Goal: Answer question/provide support: Answer question/provide support

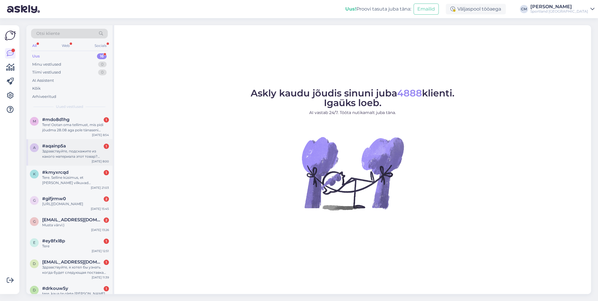
click at [79, 148] on div "#aqainp5a 1" at bounding box center [75, 145] width 67 height 5
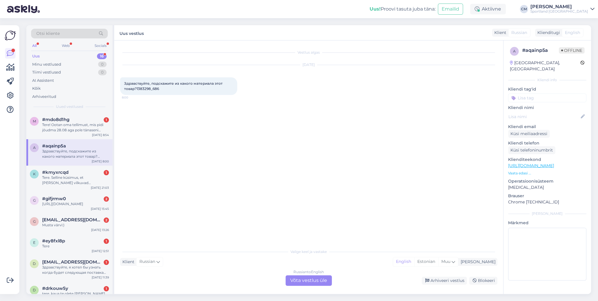
click at [90, 139] on div "a #aqainp5a Здравствуйте, подскажите из какого материала этот товар?1383298_686…" at bounding box center [69, 152] width 86 height 26
click at [438, 216] on div "Estonian" at bounding box center [426, 261] width 24 height 9
click at [325, 216] on div "Russian to Estonian Võta vestlus üle" at bounding box center [309, 280] width 46 height 11
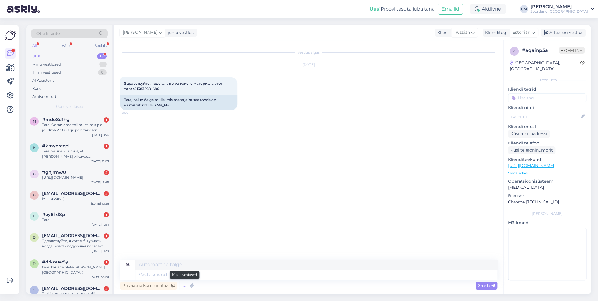
click at [183, 216] on icon at bounding box center [184, 285] width 7 height 9
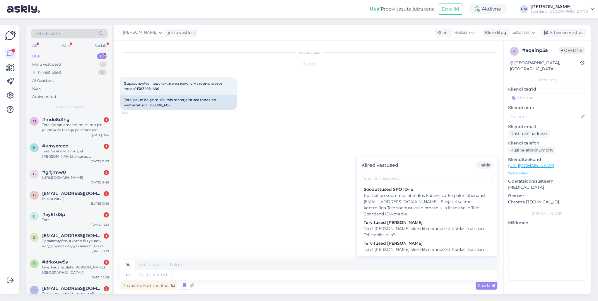
click at [431, 216] on div "Tervitused [PERSON_NAME]" at bounding box center [427, 243] width 127 height 6
type textarea "Здравствуйте! Я [PERSON_NAME] из службы поддержки клиентов Чем я могу вам помоч…"
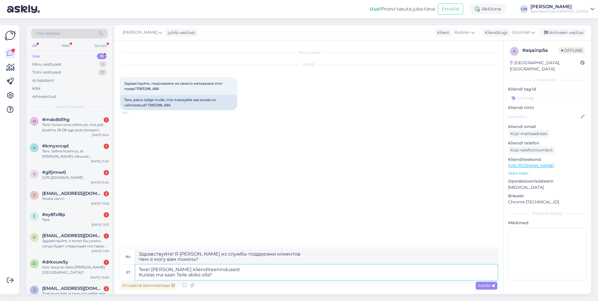
drag, startPoint x: 238, startPoint y: 277, endPoint x: 136, endPoint y: 276, distance: 102.8
click at [136, 216] on textarea "Tere! [PERSON_NAME] klienditeenindusest Kuidas ma saan Teile abiks olla?" at bounding box center [316, 271] width 362 height 15
type textarea "Tere! [PERSON_NAME] klienditeenindusest"
drag, startPoint x: 237, startPoint y: 270, endPoint x: 97, endPoint y: 268, distance: 140.0
click at [97, 216] on div "Otsi kliente All Web Socials Uus 15 Minu vestlused 1 Tiimi vestlused 0 AI Assis…" at bounding box center [308, 159] width 565 height 269
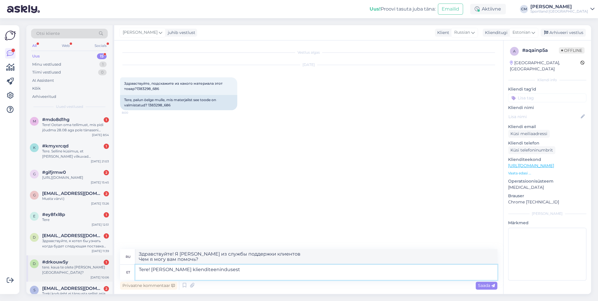
type textarea "Здравствуйте! Меня зовут [PERSON_NAME], я из службы поддержки клиентов."
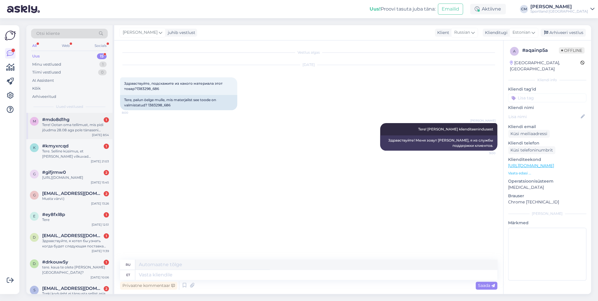
click at [74, 131] on div "Tere! Ootan oma tellimust, mis pidi jõudma 28.08 aga pole tänaseni jõudnud. Too…" at bounding box center [75, 127] width 67 height 11
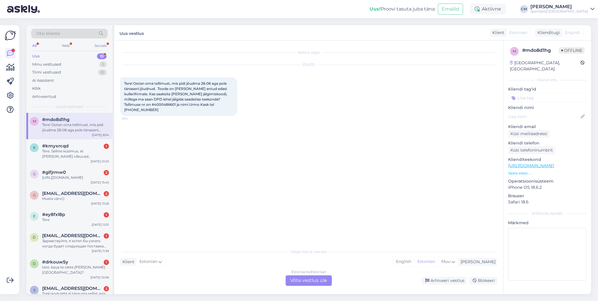
click at [300, 216] on div "Estonian to Estonian Võta vestlus üle" at bounding box center [309, 280] width 46 height 11
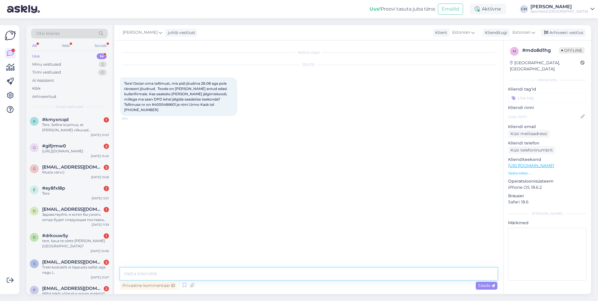
click at [194, 216] on textarea at bounding box center [308, 273] width 377 height 12
paste textarea "Tere! [PERSON_NAME] klienditeenindusest"
type textarea "Tere! [PERSON_NAME] klienditeenindusest"
click at [70, 127] on div "Tere. Selline küsimus, et [PERSON_NAME] vilkuvad vabaajajalatseid, siis kas eda…" at bounding box center [75, 127] width 67 height 11
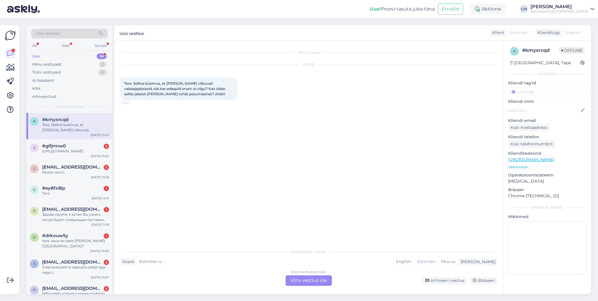
click at [299, 216] on div "Estonian to Estonian Võta vestlus üle" at bounding box center [309, 280] width 46 height 11
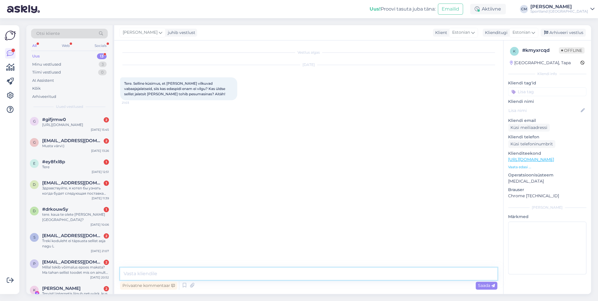
click at [269, 216] on textarea at bounding box center [308, 273] width 377 height 12
paste textarea "Tere! [PERSON_NAME] klienditeenindusest"
type textarea "Tere! [PERSON_NAME] klienditeenindusest"
click at [76, 106] on span "Uued vestlused" at bounding box center [69, 106] width 27 height 5
click at [76, 126] on div "[URL][DOMAIN_NAME]" at bounding box center [75, 124] width 67 height 5
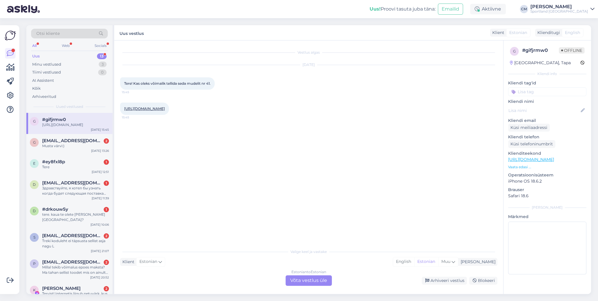
click at [298, 216] on div "Estonian to Estonian Võta vestlus üle" at bounding box center [309, 280] width 46 height 11
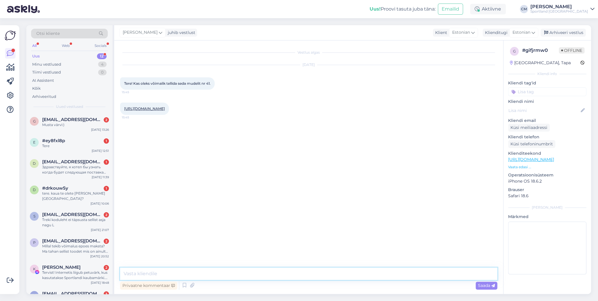
click at [253, 216] on textarea at bounding box center [308, 273] width 377 height 12
type textarea "v"
paste textarea "Tere! [PERSON_NAME] klienditeenindusest"
type textarea "Tere! [PERSON_NAME] klienditeenindusest"
click at [49, 126] on div "Musta värvi:)" at bounding box center [75, 124] width 67 height 5
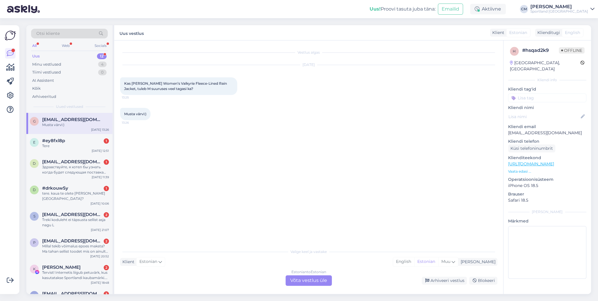
click at [311, 216] on div "Estonian to Estonian Võta vestlus üle" at bounding box center [309, 280] width 46 height 11
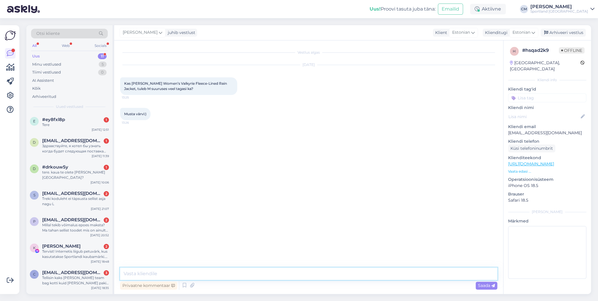
click at [267, 216] on textarea at bounding box center [308, 273] width 377 height 12
paste textarea "Tere! [PERSON_NAME] klienditeenindusest"
type textarea "Tere! [PERSON_NAME] klienditeenindusest"
click at [97, 117] on div "#ey8fxl8p 1" at bounding box center [75, 119] width 67 height 5
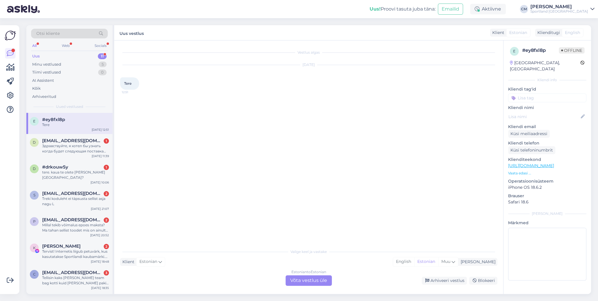
click at [320, 216] on div "Estonian to Estonian Võta vestlus üle" at bounding box center [309, 280] width 46 height 11
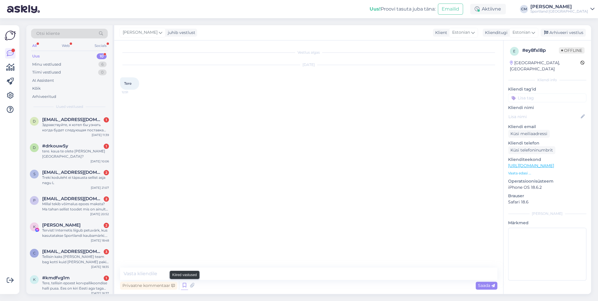
click at [184, 216] on icon at bounding box center [184, 285] width 7 height 9
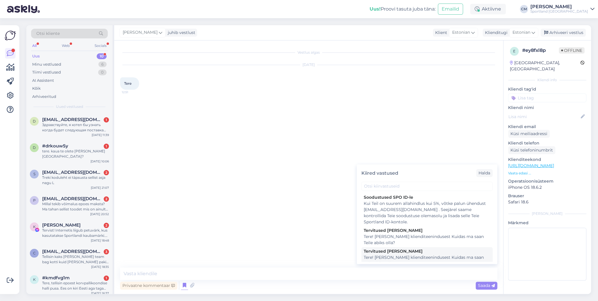
click at [367, 216] on div "Tere! [PERSON_NAME] klienditeenindusest Kuidas ma saan Teile abiks olla?" at bounding box center [427, 260] width 127 height 12
type textarea "Tere! [PERSON_NAME] klienditeenindusest Kuidas ma saan Teile abiks olla?"
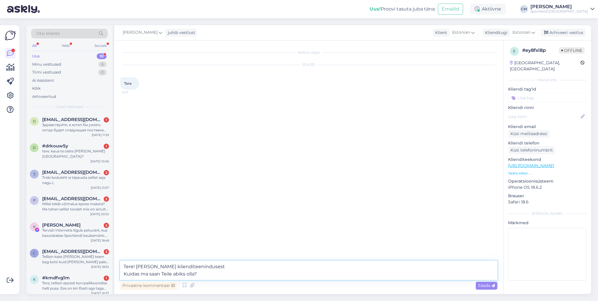
click at [330, 216] on textarea "Tere! [PERSON_NAME] klienditeenindusest Kuidas ma saan Teile abiks olla?" at bounding box center [308, 269] width 377 height 19
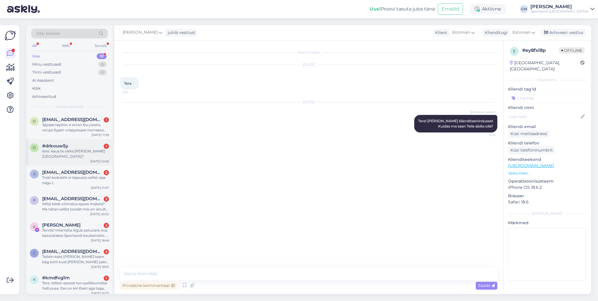
click at [81, 146] on div "#drkouw5y 1" at bounding box center [75, 145] width 67 height 5
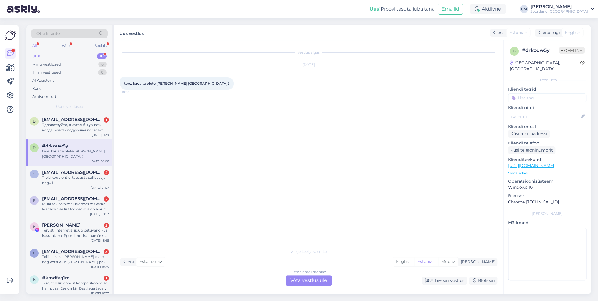
click at [318, 216] on div "Vestlus algas [DATE] tere. kaua te olete [PERSON_NAME] [GEOGRAPHIC_DATA]? 10:06…" at bounding box center [308, 166] width 389 height 253
click at [317, 216] on div "Vestlus algas [DATE] tere. kaua te olete [PERSON_NAME] [GEOGRAPHIC_DATA]? 10:06…" at bounding box center [308, 166] width 389 height 253
click at [305, 216] on div "Estonian to Estonian Võta vestlus üle" at bounding box center [309, 280] width 46 height 11
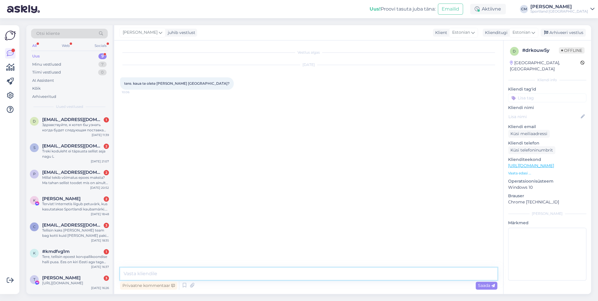
click at [257, 216] on textarea at bounding box center [308, 273] width 377 height 12
paste textarea "Tere! [PERSON_NAME] klienditeenindusest"
type textarea "Tere! [PERSON_NAME] klienditeenindusest"
click at [46, 216] on div "c [EMAIL_ADDRESS][DOMAIN_NAME] 3 Tellisin kaks [PERSON_NAME] team bag kotti kui…" at bounding box center [69, 231] width 86 height 26
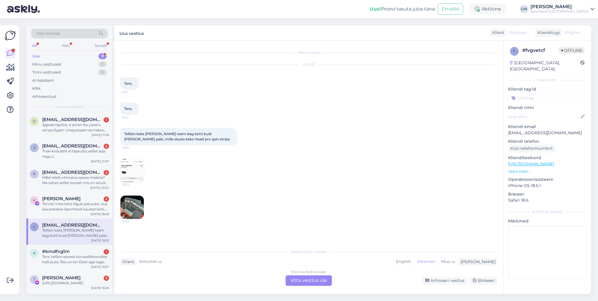
click at [291, 216] on div "Estonian to Estonian Võta vestlus üle" at bounding box center [309, 280] width 46 height 11
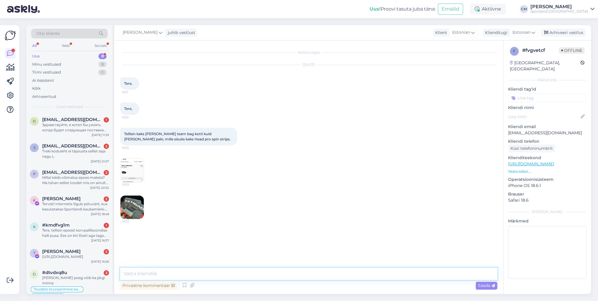
click at [270, 216] on textarea at bounding box center [308, 273] width 377 height 12
paste textarea "Tere! [PERSON_NAME] klienditeenindusest"
type textarea "Tere! [PERSON_NAME] klienditeenindusest"
click at [64, 216] on div "[URL][DOMAIN_NAME]" at bounding box center [75, 256] width 67 height 5
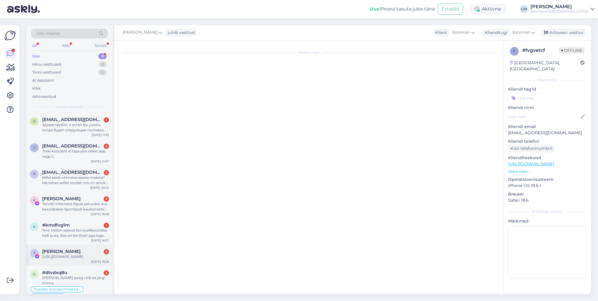
scroll to position [0, 0]
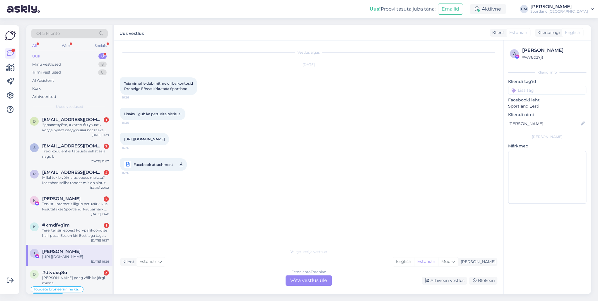
click at [307, 216] on div "Estonian to Estonian Võta vestlus üle" at bounding box center [309, 280] width 46 height 11
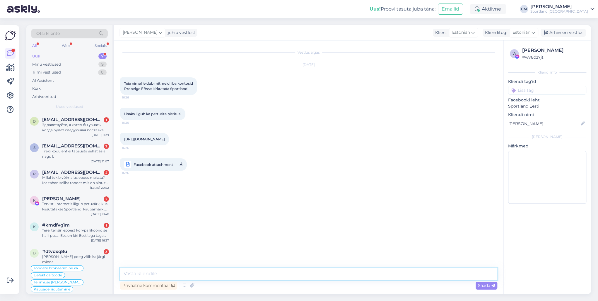
click at [281, 216] on textarea at bounding box center [308, 273] width 377 height 12
paste textarea "Tere! [PERSON_NAME] klienditeenindusest"
type textarea "Tere! [PERSON_NAME] klienditeenindusest"
click at [51, 216] on span "#kmdfvg1m" at bounding box center [56, 224] width 28 height 5
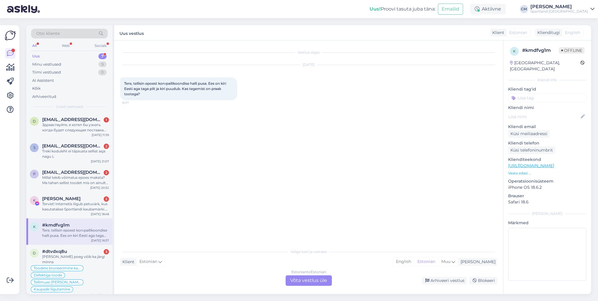
click at [312, 216] on div "Estonian to Estonian Võta vestlus üle" at bounding box center [309, 280] width 46 height 11
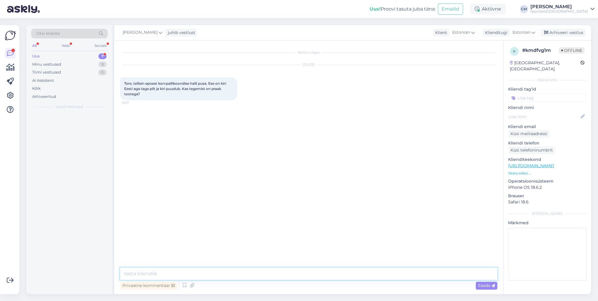
click at [283, 216] on textarea at bounding box center [308, 273] width 377 height 12
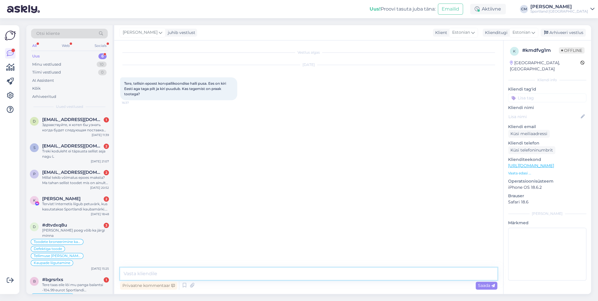
paste textarea "Tere! [PERSON_NAME] klienditeenindusest"
type textarea "Tere! [PERSON_NAME] klienditeenindusest"
click at [86, 216] on div "Tere taas eile lõi mu panga balantsi -104.99 eurot Sportlandi [PERSON_NAME] ma …" at bounding box center [75, 287] width 67 height 11
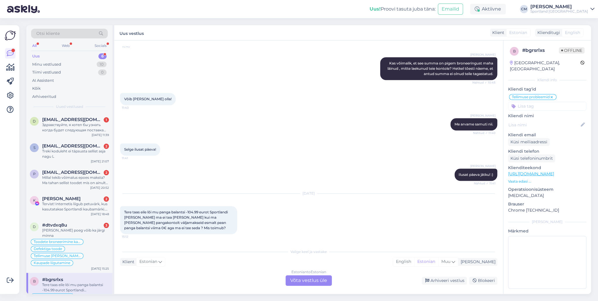
click at [321, 216] on div "Estonian to Estonian Võta vestlus üle" at bounding box center [309, 280] width 46 height 11
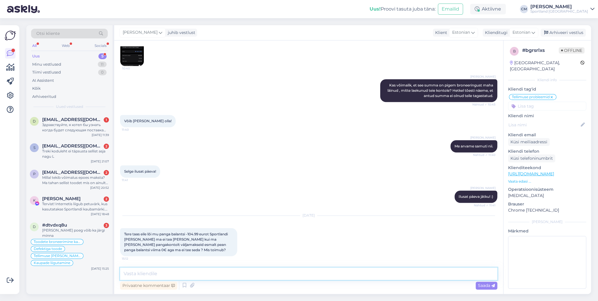
click at [300, 216] on textarea at bounding box center [308, 273] width 377 height 12
paste textarea "Tere! [PERSON_NAME] klienditeenindusest"
type textarea "Tere! [PERSON_NAME] klienditeenindusest"
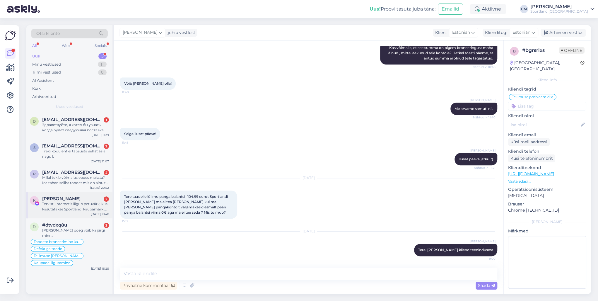
click at [84, 211] on div "Tervist! Internetis liigub petuvärk, kus kasutatakse Sportlandi kaubamärki. Sam…" at bounding box center [75, 206] width 67 height 11
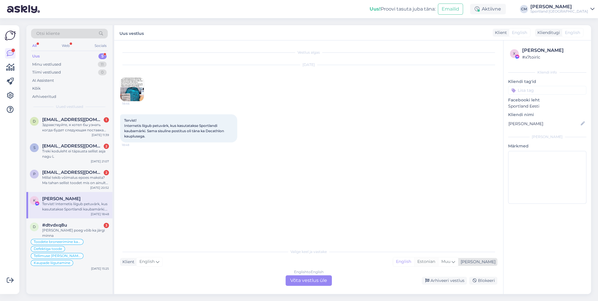
click at [438, 216] on div "Estonian" at bounding box center [426, 261] width 24 height 9
click at [310, 216] on div "English to Estonian Võta vestlus üle" at bounding box center [309, 280] width 46 height 11
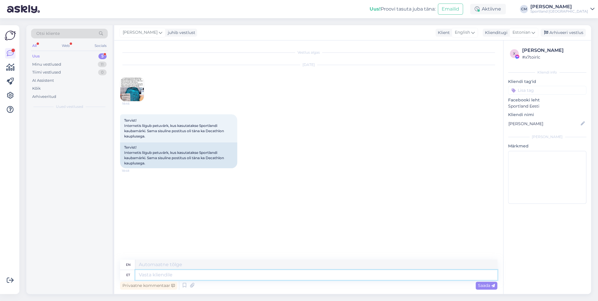
click at [280, 216] on textarea at bounding box center [316, 275] width 362 height 10
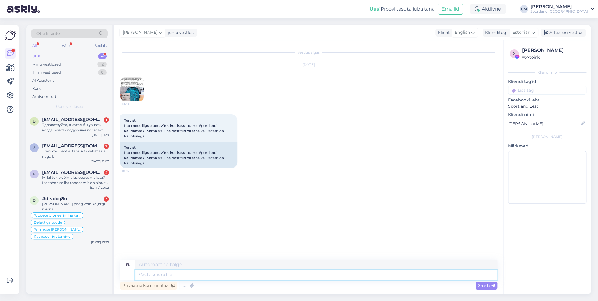
paste textarea "Tere! [PERSON_NAME] klienditeenindusest"
type textarea "Tere! [PERSON_NAME] klienditeenindusest"
type textarea "Hello! I'm [PERSON_NAME] from customer service"
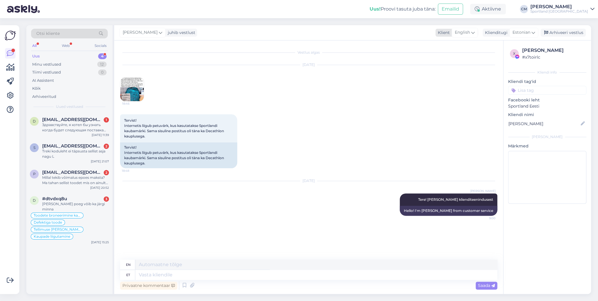
click at [448, 36] on div "English" at bounding box center [465, 32] width 26 height 9
type input "est"
click at [447, 57] on link "Estonian" at bounding box center [457, 58] width 64 height 9
click at [234, 216] on textarea at bounding box center [308, 273] width 377 height 12
paste textarea "Tere! [PERSON_NAME] klienditeenindusest"
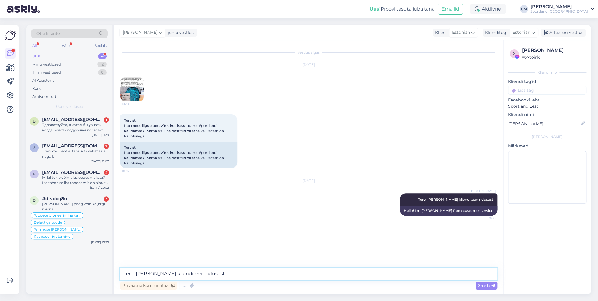
type textarea "Tere! [PERSON_NAME] klienditeenindusest"
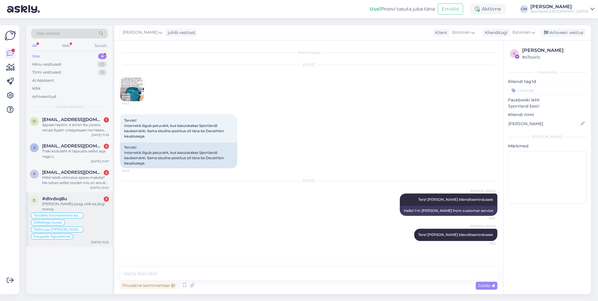
click at [69, 213] on span "Toodete broneerimine kaupluses" at bounding box center [57, 215] width 47 height 4
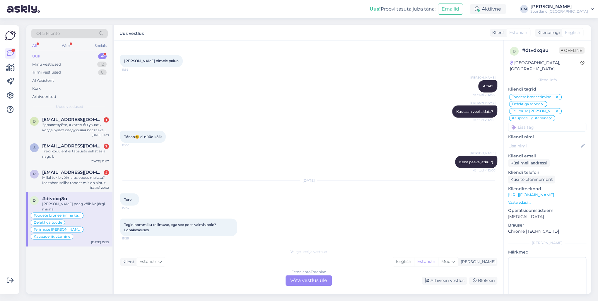
click at [309, 216] on div "Estonian to Estonian Võta vestlus üle" at bounding box center [309, 280] width 46 height 11
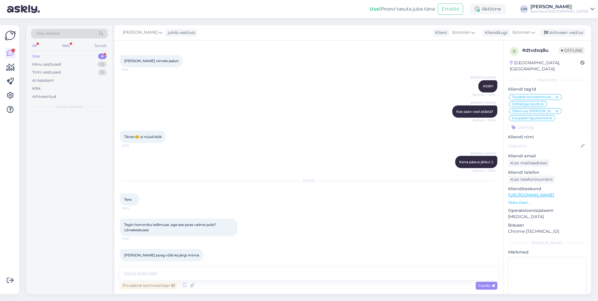
scroll to position [2160, 0]
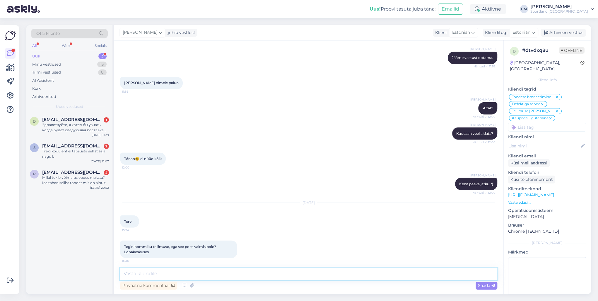
click at [297, 216] on textarea at bounding box center [308, 273] width 377 height 12
paste textarea "Tere! [PERSON_NAME] klienditeenindusest"
type textarea "Tere! [PERSON_NAME] klienditeenindusest"
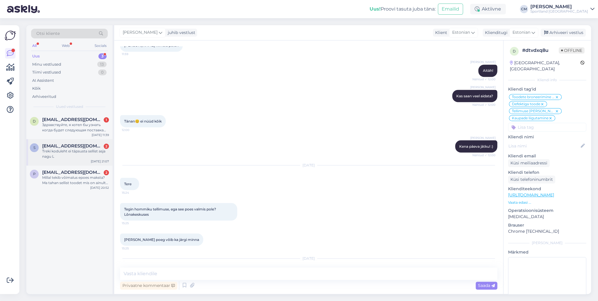
click at [47, 163] on div "s [EMAIL_ADDRESS][DOMAIN_NAME] 2 Treki koduleht ei täpsusta sellist asja nagu L…" at bounding box center [69, 152] width 86 height 26
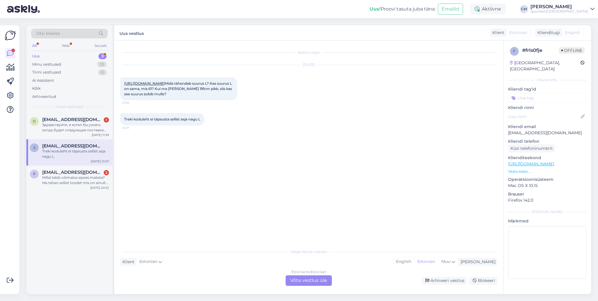
click at [319, 216] on div "Estonian to Estonian Võta vestlus üle" at bounding box center [309, 280] width 46 height 11
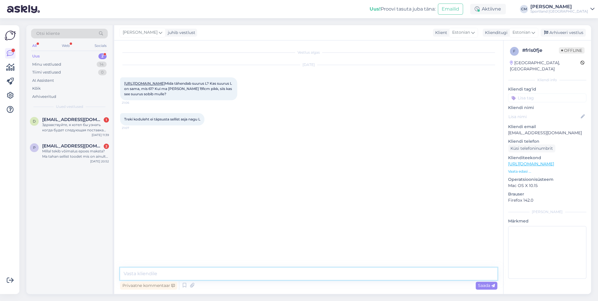
click at [300, 216] on textarea at bounding box center [308, 273] width 377 height 12
paste textarea "Tere! [PERSON_NAME] klienditeenindusest"
type textarea "Tere! [PERSON_NAME] klienditeenindusest"
click at [79, 146] on span "[EMAIL_ADDRESS][DOMAIN_NAME]" at bounding box center [72, 145] width 61 height 5
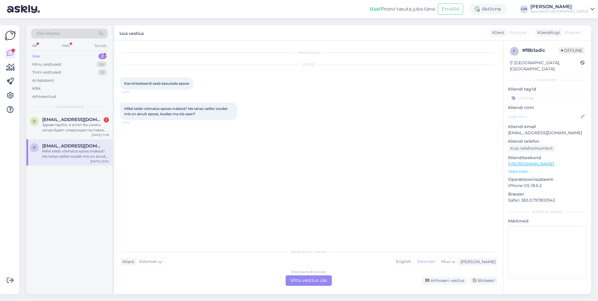
click at [311, 216] on div "Estonian to Estonian Võta vestlus üle" at bounding box center [309, 280] width 46 height 11
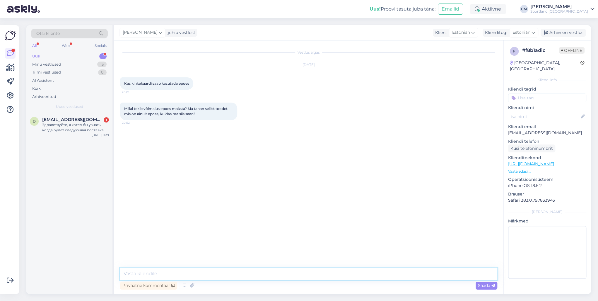
click at [288, 216] on textarea at bounding box center [308, 273] width 377 height 12
paste textarea "Tere! [PERSON_NAME] klienditeenindusest"
type textarea "Tere! [PERSON_NAME] klienditeenindusest"
click at [98, 127] on div "Здравствуйте, я хотел бы узнать когда будет следующая поставка бутс?" at bounding box center [75, 127] width 67 height 11
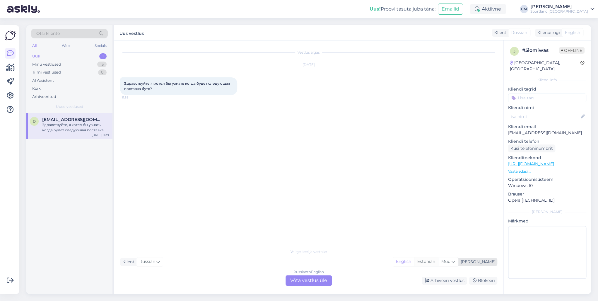
click at [438, 216] on div "Estonian" at bounding box center [426, 261] width 24 height 9
click at [320, 216] on div "Russian to Estonian Võta vestlus üle" at bounding box center [309, 280] width 46 height 11
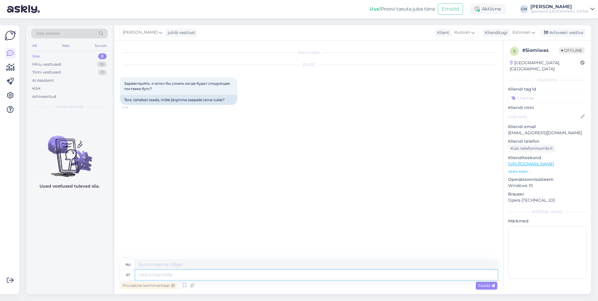
click at [298, 216] on textarea at bounding box center [316, 275] width 362 height 10
paste textarea "Tere! [PERSON_NAME] klienditeenindusest"
type textarea "Tere! [PERSON_NAME] klienditeenindusest"
type textarea "Здравствуйте! Меня зовут [PERSON_NAME], я из службы поддержки клиентов."
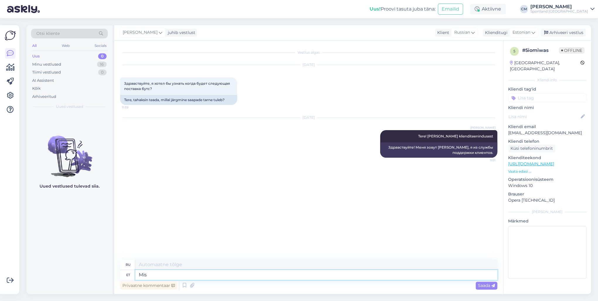
type textarea "Mis"
type textarea "Что"
type textarea "Mis on"
type textarea "Что такое"
type textarea "Mis on teie t"
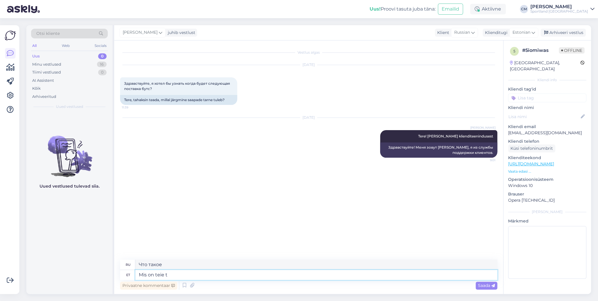
type textarea "А какой у тебя?"
type textarea "Mis on teie telli"
type textarea "Какой ваш заказ?"
type textarea "Mis on teie tellimuse number?"
type textarea "Какой номер вашего заказа?"
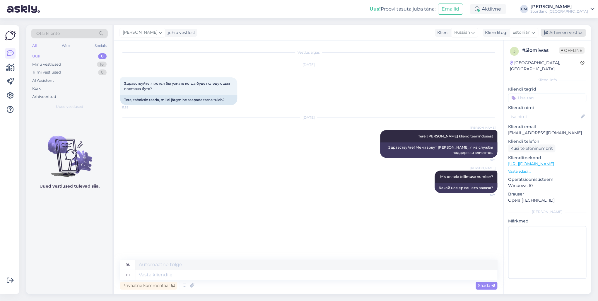
click at [448, 34] on div "Arhiveeri vestlus" at bounding box center [563, 33] width 45 height 8
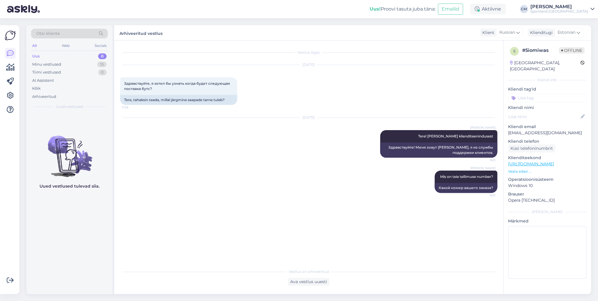
click at [448, 93] on input at bounding box center [547, 97] width 78 height 9
type input "tell"
click at [448, 112] on span "Tellimuse [PERSON_NAME] info" at bounding box center [547, 114] width 47 height 4
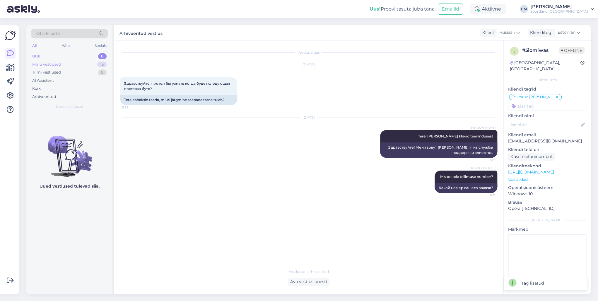
click at [89, 66] on div "Minu vestlused 15" at bounding box center [69, 64] width 77 height 8
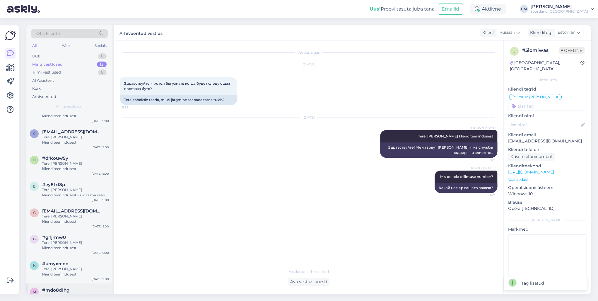
scroll to position [248, 0]
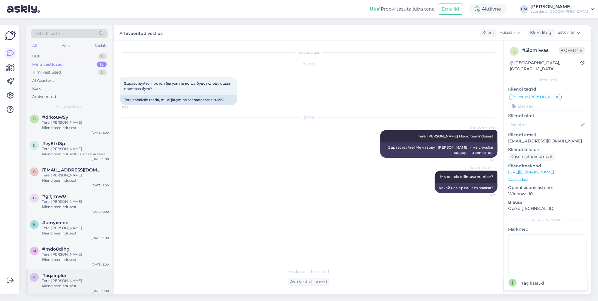
click at [65, 216] on div "Tere! [PERSON_NAME] klienditeenindusest" at bounding box center [75, 283] width 67 height 11
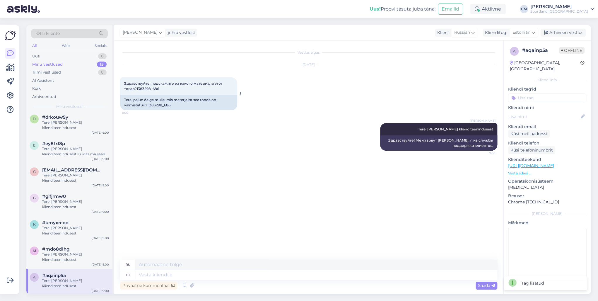
click at [155, 101] on div "Tere, palun öelge mulle, mis materjalist see toode on valmistatud? 1383298_686" at bounding box center [178, 102] width 117 height 15
click at [158, 104] on div "Tere, palun öelge mulle, mis materjalist see toode on valmistatud? 1383298_686" at bounding box center [178, 102] width 117 height 15
copy div "1383298_686"
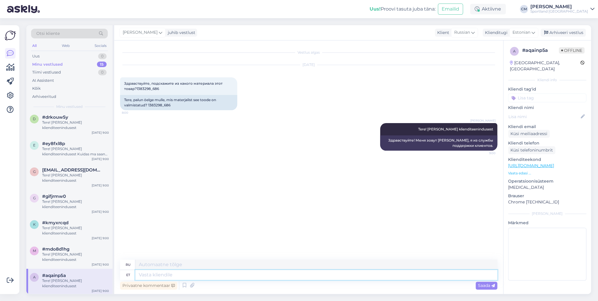
click at [165, 216] on textarea at bounding box center [316, 275] width 362 height 10
paste textarea "38 / 5,000 - 57% puuvill/38% polüester/5% elastaan"
type textarea "38 / 5,000 - 57% puuvill/38% polüester/5% elastaan"
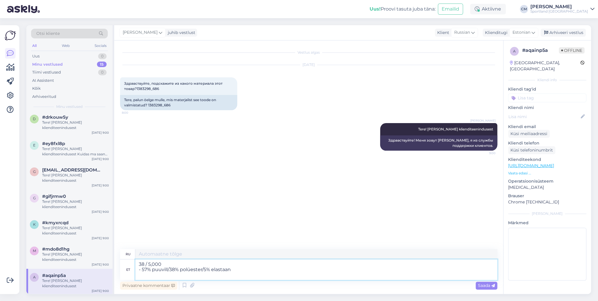
type textarea "38 / 5,000 - 57% хлопок/38% полиэстер/5% эластан"
drag, startPoint x: 170, startPoint y: 269, endPoint x: 125, endPoint y: 271, distance: 44.5
click at [125, 216] on div "et 38 / 5,000 - 57% puuvill/38% polüester/5% elastaan" at bounding box center [308, 269] width 377 height 20
click at [141, 216] on textarea "- 57% puuvill/38% polüester/5% elastaan" at bounding box center [316, 269] width 362 height 20
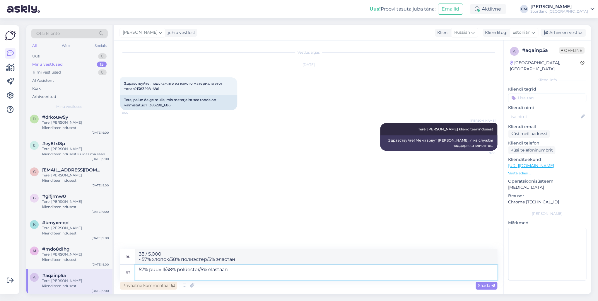
type textarea "57% puuvill/38% polüester/5% elastaan"
type textarea "57% хлопок/38% полиэстер/5% эластан"
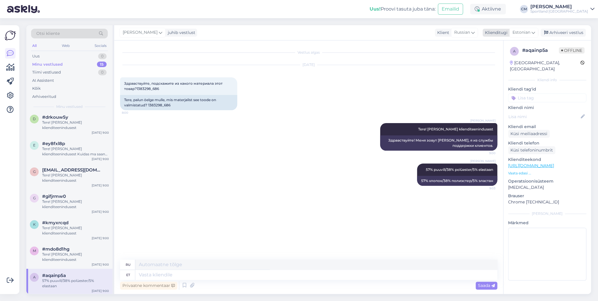
click at [448, 34] on div "Arhiveeri vestlus" at bounding box center [563, 33] width 45 height 8
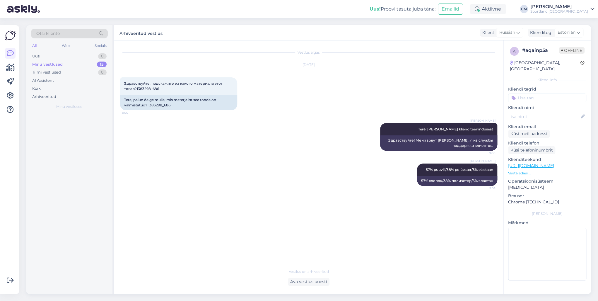
scroll to position [0, 0]
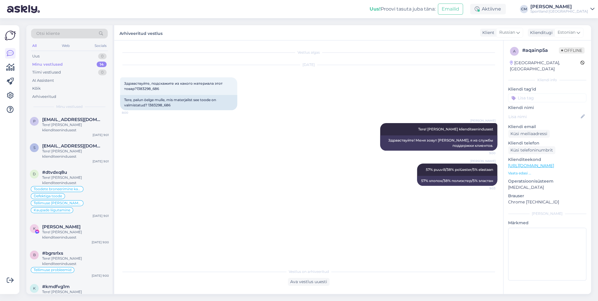
click at [448, 93] on input at bounding box center [547, 97] width 78 height 9
type input "toote"
click at [448, 112] on span "Toote üldinfo" at bounding box center [530, 114] width 23 height 4
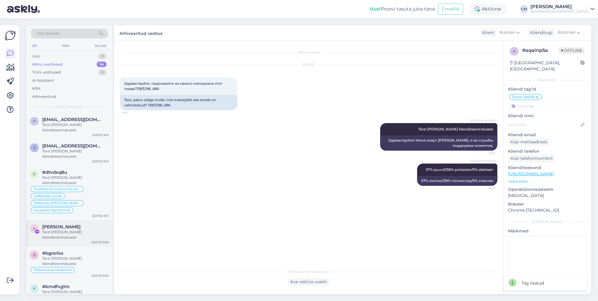
click at [75, 216] on div "Tere! [PERSON_NAME] klienditeenindusest" at bounding box center [75, 234] width 67 height 11
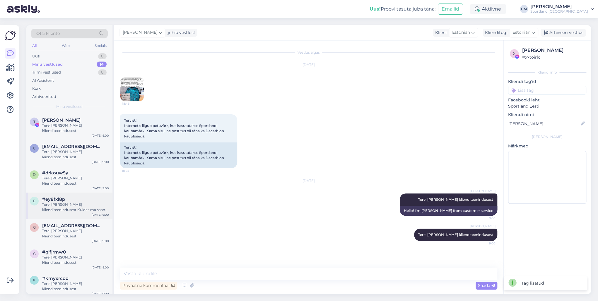
scroll to position [222, 0]
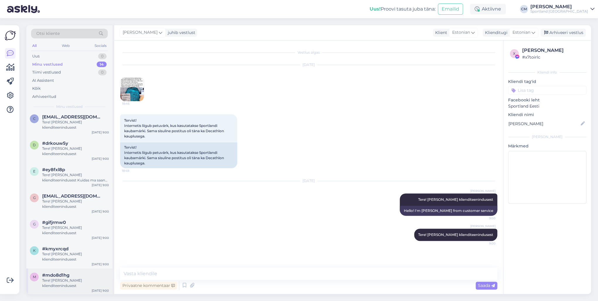
click at [61, 216] on div "Tere! [PERSON_NAME] klienditeenindusest" at bounding box center [75, 283] width 67 height 11
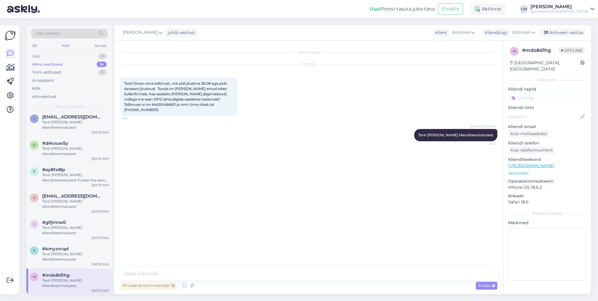
click at [146, 105] on span "Tere! Ootan oma tellimust, mis pidi jõudma 28.08 aga pole tänaseni jõudnud. Too…" at bounding box center [176, 96] width 104 height 31
copy span "4000486601"
click at [211, 78] on div "Tere! Ootan oma tellimust, mis pidi jõudma 28.08 aga pole tänaseni jõudnud. Too…" at bounding box center [178, 96] width 117 height 39
click at [174, 216] on textarea at bounding box center [308, 273] width 377 height 12
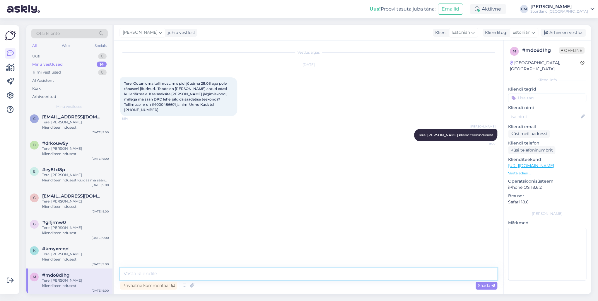
paste textarea "05607135058434"
click at [132, 216] on textarea "05607135058434" at bounding box center [308, 273] width 377 height 12
click at [210, 216] on textarea "Jälgimiskood on: 05607135058434" at bounding box center [308, 273] width 377 height 12
type textarea "Jälgimiskood on: 05607135058434 Väga vabandame tekkinud viivituse pärast! Saade…"
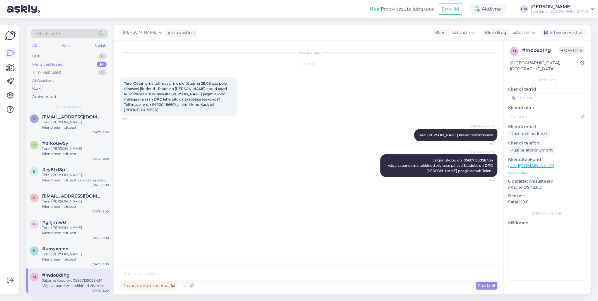
click at [448, 23] on div "Otsi kliente All Web Socials Uus 0 Minu vestlused 14 Tiimi vestlused 0 AI Assis…" at bounding box center [310, 159] width 575 height 283
click at [448, 36] on div "Arhiveeri vestlus" at bounding box center [563, 33] width 45 height 8
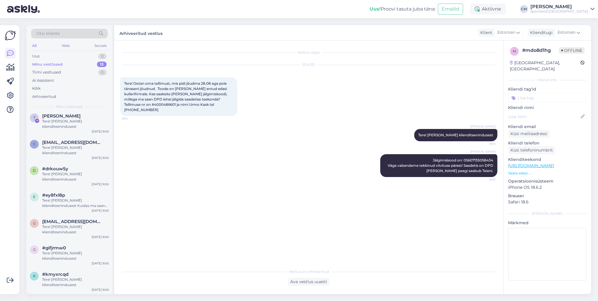
scroll to position [0, 0]
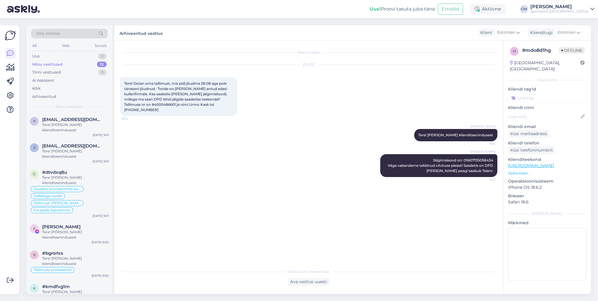
click at [448, 86] on p "Kliendi tag'id" at bounding box center [547, 89] width 78 height 6
click at [448, 93] on input at bounding box center [547, 97] width 78 height 9
type input "telli"
click at [448, 112] on span "Tellimuse [PERSON_NAME] info" at bounding box center [547, 114] width 47 height 4
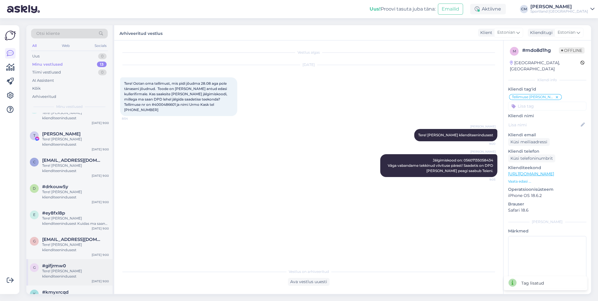
scroll to position [196, 0]
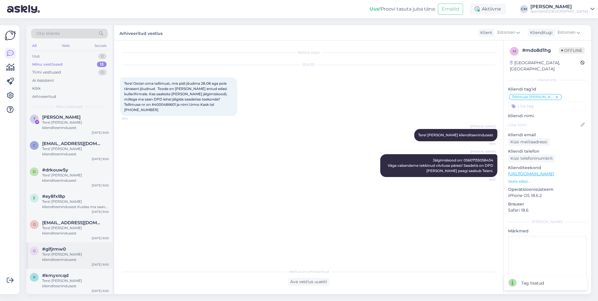
click at [57, 216] on div "g #gifjrmw0 Tere! [PERSON_NAME] klienditeenindusest [DATE] 9:00" at bounding box center [69, 255] width 86 height 26
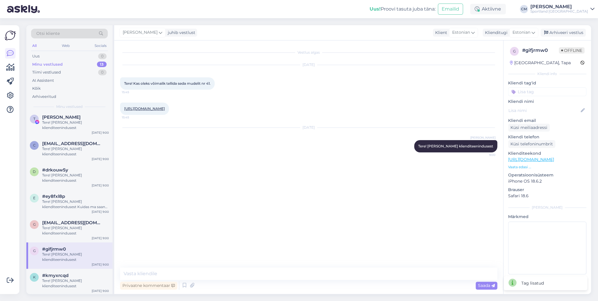
click at [165, 107] on link "[URL][DOMAIN_NAME]" at bounding box center [144, 108] width 41 height 4
click at [155, 216] on div "Vestlus algas [DATE] Tere! Kas oleks võimalik tellida seda mudelit nr 41. 15:45…" at bounding box center [308, 166] width 389 height 253
click at [153, 216] on textarea at bounding box center [308, 273] width 377 height 12
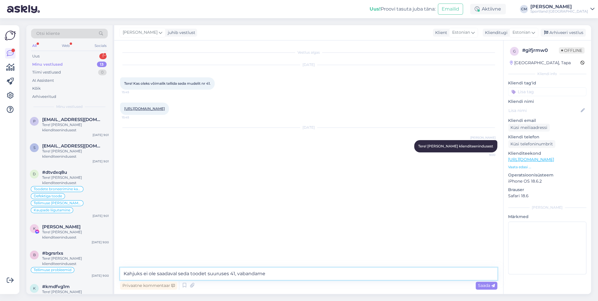
type textarea "Kahjuks ei ole saadaval seda toodet suuruses 41, vabandame!"
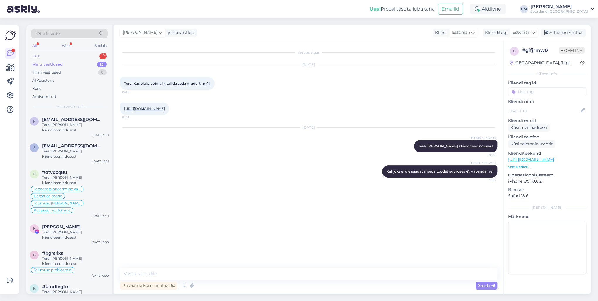
click at [100, 57] on div "1" at bounding box center [102, 56] width 7 height 6
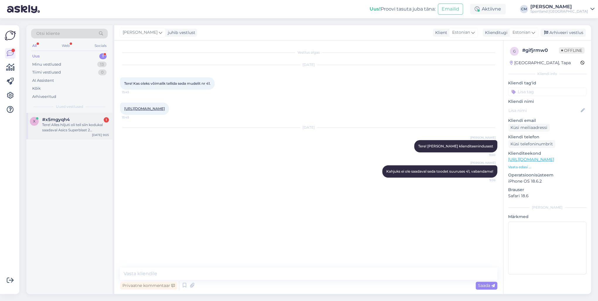
click at [76, 132] on div "Tere! Alles hiljuti oli teil siin kodukal saadaval Asics Superblast 2 jooksujal…" at bounding box center [75, 127] width 67 height 11
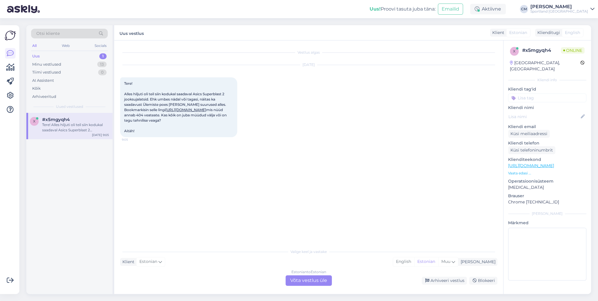
click at [330, 216] on div "Estonian to Estonian Võta vestlus üle" at bounding box center [309, 280] width 46 height 11
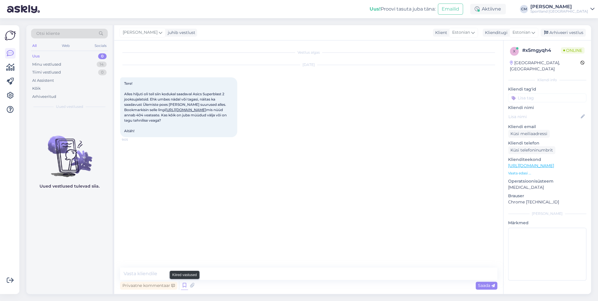
click at [184, 216] on icon at bounding box center [184, 285] width 7 height 9
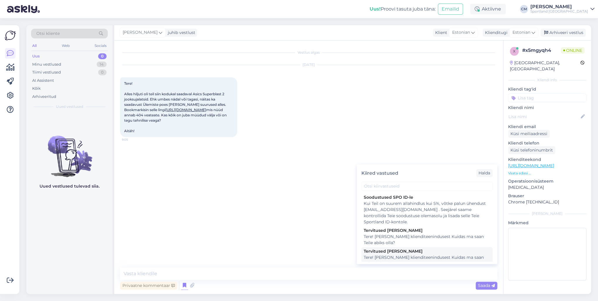
click at [386, 216] on div "Tere! [PERSON_NAME] klienditeenindusest Kuidas ma saan Teile abiks olla?" at bounding box center [427, 260] width 127 height 12
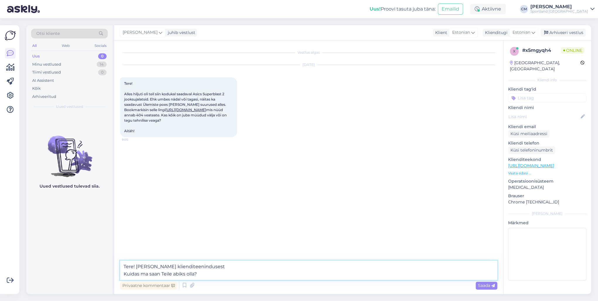
drag, startPoint x: 233, startPoint y: 272, endPoint x: 124, endPoint y: 274, distance: 109.3
click at [124, 216] on textarea "Tere! [PERSON_NAME] klienditeenindusest Kuidas ma saan Teile abiks olla?" at bounding box center [308, 269] width 377 height 19
type textarea "Tere! [PERSON_NAME] klienditeenindusest"
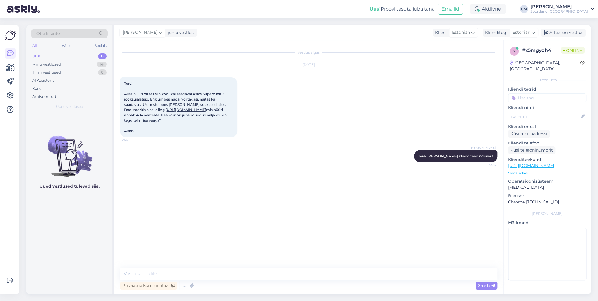
click at [191, 112] on link "[URL][DOMAIN_NAME]" at bounding box center [185, 109] width 41 height 4
drag, startPoint x: 194, startPoint y: 94, endPoint x: 229, endPoint y: 94, distance: 35.4
click at [229, 94] on div "Tere! Alles hiljuti oli teil siin kodukal saadaval Asics Superblast 2 jooksujal…" at bounding box center [178, 107] width 117 height 60
copy span "Asics Superblast 2"
click at [175, 216] on textarea at bounding box center [308, 273] width 377 height 12
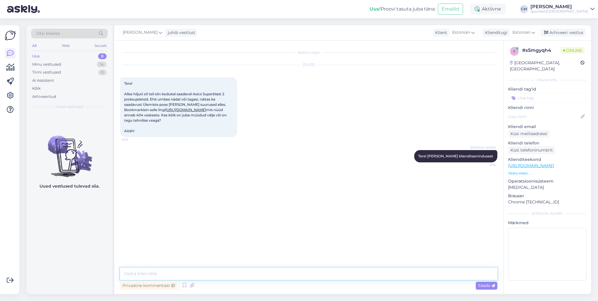
paste textarea "Asics Superblast 2"
type textarea "Asics Superblast 2 mudeleid müüakse edaspidi ainult kauplustes. Vabandame!"
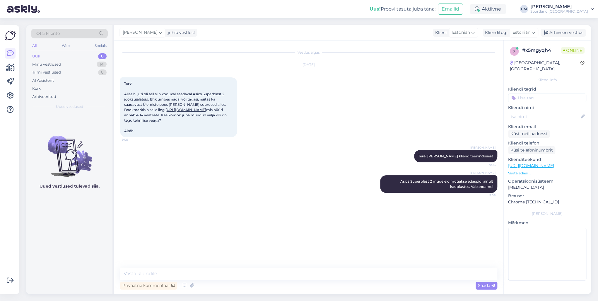
click at [448, 95] on input at bounding box center [547, 97] width 78 height 9
type input "saada"
click at [448, 110] on div "Toote saadavus" at bounding box center [547, 113] width 33 height 6
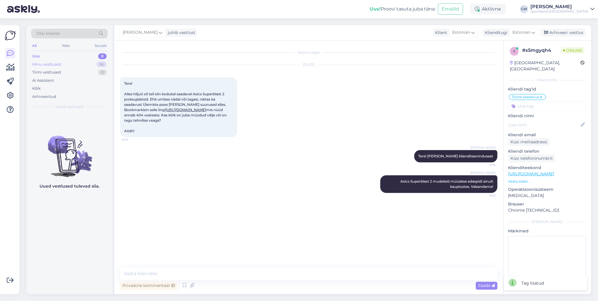
click at [108, 64] on div "Minu vestlused 14" at bounding box center [69, 64] width 77 height 8
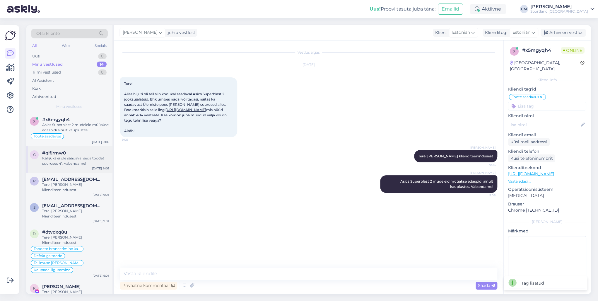
click at [86, 150] on div "#gifjrmw0" at bounding box center [75, 152] width 67 height 5
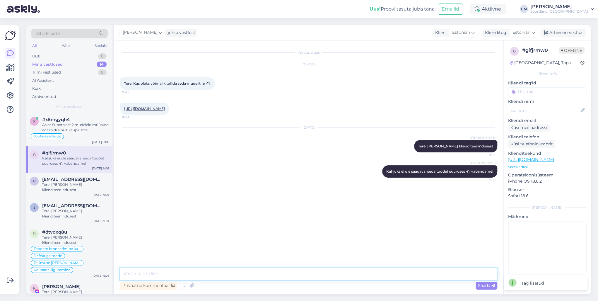
click at [344, 216] on textarea at bounding box center [308, 273] width 377 height 12
type textarea "S"
type textarea "M"
type textarea "O"
type textarea "e"
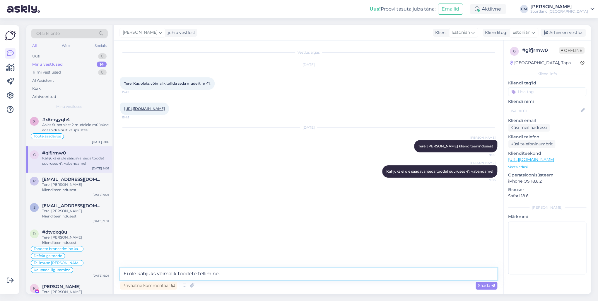
click at [195, 216] on textarea "Ei ole kahjuks võimalik toodete tellimine." at bounding box center [308, 273] width 377 height 12
type textarea "Ei ole kahjuks võimalik toodete juurde tellimine."
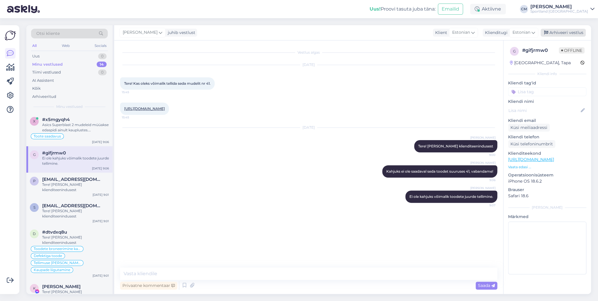
click at [448, 31] on div "Arhiveeri vestlus" at bounding box center [563, 33] width 45 height 8
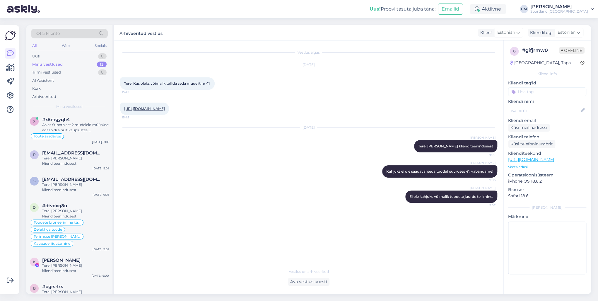
click at [448, 92] on input at bounding box center [547, 91] width 78 height 9
type input "saada"
click at [448, 105] on span "Toote saadavus" at bounding box center [547, 107] width 27 height 4
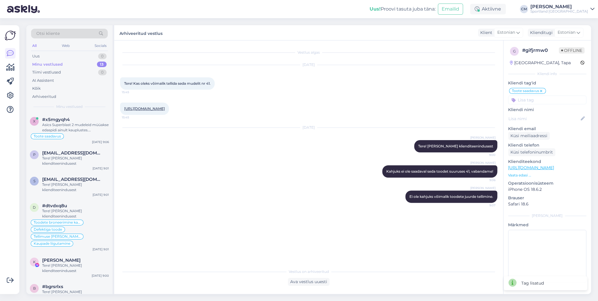
click at [448, 93] on div "Toote saadavus Võidu lunastamine Vaba aeg Üritused Ujumine Turvaelemendiga tood…" at bounding box center [547, 95] width 78 height 17
click at [448, 98] on input at bounding box center [547, 99] width 78 height 9
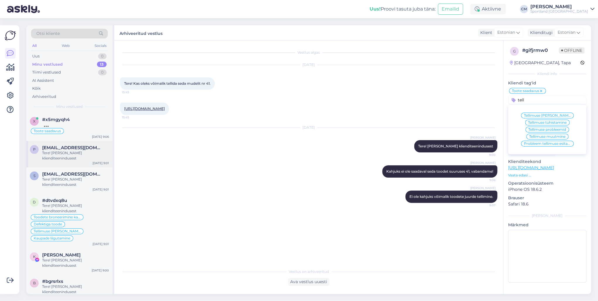
type input "tell"
click at [79, 162] on div "p [EMAIL_ADDRESS][DOMAIN_NAME] Tere! [PERSON_NAME] klienditeenindusest [DATE] 9…" at bounding box center [69, 154] width 86 height 26
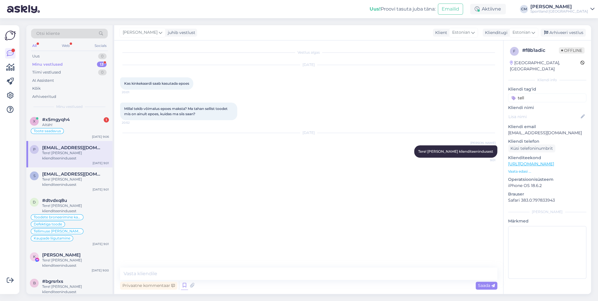
click at [182, 216] on icon at bounding box center [184, 285] width 7 height 9
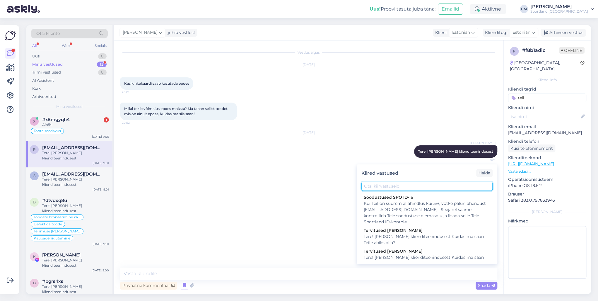
click at [433, 189] on input "text" at bounding box center [426, 186] width 131 height 9
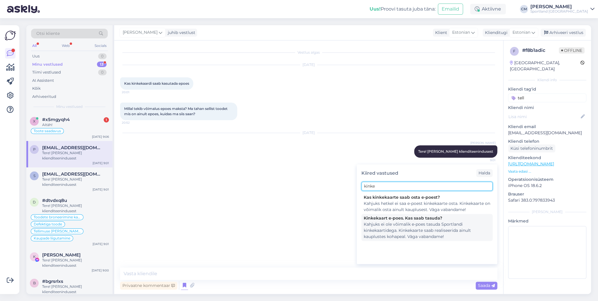
type input "kinke"
click at [425, 216] on div "Kahjuks ei ole võimalik e-poes tasuda Sportlandi kinkekaartidega. Kinkekaarte s…" at bounding box center [427, 230] width 127 height 18
type textarea "Kahjuks ei ole võimalik e-poes tasuda Sportlandi kinkekaartidega. Kinkekaarte s…"
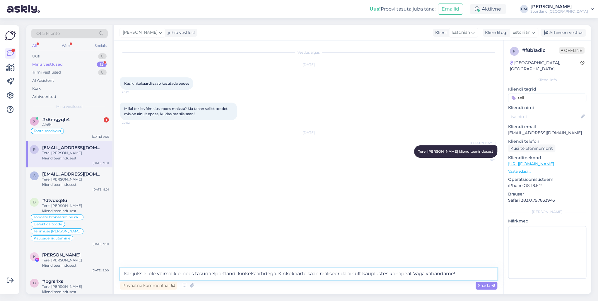
click at [362, 216] on textarea "Kahjuks ei ole võimalik e-poes tasuda Sportlandi kinkekaartidega. Kinkekaarte s…" at bounding box center [308, 273] width 377 height 12
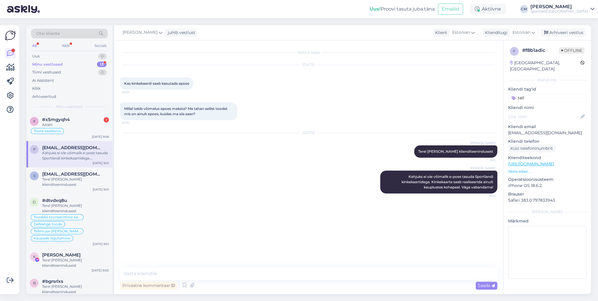
click at [88, 34] on div "Otsi kliente" at bounding box center [69, 34] width 77 height 10
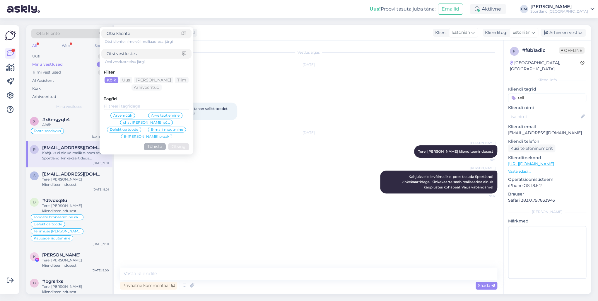
click at [128, 52] on input at bounding box center [145, 54] width 76 height 6
type input "arendamisel"
click button "Otsing" at bounding box center [178, 146] width 21 height 7
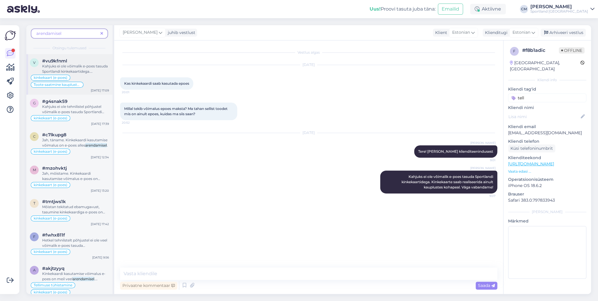
click at [87, 65] on span "Kahjuks ei ole võimalik e-poes tasuda Sportlandi kinkekaartidega. Kinkekaarte s…" at bounding box center [75, 79] width 66 height 31
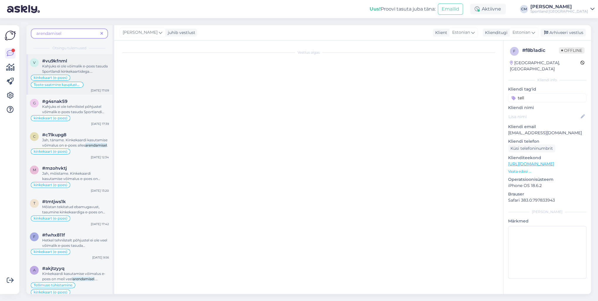
scroll to position [64, 0]
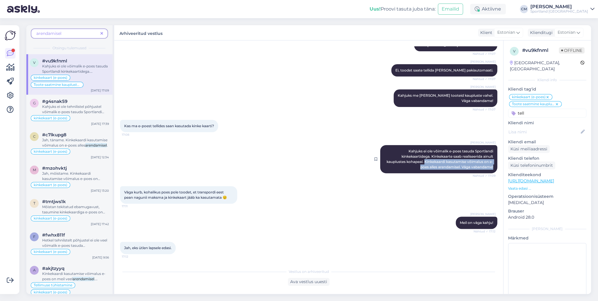
drag, startPoint x: 420, startPoint y: 161, endPoint x: 490, endPoint y: 164, distance: 70.1
click at [448, 164] on div "[PERSON_NAME] Kahjuks ei ole võimalik e-poes tasuda Sportlandi kinkekaartidega.…" at bounding box center [438, 159] width 117 height 28
copy span "Kinkekaardi kasutamise võimalus on e-poes alles arendamisel. Väga vabandame!"
click at [103, 30] on span at bounding box center [101, 33] width 7 height 6
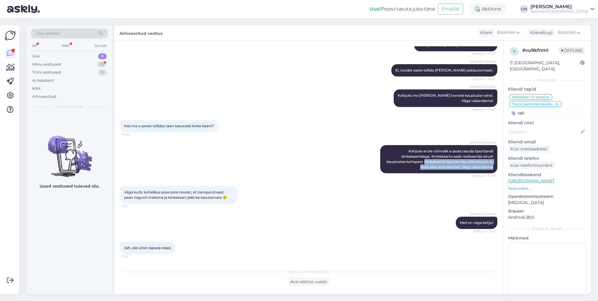
click at [95, 58] on div "Uus 0" at bounding box center [69, 56] width 77 height 8
click at [96, 61] on div "Minu vestlused 13" at bounding box center [69, 64] width 77 height 8
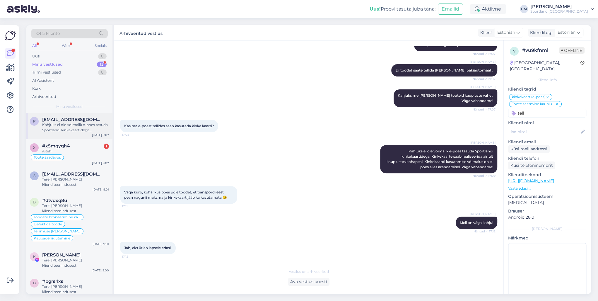
click at [76, 124] on div "Kahjuks ei ole võimalik e-poes tasuda Sportlandi kinkekaartidega. Kinkekaarte s…" at bounding box center [75, 127] width 67 height 11
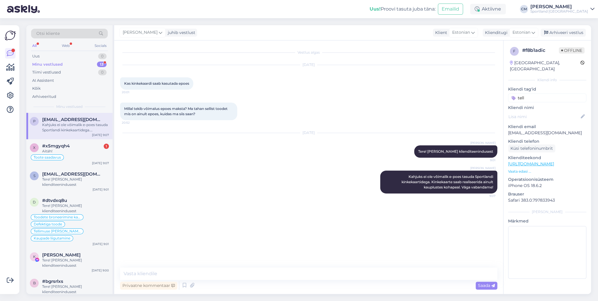
scroll to position [0, 0]
click at [225, 216] on textarea at bounding box center [308, 273] width 377 height 12
paste textarea "Kinkekaardi kasutamise võimalus on e-poes alles arendamisel. Väga vabandame!"
type textarea "Kinkekaardi kasutamise võimalus on e-poes alles arendamisel."
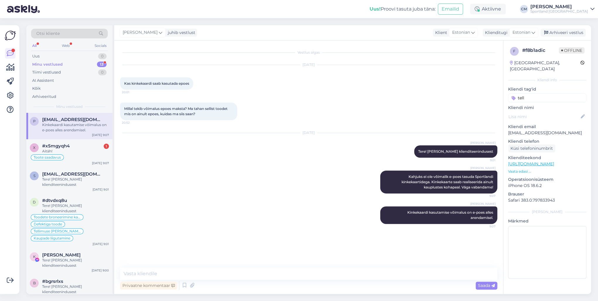
click at [448, 27] on div "[PERSON_NAME] juhib vestlust Klient Estonian est Estonian Klienditugi Estonian …" at bounding box center [352, 32] width 477 height 15
click at [448, 32] on div "Arhiveeri vestlus" at bounding box center [563, 33] width 45 height 8
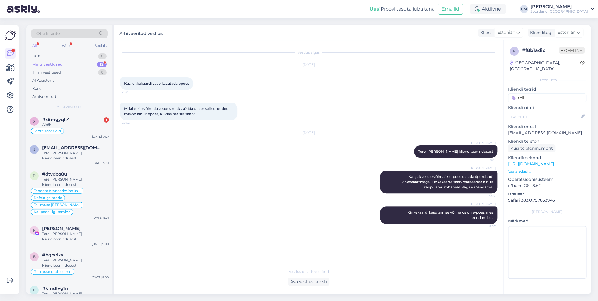
drag, startPoint x: 537, startPoint y: 95, endPoint x: 514, endPoint y: 95, distance: 23.4
click at [448, 95] on div "tell" at bounding box center [547, 97] width 78 height 9
click at [448, 93] on input "kinke" at bounding box center [547, 97] width 78 height 9
type input "kinke"
click at [448, 119] on span "kinkekaart (e-poes)" at bounding box center [547, 121] width 34 height 4
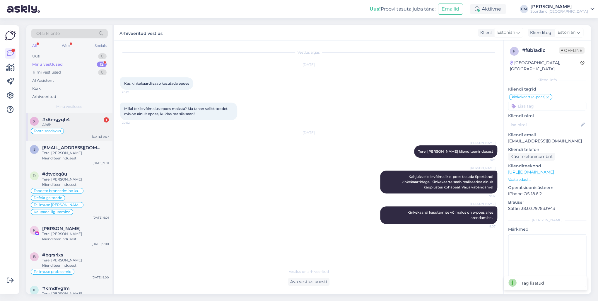
click at [52, 113] on div "x #x5mgyqh4 1 Aitäh! Toote saadavus [DATE] 9:07" at bounding box center [69, 127] width 86 height 28
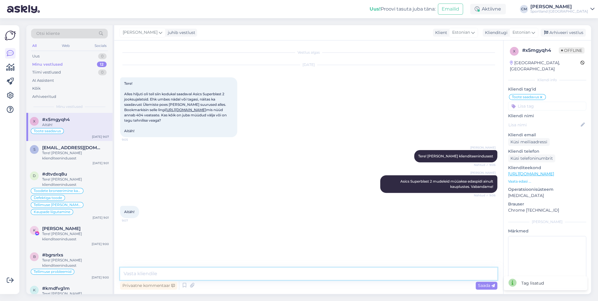
click at [197, 216] on textarea at bounding box center [308, 273] width 377 height 12
type textarea "Kas saan veel aidata?"
click at [75, 166] on div "s [EMAIL_ADDRESS][DOMAIN_NAME] Tere! [PERSON_NAME] klienditeenindusest [DATE] 9…" at bounding box center [69, 154] width 86 height 26
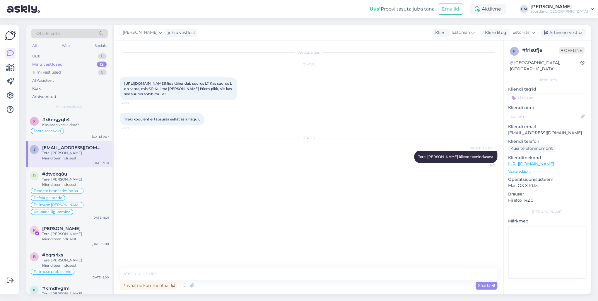
click at [159, 83] on link "[URL][DOMAIN_NAME]" at bounding box center [144, 83] width 41 height 4
click at [83, 176] on div "#dtvdxq8u" at bounding box center [75, 173] width 67 height 5
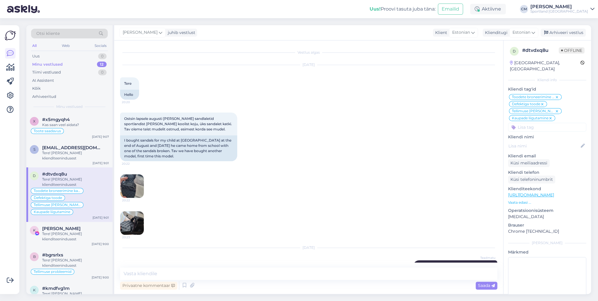
scroll to position [2198, 0]
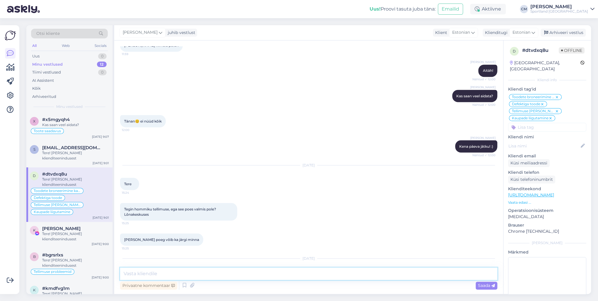
click at [180, 216] on textarea at bounding box center [308, 273] width 377 height 12
type textarea "Mis on tellimuse number?"
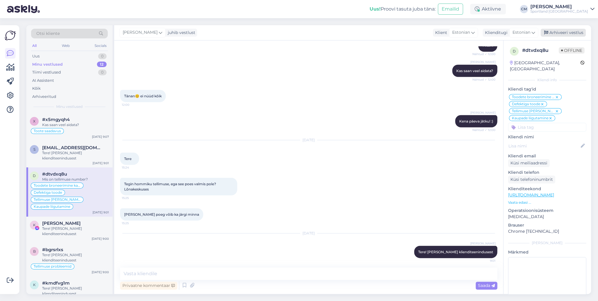
click at [448, 30] on div "Arhiveeri vestlus" at bounding box center [563, 33] width 45 height 8
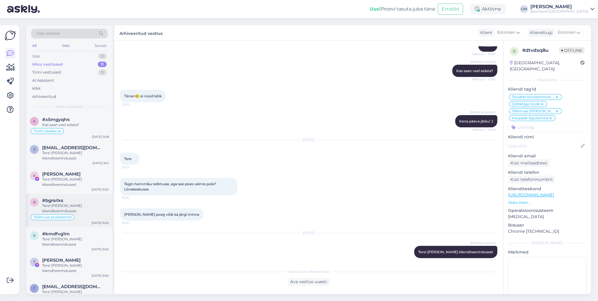
click at [74, 199] on div "#bgrsrlxs" at bounding box center [75, 200] width 67 height 5
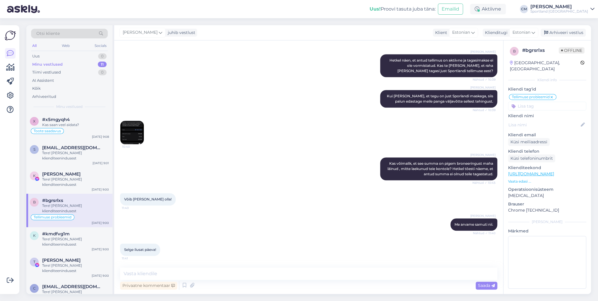
scroll to position [239, 0]
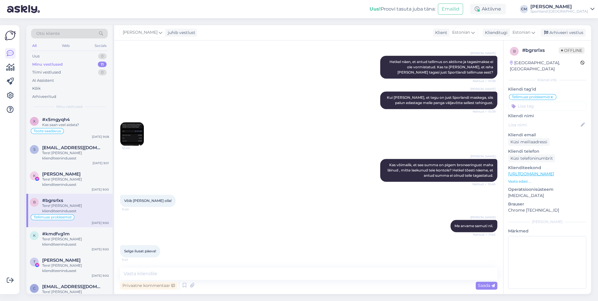
click at [127, 137] on img at bounding box center [131, 133] width 23 height 23
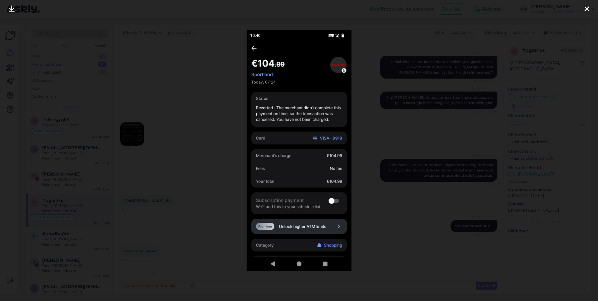
click at [176, 130] on div at bounding box center [299, 150] width 598 height 301
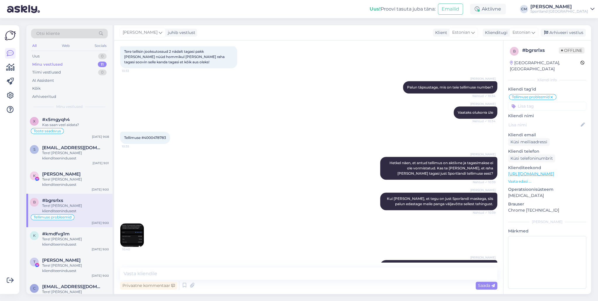
scroll to position [141, 0]
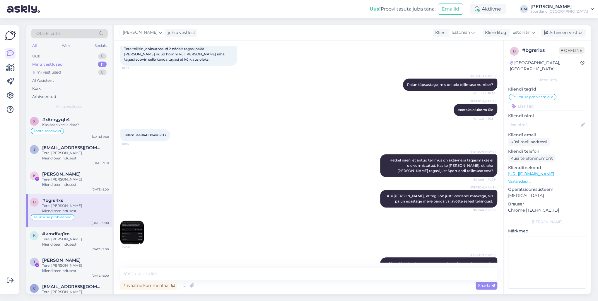
click at [153, 135] on span "Tellimuse #4000478783" at bounding box center [145, 135] width 42 height 4
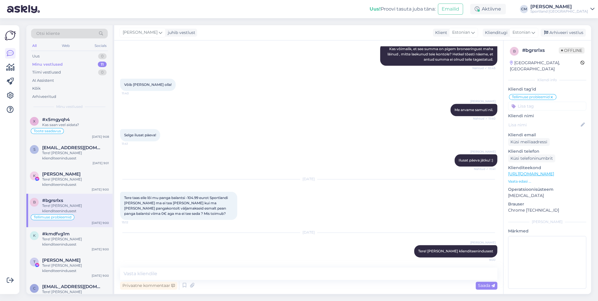
scroll to position [356, 0]
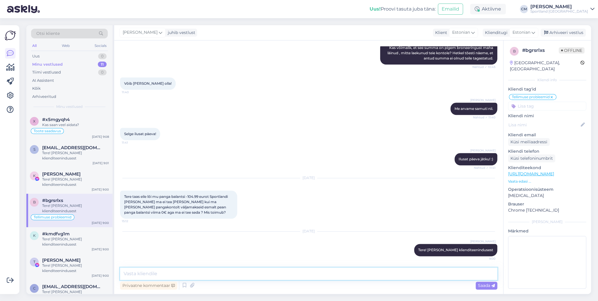
click at [250, 216] on textarea at bounding box center [308, 273] width 377 height 12
type textarea "P"
type textarea "Kahjuks [PERSON_NAME] kiri veidi segaseks, palun täpsustage kuidas saan Teid ai…"
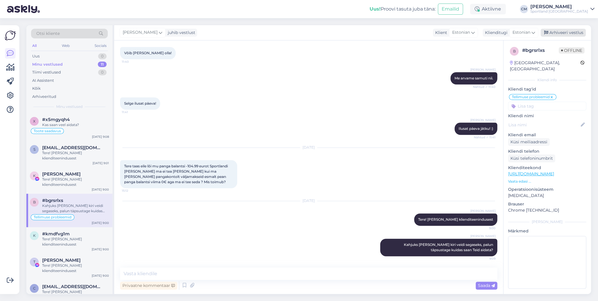
click at [448, 30] on div "Arhiveeri vestlus" at bounding box center [563, 33] width 45 height 8
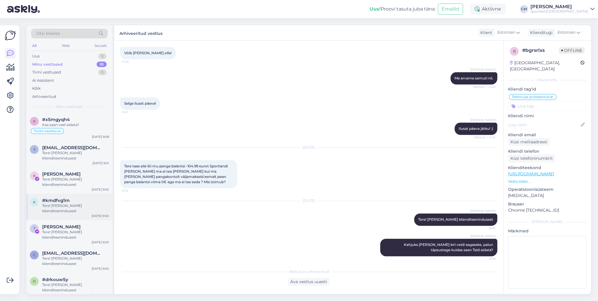
click at [58, 206] on div "Tere! [PERSON_NAME] klienditeenindusest" at bounding box center [75, 208] width 67 height 11
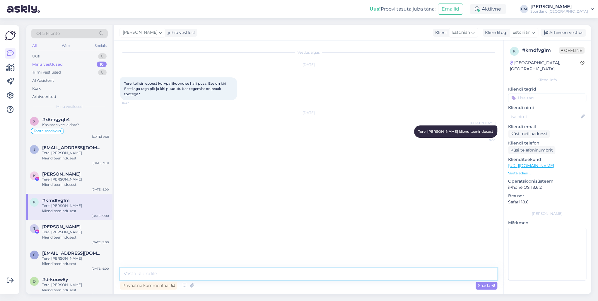
click at [172, 216] on textarea at bounding box center [308, 273] width 377 height 12
type textarea "Palun täpsustage oma tellimuse number."
click at [448, 93] on input at bounding box center [547, 97] width 78 height 9
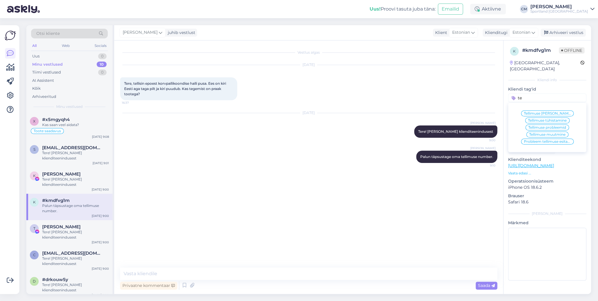
type input "t"
type input "proble"
click at [448, 112] on span "Tellimuse probleemid" at bounding box center [547, 114] width 38 height 4
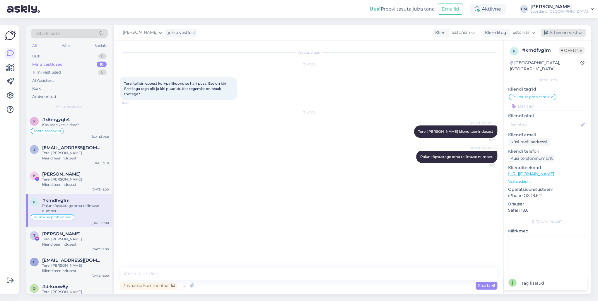
click at [448, 33] on div "Arhiveeri vestlus" at bounding box center [563, 33] width 45 height 8
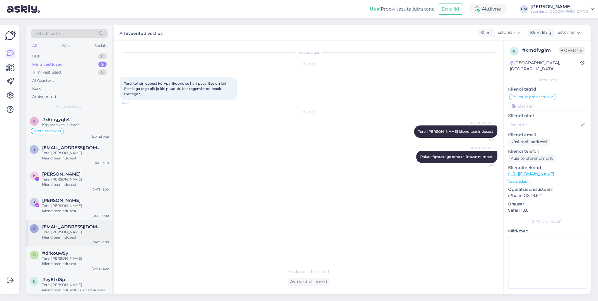
click at [69, 216] on div "Tere! [PERSON_NAME] klienditeenindusest" at bounding box center [75, 234] width 67 height 11
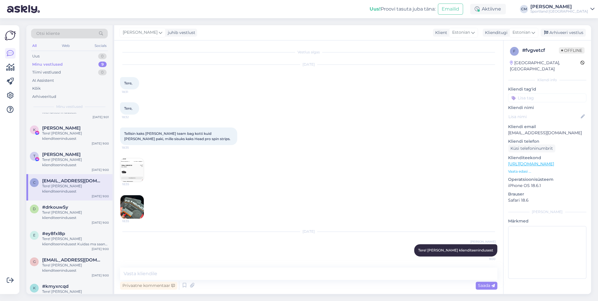
scroll to position [57, 0]
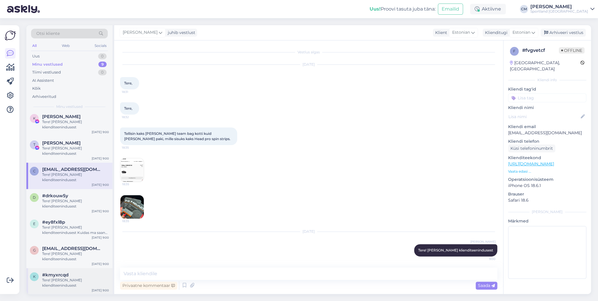
click at [70, 216] on div "Tere! [PERSON_NAME] klienditeenindusest" at bounding box center [75, 282] width 67 height 11
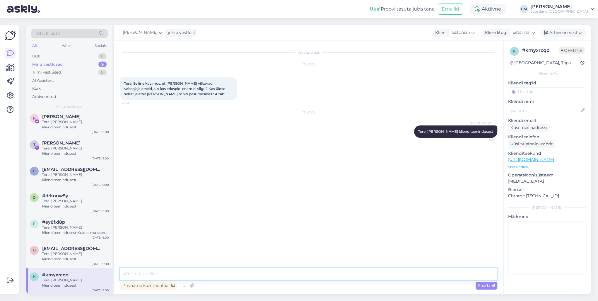
click at [200, 216] on textarea at bounding box center [308, 273] width 377 height 12
drag, startPoint x: 172, startPoint y: 94, endPoint x: 123, endPoint y: 83, distance: 50.3
click at [123, 83] on div "Tere. Selline küsimus, et [PERSON_NAME] vilkuvad vabaajajalatseid, siis kas eda…" at bounding box center [178, 88] width 117 height 23
copy span "Tere. Selline küsimus, et [PERSON_NAME] vilkuvad vabaajajalatseid, siis kas eda…"
click at [69, 216] on div "e #ey8fxl8p Tere! [PERSON_NAME] klienditeenindusest Kuidas ma saan Teile abiks …" at bounding box center [69, 228] width 86 height 26
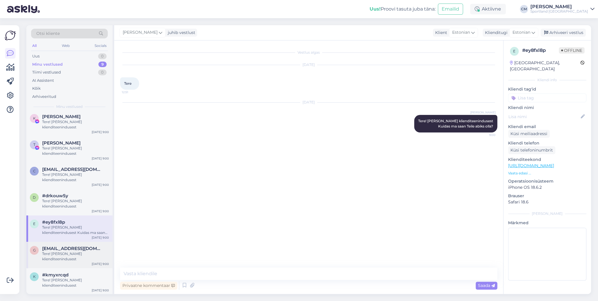
click at [69, 216] on div "g [EMAIL_ADDRESS][DOMAIN_NAME] Tere! [PERSON_NAME] klienditeenindusest [DATE] 9…" at bounding box center [69, 255] width 86 height 26
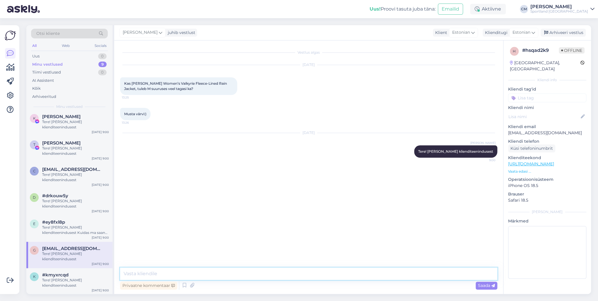
click at [163, 216] on textarea at bounding box center [308, 273] width 377 height 12
paste textarea "Vilkuvaid vabaajajalatseid, ehk LED-tuledega jalanõusid, ei tohiks üldjuhul pes…"
click at [288, 216] on textarea "Vilkuvaid vabaajajalatseid, ehk LED-tuledega jalanõusid, ei tohiks üldjuhul pes…" at bounding box center [308, 273] width 377 height 12
click at [324, 216] on textarea "Vilkuvaid vabaajajalatseid, ehk LED-tuledega jalanõusid, ei tohiks pesumasinas …" at bounding box center [308, 273] width 377 height 12
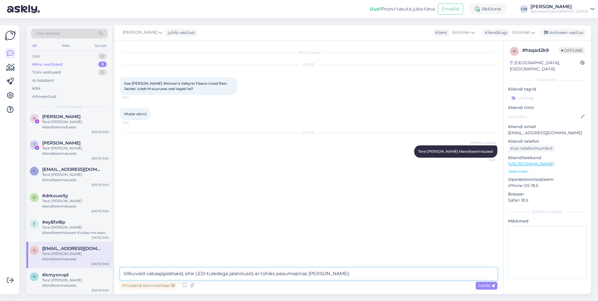
paste textarea "Kasuta niisket lappi, et puhastada jalanõude välispinda."
click at [341, 216] on textarea "Vilkuvaid vabaajajalatseid, ehk LED-tuledega jalanõusid, ei tohiks pesumasinas …" at bounding box center [308, 273] width 377 height 12
type textarea "Vilkuvaid vabaajajalatseid, ehk LED-tuledega jalanõusid, ei tohiks pesumasinas …"
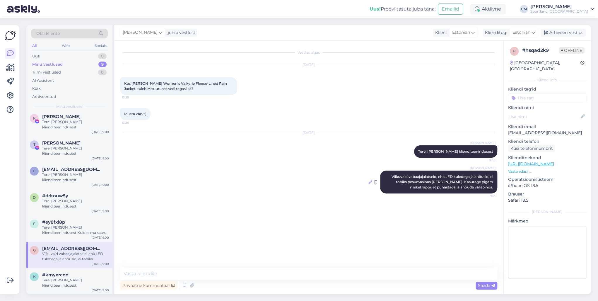
click at [371, 181] on icon at bounding box center [371, 182] width 4 height 4
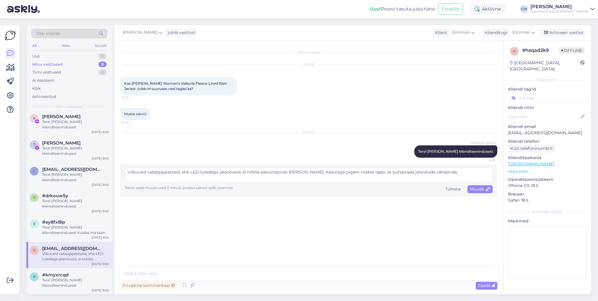
drag, startPoint x: 450, startPoint y: 170, endPoint x: 116, endPoint y: 175, distance: 333.6
click at [116, 175] on div "Vestlus algas [DATE] Kas [PERSON_NAME] Women’s Valkyrie Fleece-Lined Rain Jacke…" at bounding box center [308, 166] width 389 height 253
type textarea "Kohe vaatan."
click at [448, 185] on div "Muuda" at bounding box center [479, 189] width 25 height 8
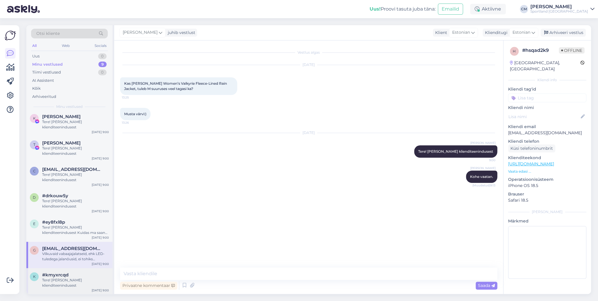
click at [64, 216] on span "#kmyxrcqd" at bounding box center [55, 274] width 26 height 5
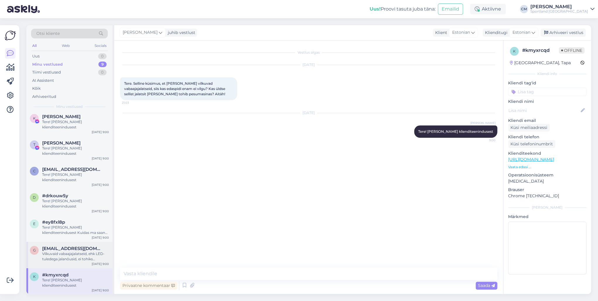
click at [76, 216] on div "Vilkuvaid vabaajajalatseid, ehk LED-tuledega jalanõusid, ei tohiks pesumasinas …" at bounding box center [75, 256] width 67 height 11
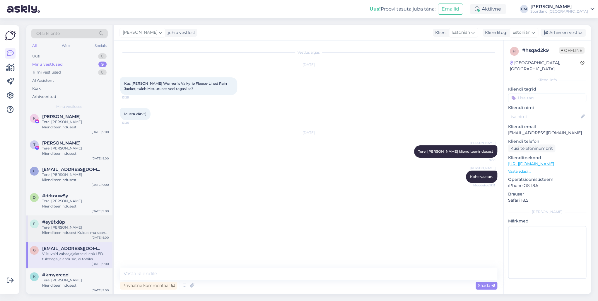
click at [53, 216] on div "e #ey8fxl8p Tere! [PERSON_NAME] klienditeenindusest Kuidas ma saan Teile abiks …" at bounding box center [69, 228] width 86 height 26
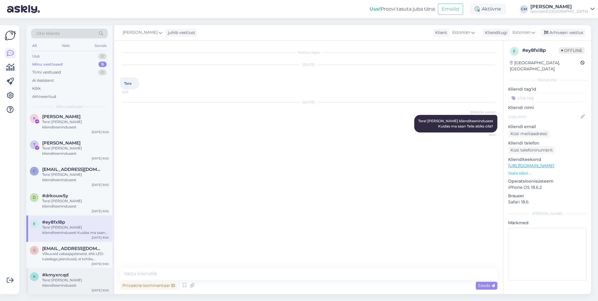
click at [59, 216] on span "#kmyxrcqd" at bounding box center [55, 274] width 26 height 5
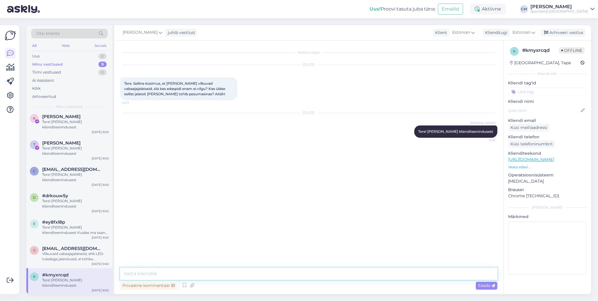
click at [141, 216] on textarea at bounding box center [308, 273] width 377 height 12
paste textarea "Vilkuvaid vabaajajalatseid, ehk LED-tuledega jalanõusid, ei tohiks pesumasinas …"
type textarea "Vilkuvaid vabaajajalatseid, ehk LED-tuledega jalanõusid, ei tohiks pesumasinas …"
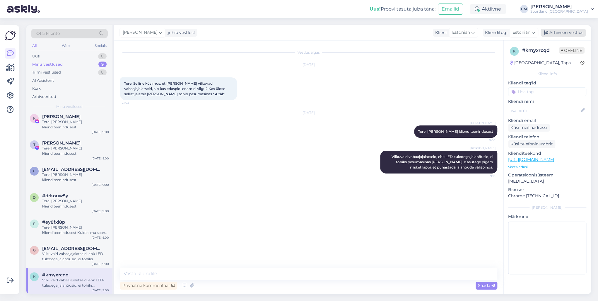
click at [448, 34] on div "Arhiveeri vestlus" at bounding box center [563, 33] width 45 height 8
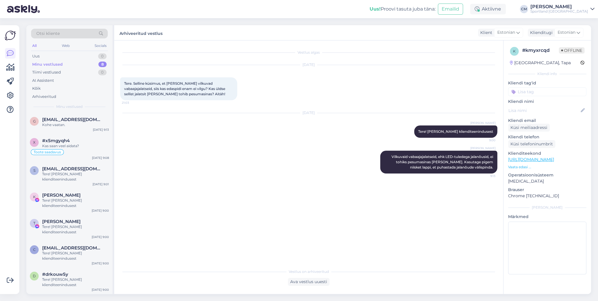
click at [448, 92] on input at bounding box center [547, 91] width 78 height 9
type input "toote ül"
click at [448, 106] on span "Toote üldinfo" at bounding box center [547, 107] width 23 height 4
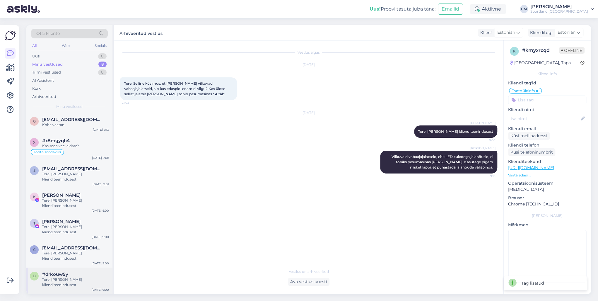
click at [79, 216] on div "d #drkouw5y Tere! [PERSON_NAME] klienditeenindusest [DATE] 9:00" at bounding box center [69, 280] width 86 height 26
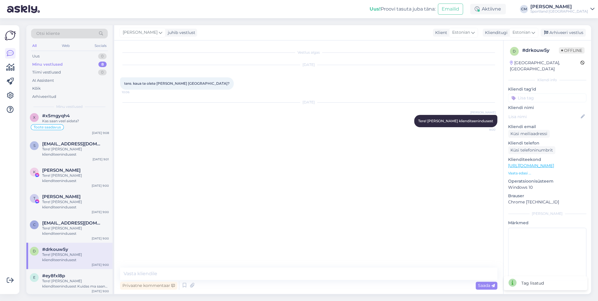
scroll to position [26, 0]
click at [178, 216] on textarea at bounding box center [308, 273] width 377 height 12
paste textarea "[URL][DOMAIN_NAME]"
type textarea "Kaupluste lahtiolekuajad leiate siit: [URL][DOMAIN_NAME]"
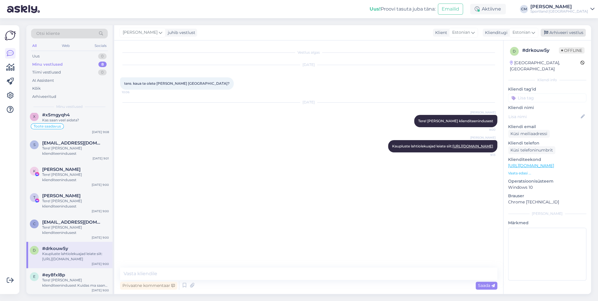
click at [448, 30] on div "Arhiveeri vestlus" at bounding box center [563, 33] width 45 height 8
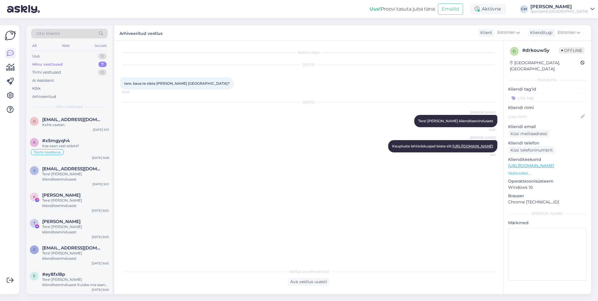
click at [448, 93] on input at bounding box center [547, 97] width 78 height 9
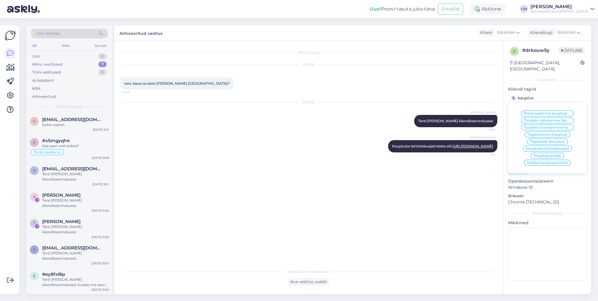
type input "kauplus"
click at [448, 147] on span "Kaupluste lahtiolekuajad" at bounding box center [547, 149] width 43 height 4
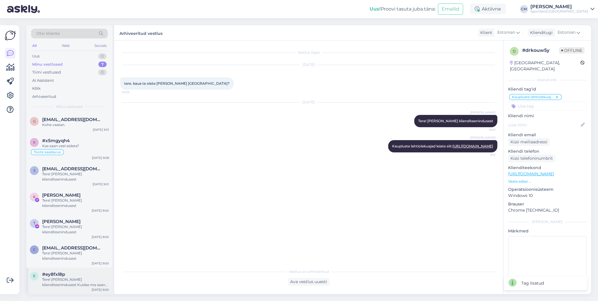
click at [65, 216] on div "#ey8fxl8p" at bounding box center [75, 273] width 67 height 5
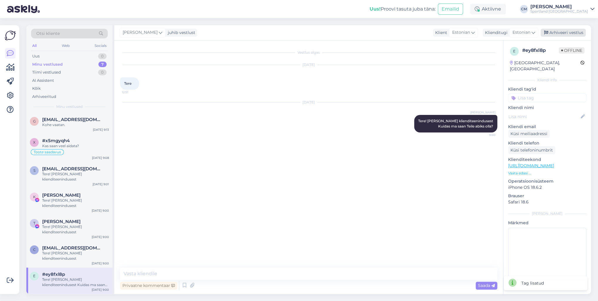
click at [448, 30] on div "Arhiveeri vestlus" at bounding box center [563, 33] width 45 height 8
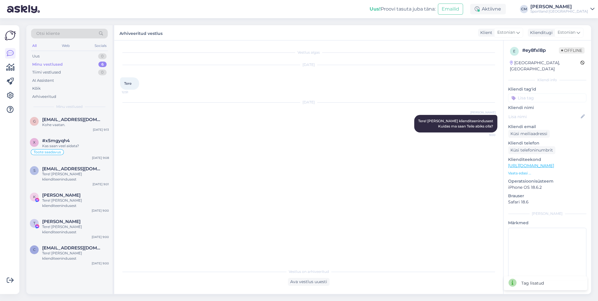
click at [448, 93] on input at bounding box center [547, 97] width 78 height 9
type input "ch"
click at [448, 114] on div "chat [PERSON_NAME] sõnumita" at bounding box center [547, 113] width 78 height 16
click at [448, 110] on div "chat [PERSON_NAME] sõnumita" at bounding box center [547, 113] width 53 height 6
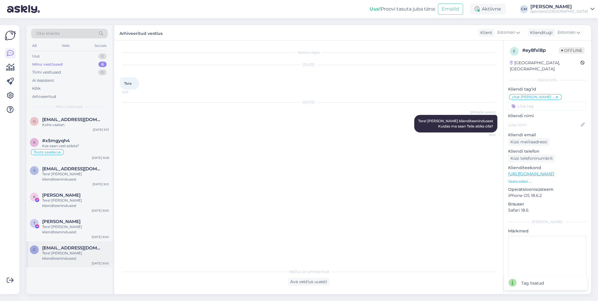
click at [59, 216] on span "[EMAIL_ADDRESS][DOMAIN_NAME]" at bounding box center [72, 247] width 61 height 5
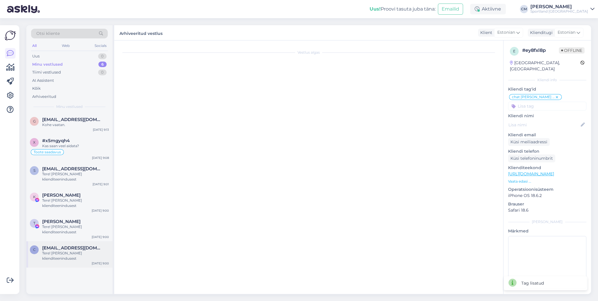
scroll to position [0, 0]
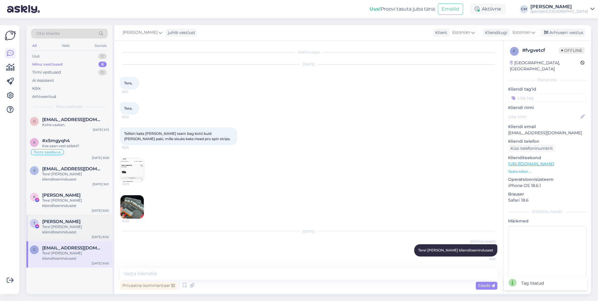
click at [52, 216] on span "[PERSON_NAME]" at bounding box center [61, 221] width 38 height 5
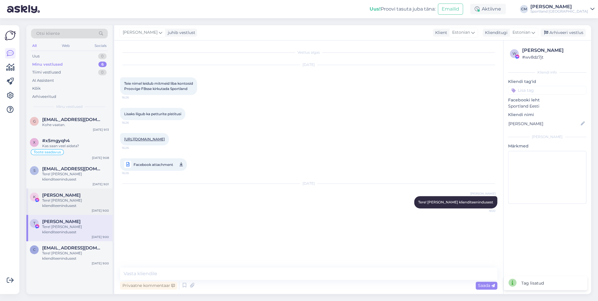
click at [67, 203] on div "Tere! [PERSON_NAME] klienditeenindusest" at bounding box center [75, 203] width 67 height 11
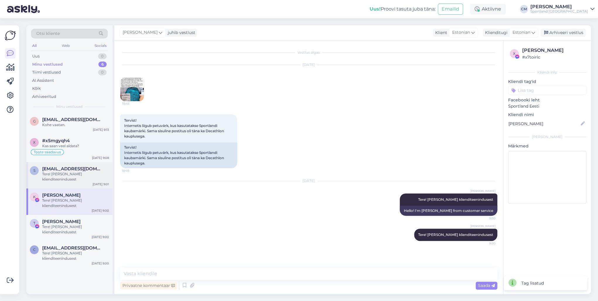
click at [68, 172] on div "Tere! [PERSON_NAME] klienditeenindusest" at bounding box center [75, 176] width 67 height 11
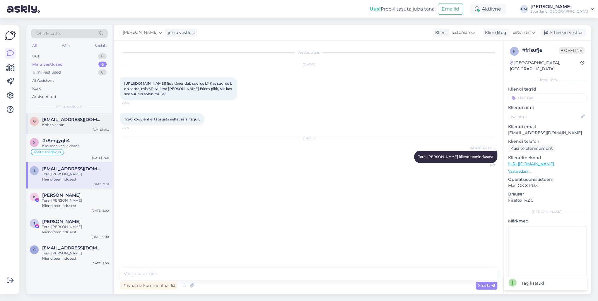
click at [77, 129] on div "g [EMAIL_ADDRESS][DOMAIN_NAME] Kohe vaatan. [DATE] 9:13" at bounding box center [69, 123] width 86 height 21
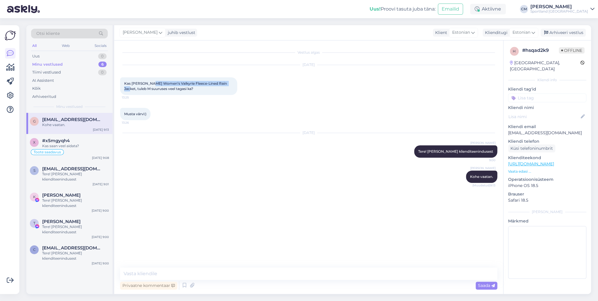
drag, startPoint x: 150, startPoint y: 83, endPoint x: 228, endPoint y: 83, distance: 78.5
click at [228, 83] on span "Kas [PERSON_NAME] Women’s Valkyrie Fleece-Lined Rain Jacket, tuleb M suuruses v…" at bounding box center [176, 86] width 104 height 10
click at [189, 216] on icon at bounding box center [192, 285] width 8 height 9
click at [186, 216] on icon at bounding box center [184, 285] width 7 height 9
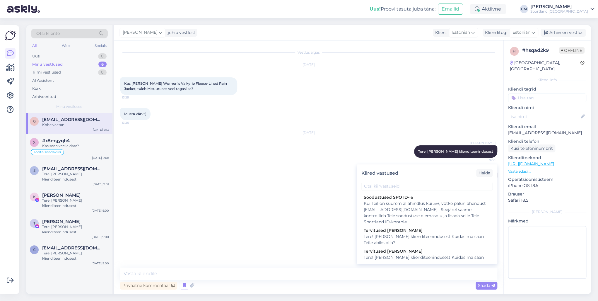
click at [371, 179] on div "Kiired vastused Halda" at bounding box center [427, 172] width 141 height 17
click at [375, 182] on div "Kiired vastused [PERSON_NAME] SPO ID-le Kui Teil on suurem allahindlus kui 5%, …" at bounding box center [427, 214] width 141 height 100
click at [375, 182] on input "text" at bounding box center [426, 186] width 131 height 9
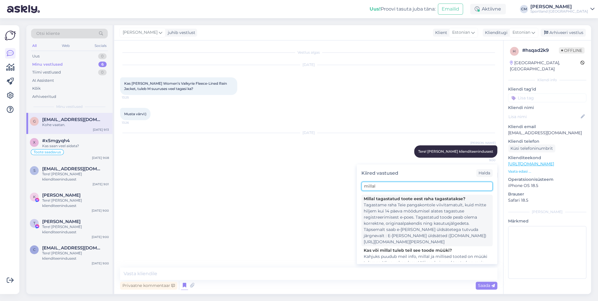
scroll to position [74, 0]
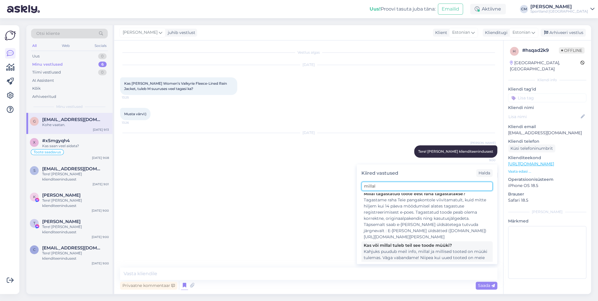
type input "millal"
click at [401, 216] on div "Kahjuks puudub meil info, millal ja millised tooted on müüki tulemas. Väga vaba…" at bounding box center [427, 260] width 127 height 25
type textarea "Kahjuks puudub meil info, millal ja millised tooted on müüki tulemas. Väga vaba…"
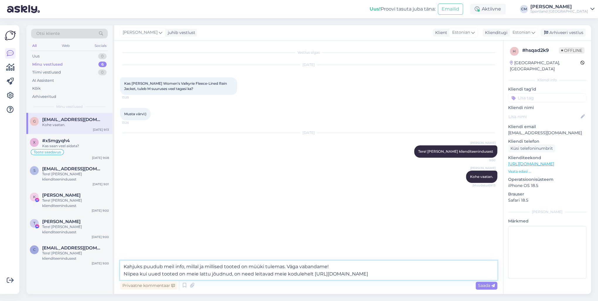
click at [355, 216] on textarea "Kahjuks puudub meil info, millal ja millised tooted on müüki tulemas. Väga vaba…" at bounding box center [308, 269] width 377 height 19
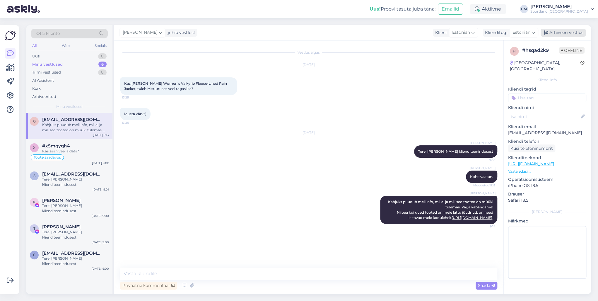
click at [448, 31] on div "Arhiveeri vestlus" at bounding box center [563, 33] width 45 height 8
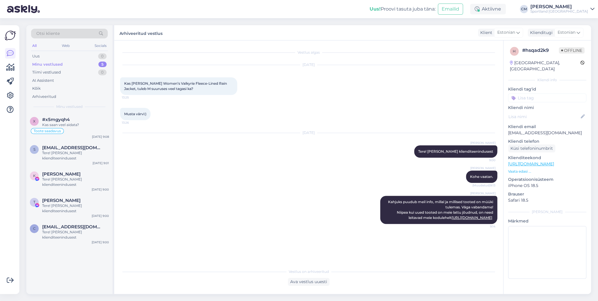
drag, startPoint x: 556, startPoint y: 83, endPoint x: 554, endPoint y: 90, distance: 7.1
click at [448, 86] on p "Kliendi tag'id" at bounding box center [547, 89] width 78 height 6
click at [448, 93] on input at bounding box center [547, 97] width 78 height 9
type input "lisan"
click at [448, 112] on span "Lattu lisandumine (toode)" at bounding box center [548, 114] width 46 height 4
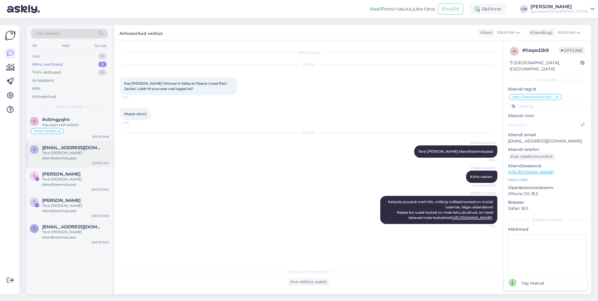
click at [74, 141] on div "s [EMAIL_ADDRESS][DOMAIN_NAME] Tere! [PERSON_NAME] klienditeenindusest [DATE] 9…" at bounding box center [69, 154] width 86 height 26
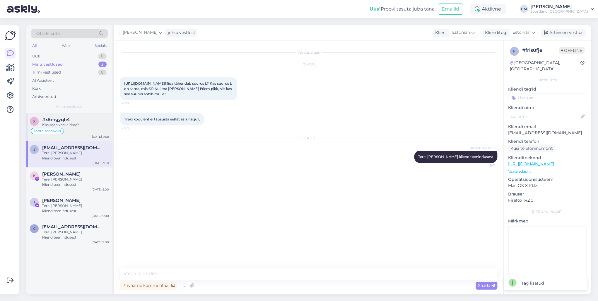
click at [77, 136] on div "x #x5mgyqh4 Kas saan veel aidata? Toote saadavus [DATE] 9:08" at bounding box center [69, 127] width 86 height 28
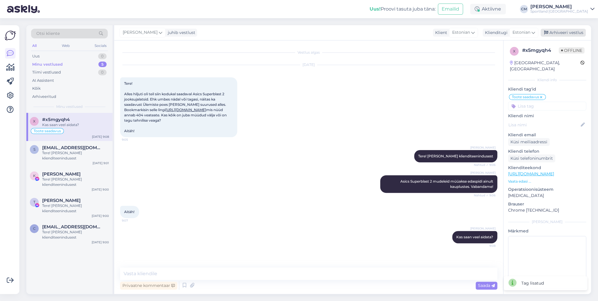
click at [448, 35] on div "Arhiveeri vestlus" at bounding box center [563, 33] width 45 height 8
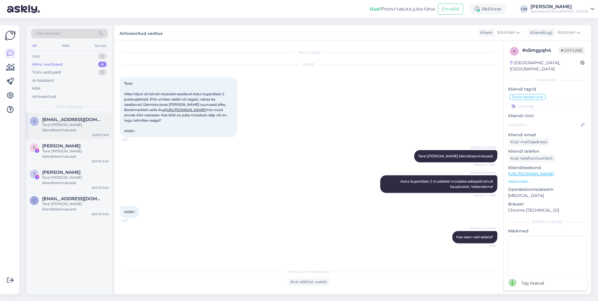
click at [63, 118] on span "[EMAIL_ADDRESS][DOMAIN_NAME]" at bounding box center [72, 119] width 61 height 5
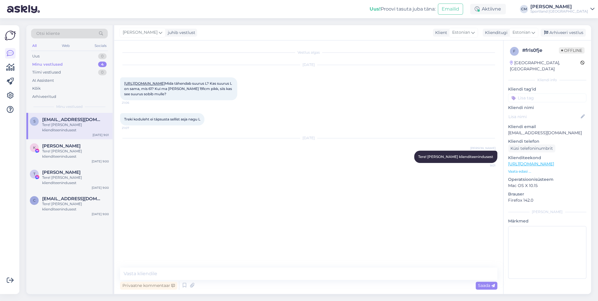
click at [63, 137] on div "s [EMAIL_ADDRESS][DOMAIN_NAME] Tere! [PERSON_NAME] klienditeenindusest [DATE] 9…" at bounding box center [69, 126] width 86 height 26
click at [61, 147] on span "[PERSON_NAME]" at bounding box center [61, 145] width 38 height 5
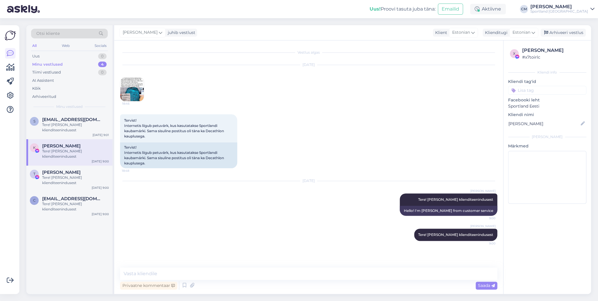
click at [172, 216] on div "Vestlus algas [DATE] 18:46 Tervist! Internetis liigub petuvärk, kus kasutatakse…" at bounding box center [308, 166] width 389 height 253
click at [171, 216] on textarea at bounding box center [308, 273] width 377 height 12
type textarea "O"
click at [54, 30] on span "Otsi kliente" at bounding box center [47, 33] width 23 height 6
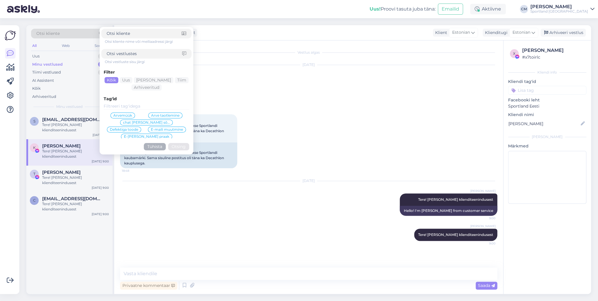
click at [130, 52] on input at bounding box center [145, 54] width 76 height 6
type input "[PERSON_NAME]"
click button "Otsing" at bounding box center [178, 146] width 21 height 7
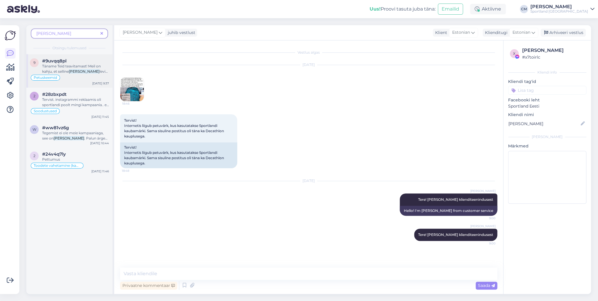
click at [78, 78] on div "Petuskeemid" at bounding box center [69, 77] width 79 height 7
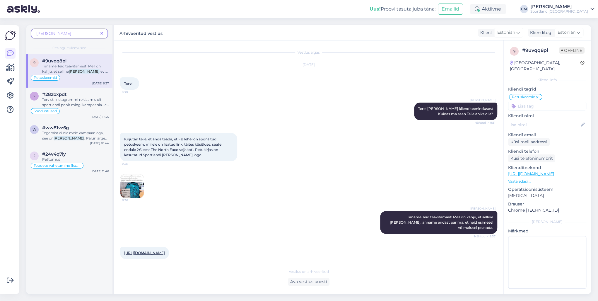
scroll to position [158, 0]
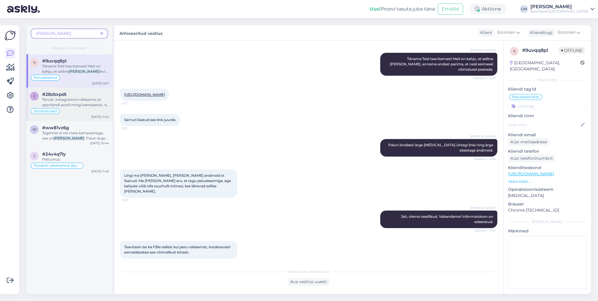
click at [68, 101] on span "Tervist. instagrammi reklaamis oli sportlandi poolt mingi kampaania.. et 5000 p…" at bounding box center [75, 109] width 67 height 25
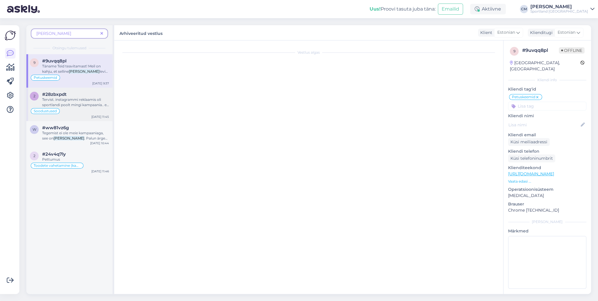
scroll to position [0, 0]
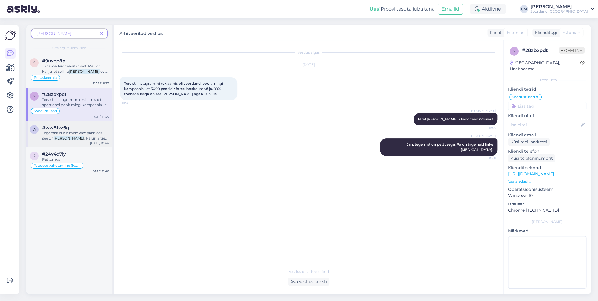
click at [66, 124] on div "w #ww81vz6g Tegemist ei ole meie kampaaniaga, see on [PERSON_NAME] . Palun ärge…" at bounding box center [69, 134] width 86 height 26
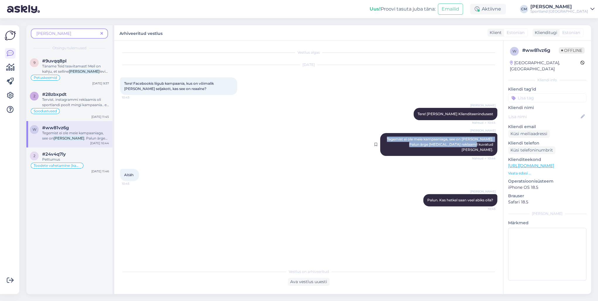
drag, startPoint x: 391, startPoint y: 138, endPoint x: 494, endPoint y: 142, distance: 102.6
click at [448, 142] on div "[PERSON_NAME] Tegemist ei ole meie kampaaniaga, see on [PERSON_NAME]. Palun ärg…" at bounding box center [438, 144] width 117 height 23
copy span "Tegemist ei ole meie kampaaniaga, see on [PERSON_NAME]. Palun ärge [MEDICAL_DAT…"
click at [106, 34] on div "[PERSON_NAME]" at bounding box center [69, 34] width 77 height 10
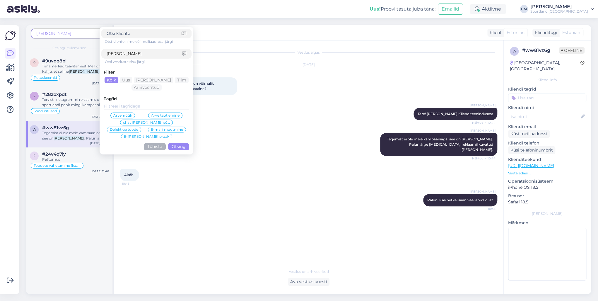
click at [158, 146] on button "Tühista" at bounding box center [155, 146] width 22 height 7
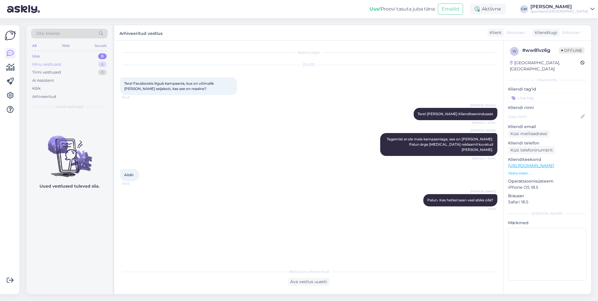
click at [84, 64] on div "Minu vestlused 4" at bounding box center [69, 64] width 77 height 8
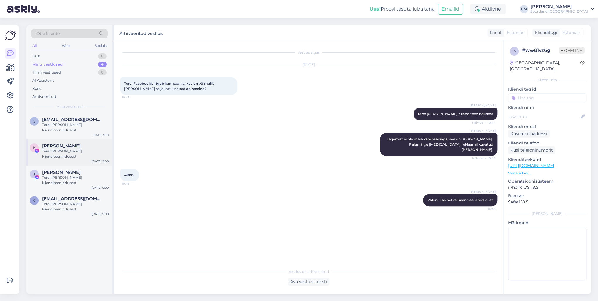
click at [68, 142] on div "K [PERSON_NAME] Tere! [PERSON_NAME] klienditeenindusest [DATE] 9:00" at bounding box center [69, 152] width 86 height 26
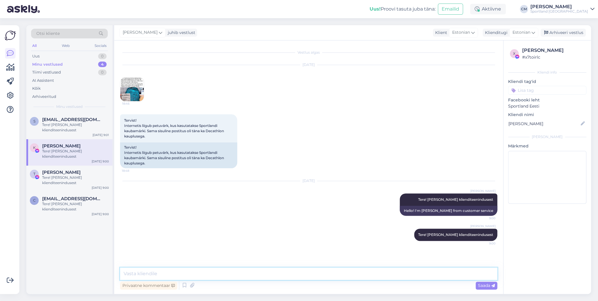
click at [208, 216] on textarea at bounding box center [308, 273] width 377 height 12
paste textarea "Tegemist ei ole meie kampaaniaga, see on [PERSON_NAME]. Palun ärge [MEDICAL_DAT…"
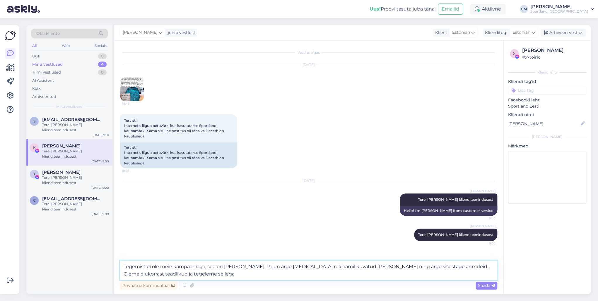
type textarea "Tegemist ei ole meie kampaaniaga, see on [PERSON_NAME]. Palun ärge [MEDICAL_DAT…"
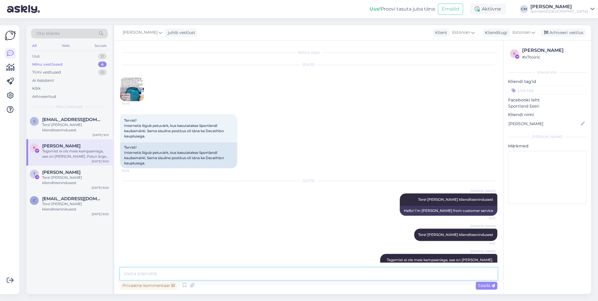
scroll to position [20, 0]
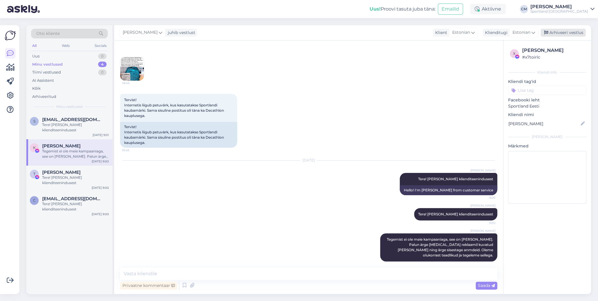
click at [448, 34] on div "Arhiveeri vestlus" at bounding box center [563, 33] width 45 height 8
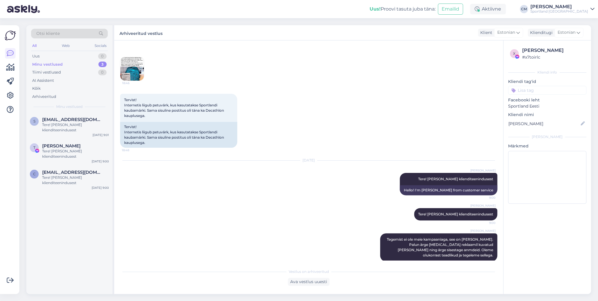
scroll to position [23, 0]
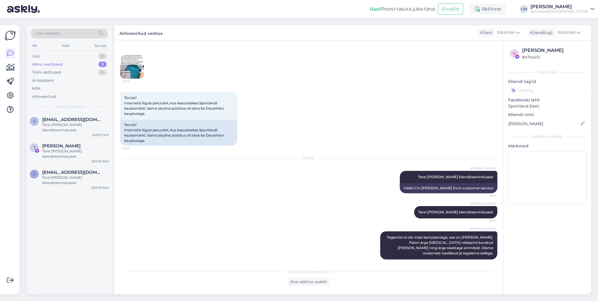
click at [448, 93] on input at bounding box center [547, 90] width 78 height 9
type input "pet"
click at [448, 105] on span "Petuskeemid" at bounding box center [547, 106] width 23 height 4
click at [90, 170] on span "[EMAIL_ADDRESS][DOMAIN_NAME]" at bounding box center [72, 172] width 61 height 5
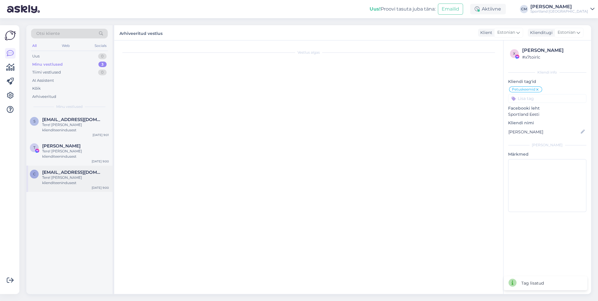
scroll to position [0, 0]
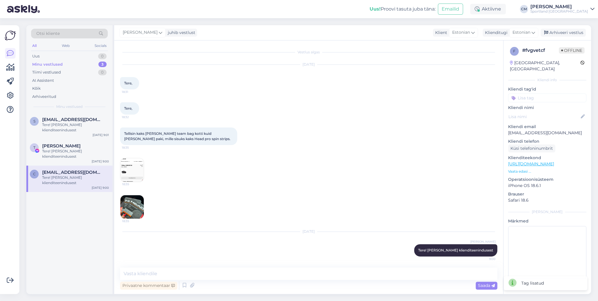
click at [127, 165] on img at bounding box center [131, 169] width 23 height 23
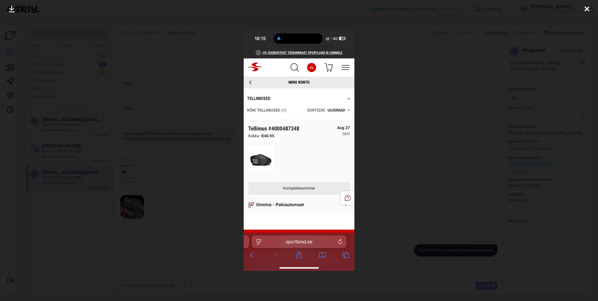
click at [166, 136] on div at bounding box center [299, 150] width 598 height 301
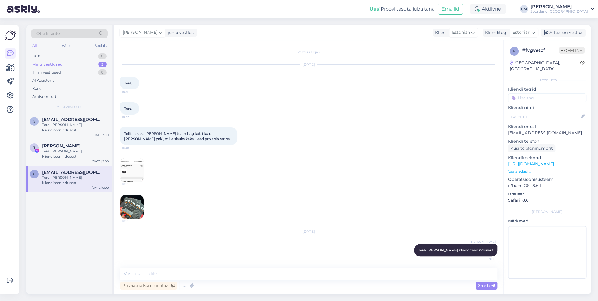
click at [142, 205] on img at bounding box center [131, 206] width 23 height 23
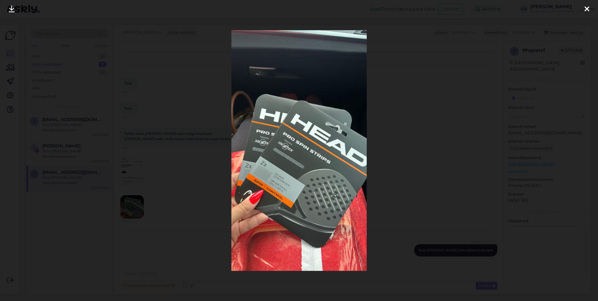
click at [182, 169] on div at bounding box center [299, 150] width 598 height 301
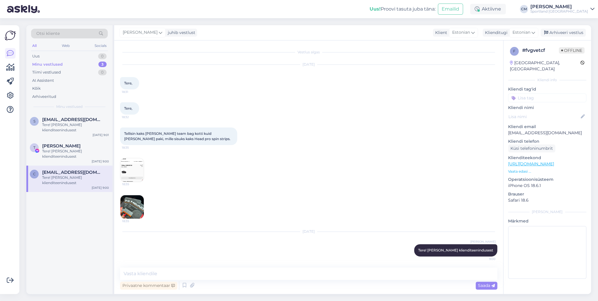
click at [133, 173] on img at bounding box center [131, 169] width 23 height 23
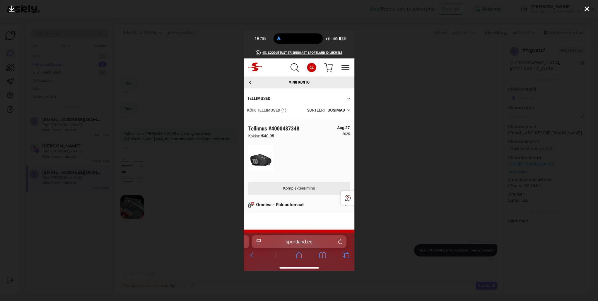
click at [217, 164] on div at bounding box center [299, 150] width 598 height 301
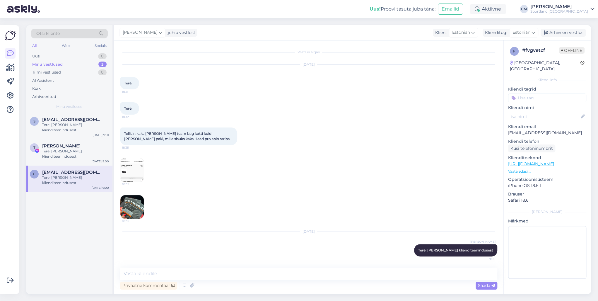
click at [135, 207] on img at bounding box center [131, 206] width 23 height 23
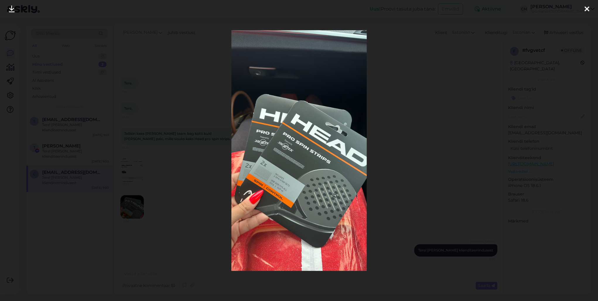
click at [171, 178] on div at bounding box center [299, 150] width 598 height 301
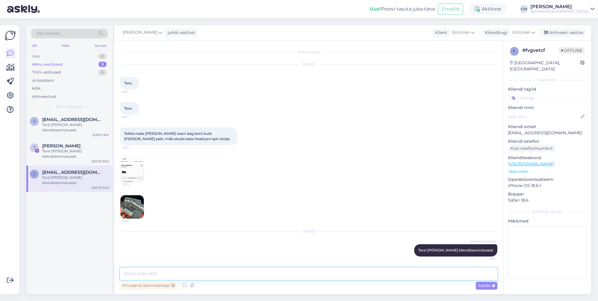
click at [167, 216] on textarea at bounding box center [308, 273] width 377 height 12
type textarea "Väga vabandame tekkinud olukorra pärast! Uurime laolt olukorra kohta ning [PERS…"
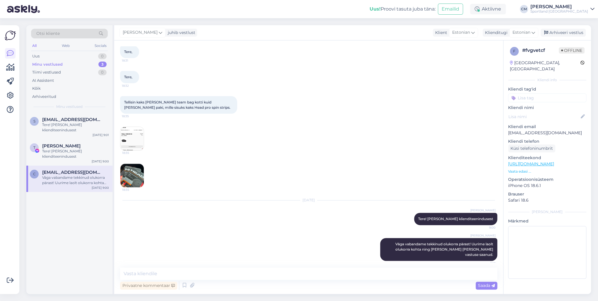
scroll to position [36, 0]
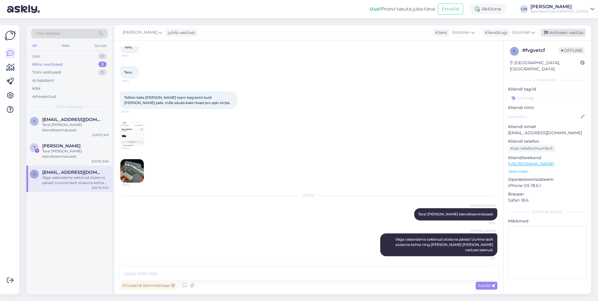
click at [448, 30] on div "Arhiveeri vestlus" at bounding box center [563, 33] width 45 height 8
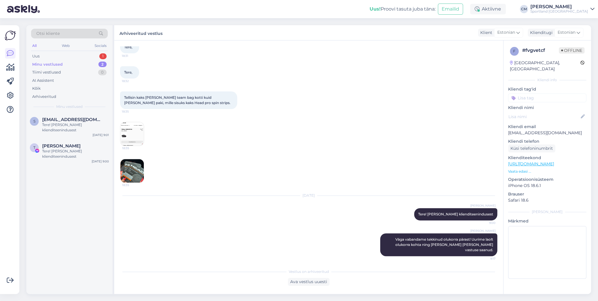
click at [448, 93] on input at bounding box center [547, 97] width 78 height 9
type input "pro"
click at [448, 110] on div "Tellimuse probleemid" at bounding box center [547, 113] width 44 height 6
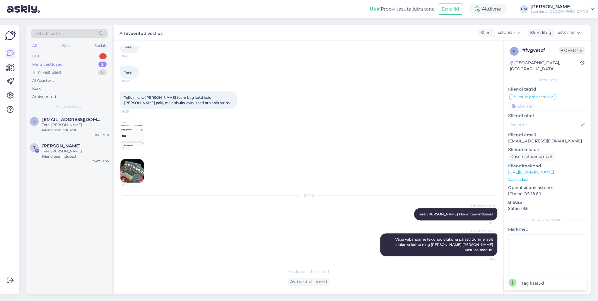
click at [99, 56] on div "1" at bounding box center [102, 56] width 7 height 6
click at [81, 128] on div "Tegemist ei ole meie kampaaniaga, see on [PERSON_NAME]. Palun ärge [MEDICAL_DAT…" at bounding box center [75, 127] width 67 height 11
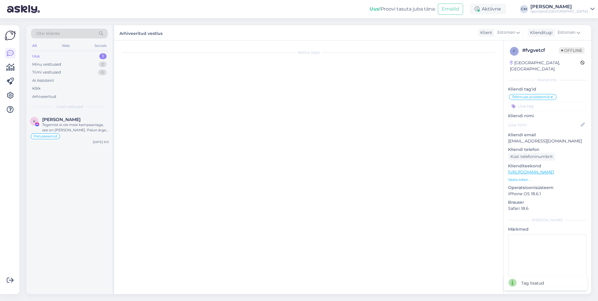
scroll to position [42, 0]
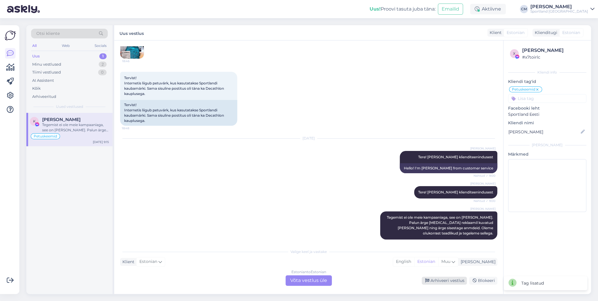
click at [435, 216] on div "Arhiveeri vestlus" at bounding box center [444, 280] width 45 height 8
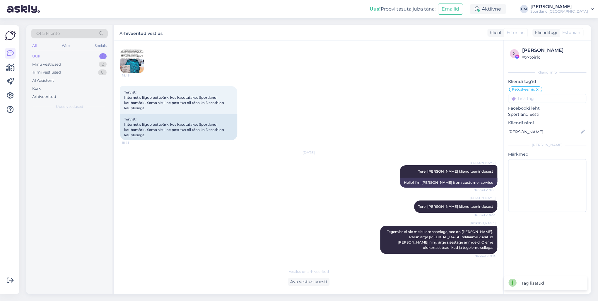
scroll to position [23, 0]
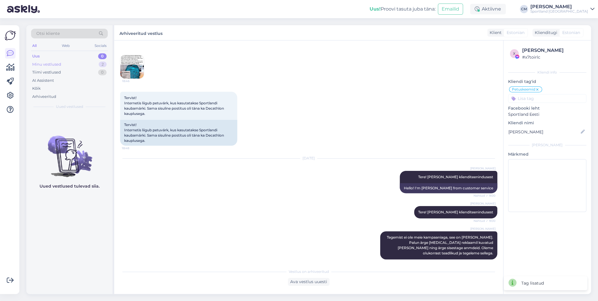
click at [74, 60] on div "Minu vestlused 2" at bounding box center [69, 64] width 77 height 8
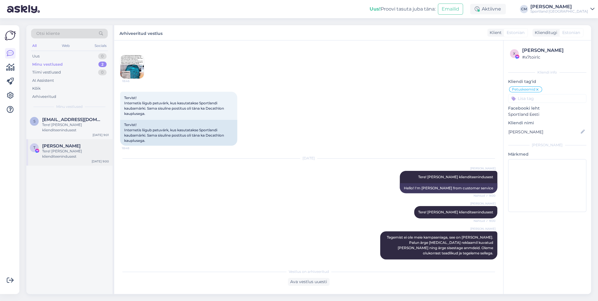
click at [88, 149] on div "Tere! [PERSON_NAME] klienditeenindusest" at bounding box center [75, 153] width 67 height 11
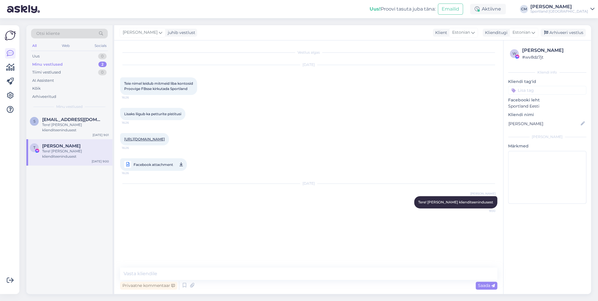
scroll to position [0, 0]
click at [88, 126] on div "Tere! [PERSON_NAME] klienditeenindusest" at bounding box center [75, 127] width 67 height 11
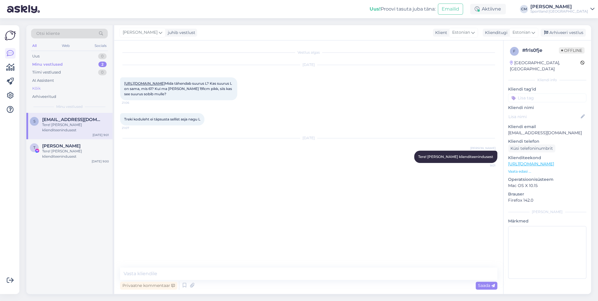
click at [48, 85] on div "Kõik" at bounding box center [69, 88] width 77 height 8
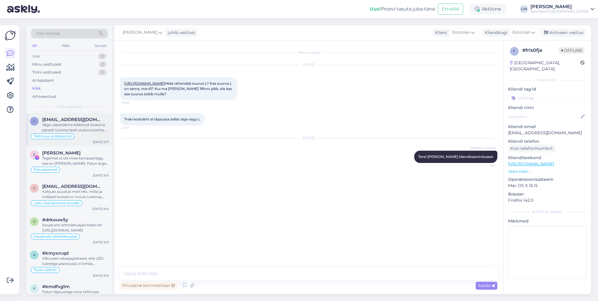
click at [66, 136] on span "Tellimuse probleemid" at bounding box center [53, 136] width 38 height 4
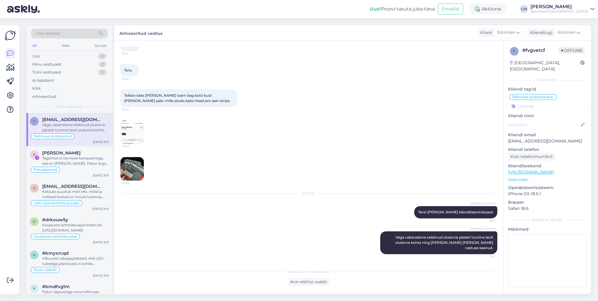
click at [136, 177] on img at bounding box center [131, 168] width 23 height 23
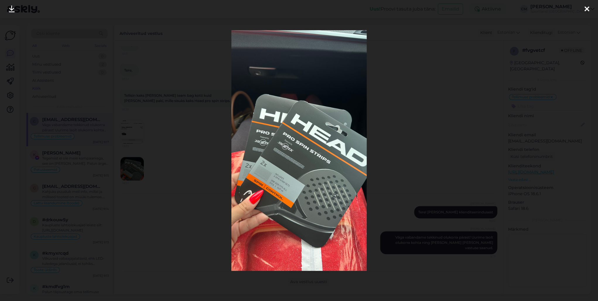
click at [201, 106] on div at bounding box center [299, 150] width 598 height 301
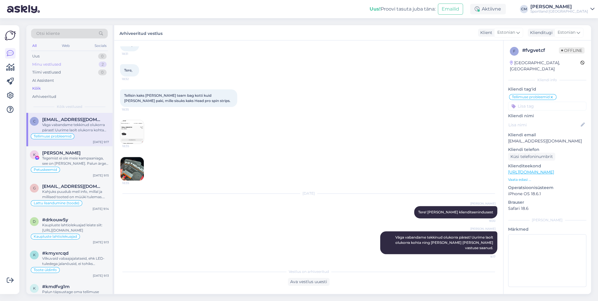
click at [88, 67] on div "Minu vestlused 2" at bounding box center [69, 64] width 77 height 8
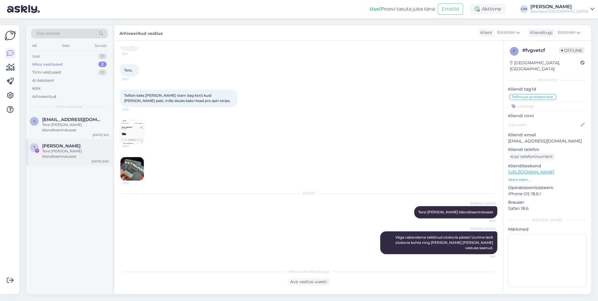
click at [75, 148] on div "Tere! [PERSON_NAME] klienditeenindusest" at bounding box center [75, 153] width 67 height 11
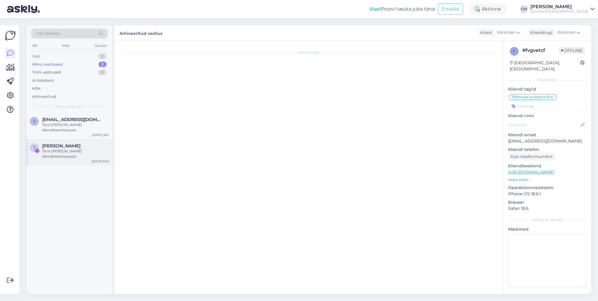
scroll to position [0, 0]
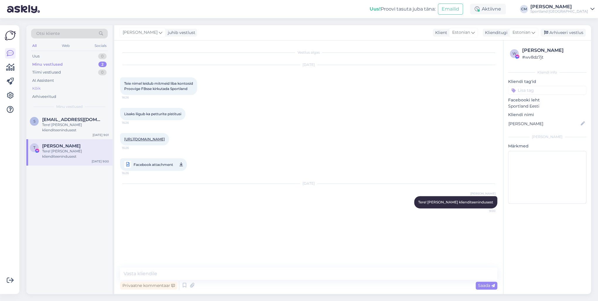
click at [47, 85] on div "Kõik" at bounding box center [69, 88] width 77 height 8
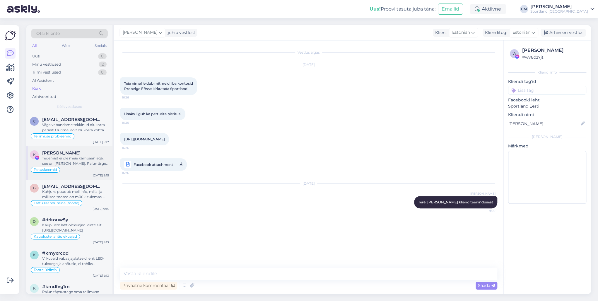
click at [84, 152] on div "[PERSON_NAME]" at bounding box center [75, 152] width 67 height 5
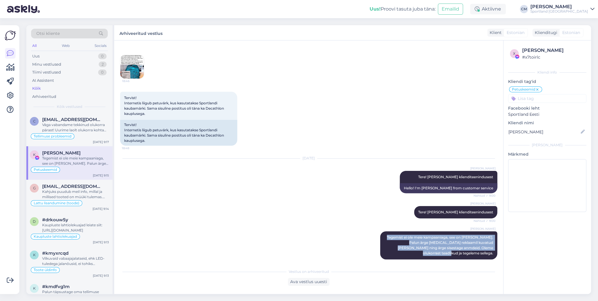
drag, startPoint x: 387, startPoint y: 236, endPoint x: 501, endPoint y: 250, distance: 114.8
click at [448, 216] on div "Vestlus algas [DATE] 18:46 Tervist! Internetis liigub petuvärk, kus kasutatakse…" at bounding box center [311, 153] width 382 height 214
copy span "Tegemist ei ole meie kampaaniaga, see on [PERSON_NAME]. Palun ärge [MEDICAL_DAT…"
click at [74, 61] on div "Minu vestlused 2" at bounding box center [69, 64] width 77 height 8
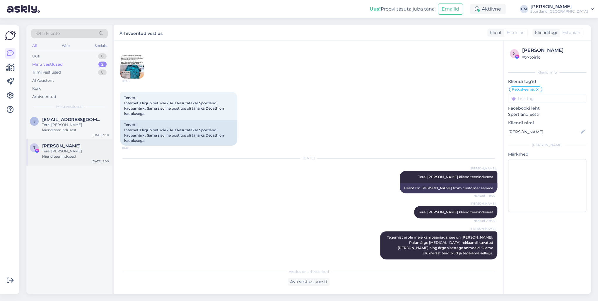
click at [71, 147] on span "[PERSON_NAME]" at bounding box center [61, 145] width 38 height 5
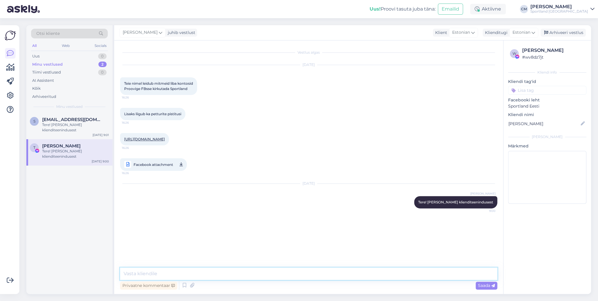
click at [166, 216] on textarea at bounding box center [308, 273] width 377 height 12
paste textarea "Tegemist ei ole meie kampaaniaga, see on [PERSON_NAME]. Palun ärge [MEDICAL_DAT…"
type textarea "Tegemist ei ole meie kampaaniaga, see on [PERSON_NAME]. Palun ärge [MEDICAL_DAT…"
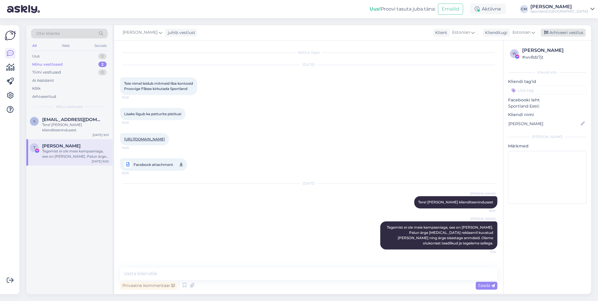
click at [448, 30] on div "Arhiveeri vestlus" at bounding box center [563, 33] width 45 height 8
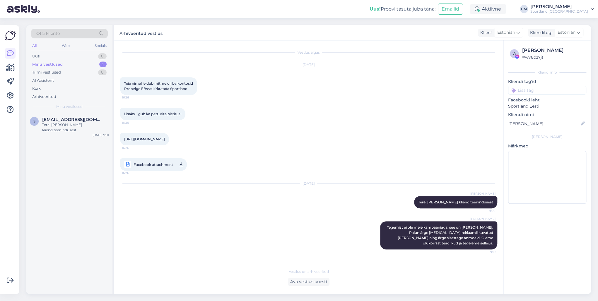
click at [448, 89] on input at bounding box center [547, 90] width 78 height 9
type input "pet"
click at [448, 105] on span "Petuskeemid" at bounding box center [547, 106] width 23 height 4
click at [90, 117] on span "[EMAIL_ADDRESS][DOMAIN_NAME]" at bounding box center [72, 119] width 61 height 5
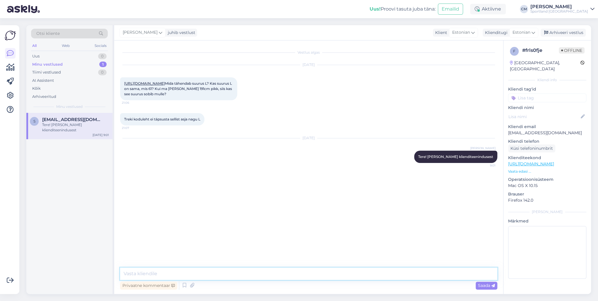
click at [318, 216] on textarea at bounding box center [308, 273] width 377 height 12
click at [306, 216] on textarea at bounding box center [308, 273] width 377 height 12
type textarea "Uurime suuruse kohta kaupluselt. Kui oleme saanud vastuse, siis [PERSON_NAME]."
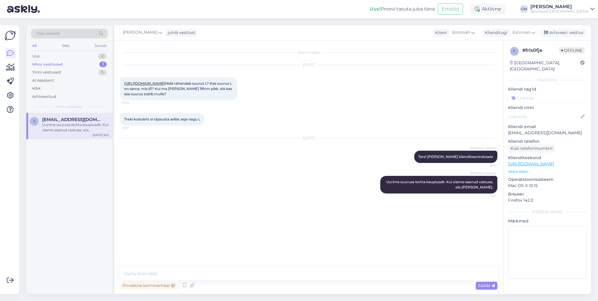
click at [144, 162] on div "[DATE] [PERSON_NAME] Tere! [PERSON_NAME] klienditeenindusest 9:01" at bounding box center [308, 150] width 377 height 37
click at [165, 84] on link "[URL][DOMAIN_NAME]" at bounding box center [144, 83] width 41 height 4
drag, startPoint x: 561, startPoint y: 127, endPoint x: 506, endPoint y: 127, distance: 55.4
click at [448, 127] on div "f # frls0fje Offline [GEOGRAPHIC_DATA], [GEOGRAPHIC_DATA] Kliendi info Kliendi …" at bounding box center [547, 163] width 88 height 247
copy p "[EMAIL_ADDRESS][DOMAIN_NAME]"
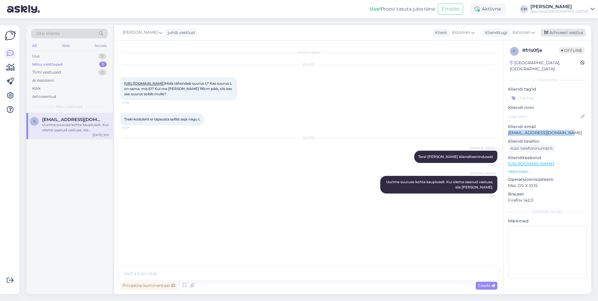
click at [448, 35] on div "Arhiveeri vestlus" at bounding box center [563, 33] width 45 height 8
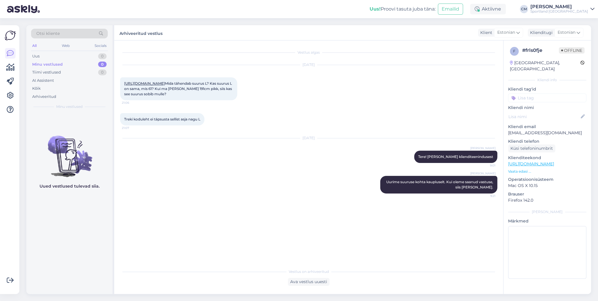
click at [448, 93] on input at bounding box center [547, 97] width 78 height 9
type input "toote"
click at [448, 112] on span "Toote üldinfo" at bounding box center [530, 114] width 23 height 4
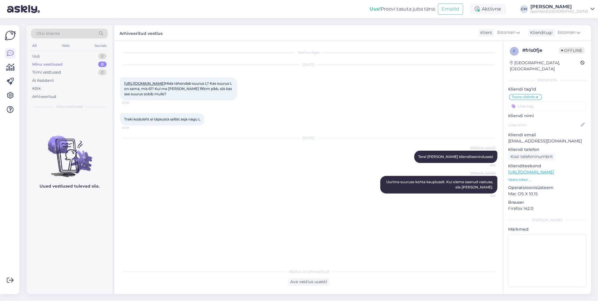
click at [141, 132] on div "Treki koduleht ei täpsusta sellist asja nagu L 21:07" at bounding box center [308, 119] width 377 height 25
click at [100, 51] on div "Otsi kliente All Web Socials Uus 2 Minu vestlused 0 Tiimi vestlused 0 AI Assist…" at bounding box center [69, 69] width 86 height 88
click at [100, 53] on div "2" at bounding box center [103, 56] width 8 height 6
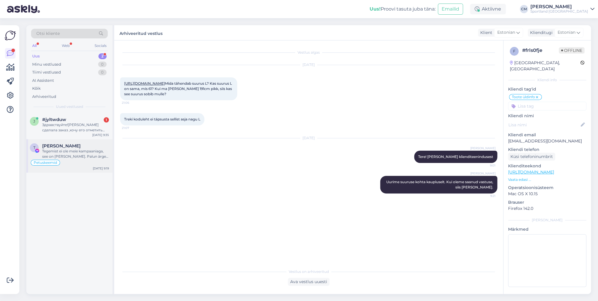
click at [79, 156] on div "Tegemist ei ole meie kampaaniaga, see on [PERSON_NAME]. Palun ärge [MEDICAL_DAT…" at bounding box center [75, 153] width 67 height 11
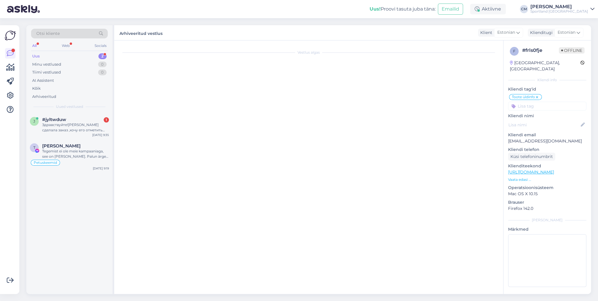
scroll to position [10, 0]
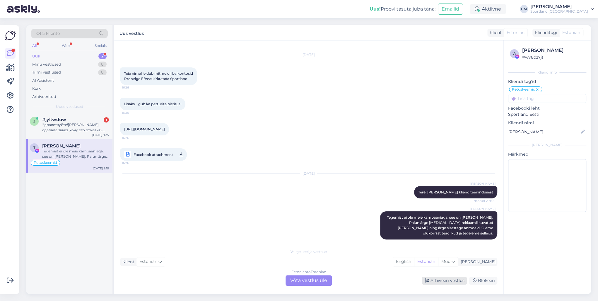
click at [448, 216] on div "Arhiveeri vestlus" at bounding box center [444, 280] width 45 height 8
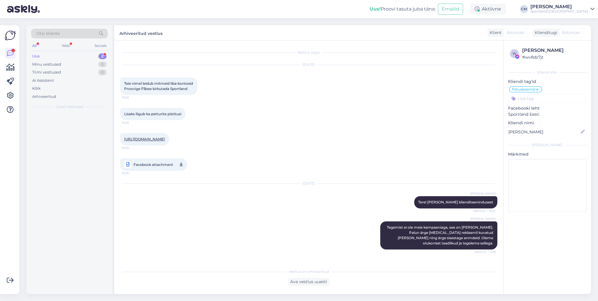
scroll to position [0, 0]
click at [58, 117] on span "#jyltwduw" at bounding box center [54, 119] width 24 height 5
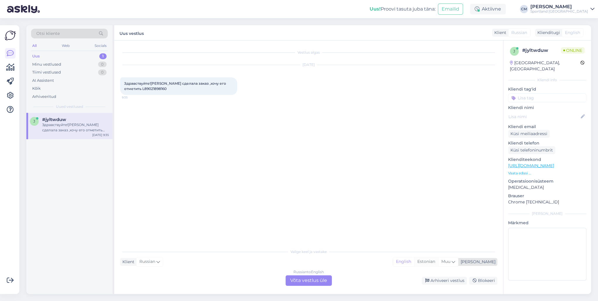
click at [438, 216] on div "Estonian" at bounding box center [426, 261] width 24 height 9
click at [303, 216] on div "Valige [PERSON_NAME] vastake Klient Russian Mina English Estonian Muu Russian t…" at bounding box center [308, 265] width 377 height 40
click at [298, 216] on div "Russian to Estonian Võta vestlus üle" at bounding box center [309, 280] width 46 height 11
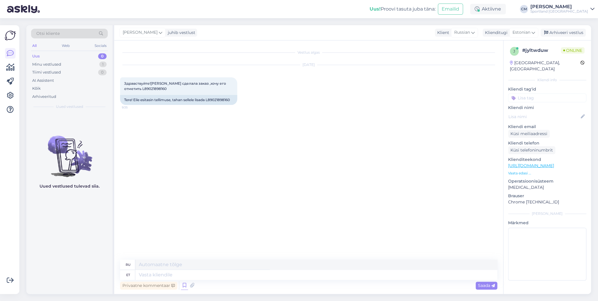
click at [185, 216] on icon at bounding box center [184, 285] width 7 height 9
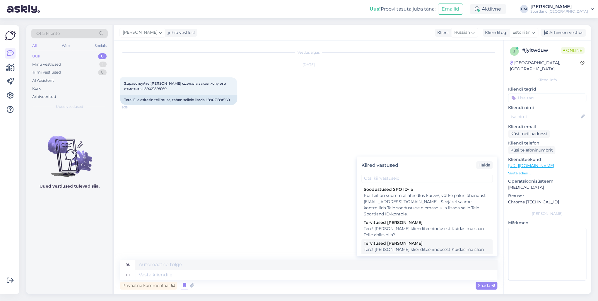
click at [395, 216] on div "Tere! [PERSON_NAME] klienditeenindusest Kuidas ma saan Teile abiks olla?" at bounding box center [427, 252] width 127 height 12
type textarea "Здравствуйте! Я [PERSON_NAME] из службы поддержки клиентов Чем я могу вам помоч…"
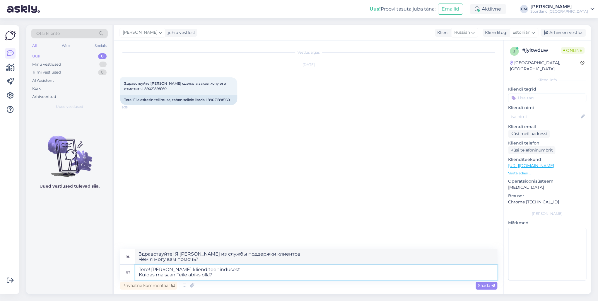
drag, startPoint x: 264, startPoint y: 274, endPoint x: 137, endPoint y: 276, distance: 127.1
click at [137, 216] on textarea "Tere! [PERSON_NAME] klienditeenindusest Kuidas ma saan Teile abiks olla?" at bounding box center [316, 271] width 362 height 15
type textarea "Tere! [PERSON_NAME] klienditeenindusest"
type textarea "Здравствуйте! Меня зовут [PERSON_NAME], я из службы поддержки клиентов."
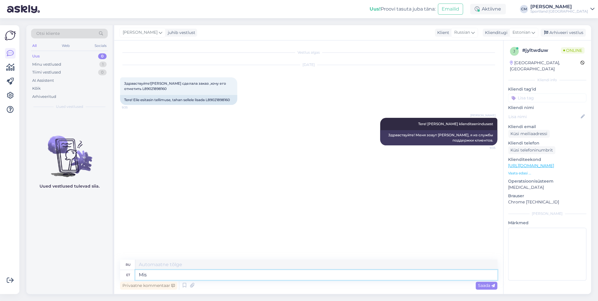
type textarea "Mis o"
type textarea "Что"
type textarea "M"
type textarea "Tellimuse"
type textarea "Заказ"
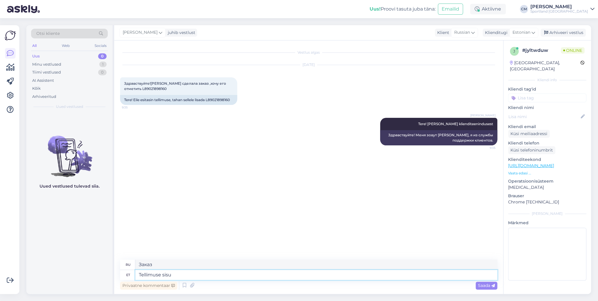
type textarea "Tellimuse sisu e"
type textarea "Заказать контент"
type textarea "Tellimuse sisu ei o"
type textarea "Содержание заказа не"
type textarea "Tellimuse sisu ei ole kahjuks v"
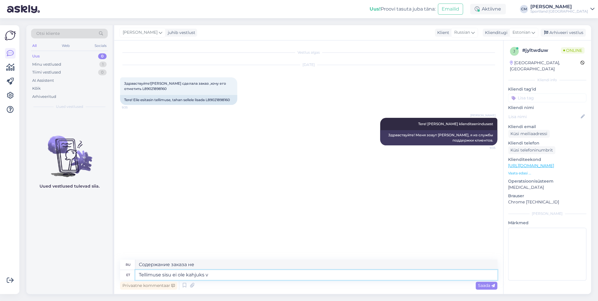
type textarea "К сожалению, содержание заказа не"
type textarea "Tellimuse sisu ei ole kahjuks võimalik"
type textarea "К сожалению, содержание заказа узнать невозможно."
type textarea "Tellimuse sisu ei ole kahjuks võimalik muuta. M"
type textarea "К сожалению, изменить содержание заказа невозможно."
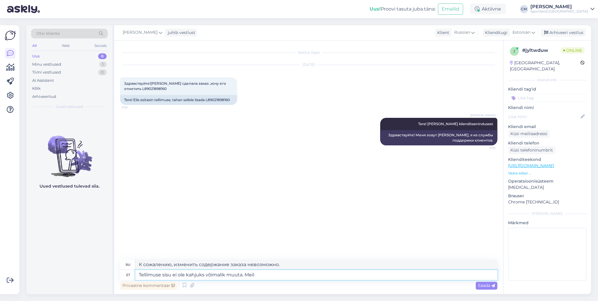
type textarea "Tellimuse sisu ei ole kahjuks võimalik muuta. Meil o"
type textarea "К сожалению, изменить содержание заказа невозможно. Мы"
type textarea "Tellimuse sisu ei ole kahjuks võimalik muuta. Meil on k"
type textarea "К сожалению, изменить содержание заказа невозможно. У нас есть"
type textarea "Tellimuse sisu ei ole kahjuks võimalik muuta. Meil on kahju."
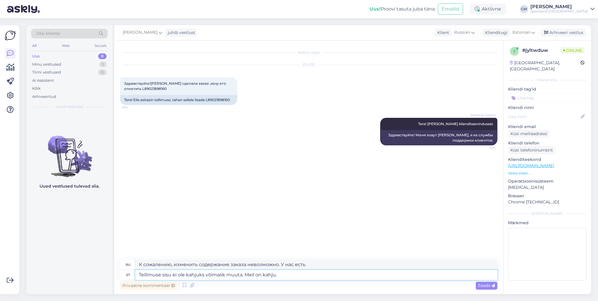
type textarea "К сожалению, изменить содержимое заказа невозможно. Приносим извинения."
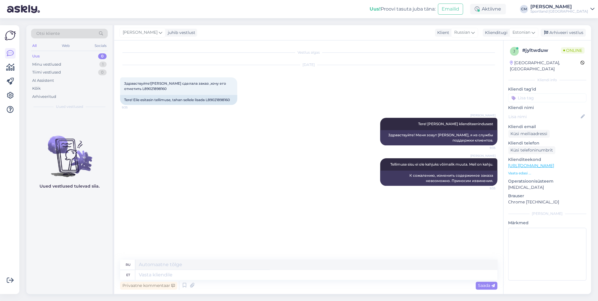
click at [222, 123] on div "[PERSON_NAME] Tere! [PERSON_NAME] klienditeenindusest 9:35 Здравствуйте! Меня з…" at bounding box center [308, 131] width 377 height 40
click at [448, 93] on input at bounding box center [547, 97] width 78 height 9
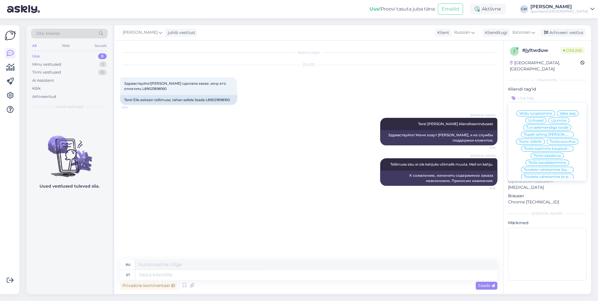
type input "t"
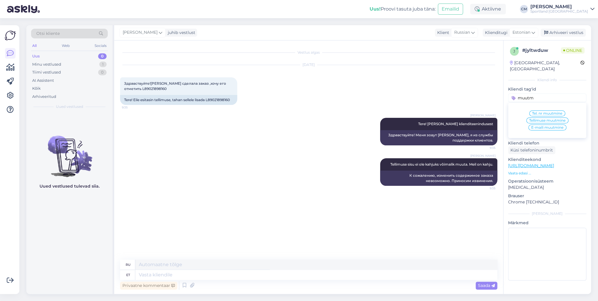
type input "muutm"
click at [448, 119] on span "Tellimuse muutmine" at bounding box center [547, 121] width 36 height 4
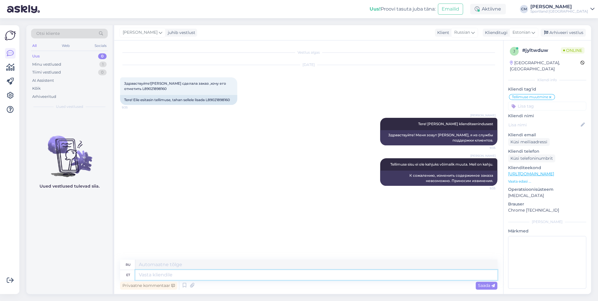
click at [250, 216] on textarea at bounding box center [316, 275] width 362 height 10
type textarea "Kas"
type textarea "Является"
type textarea "Kas hetkel s"
type textarea "В данный момент?"
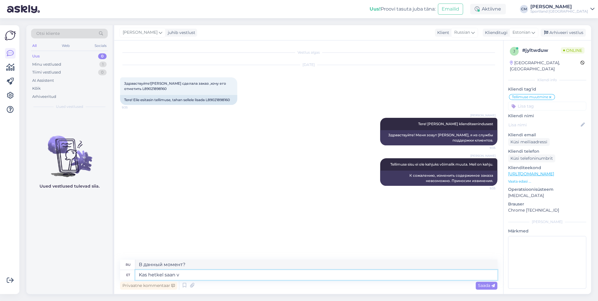
type textarea "Kas hetkel saan ve"
type textarea "Могу ли я сейчас?"
type textarea "Kas hetkel saan veel ab"
type textarea "Могу ли я получить его сейчас?"
type textarea "Kas hetkel saan veel abiks o"
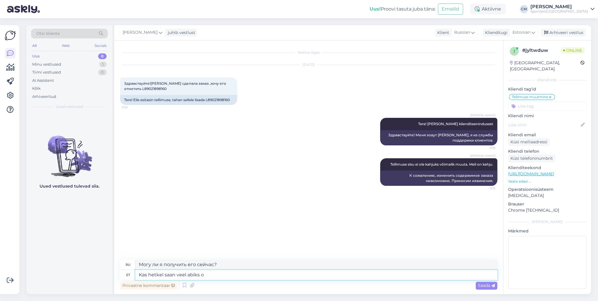
type textarea "Могу ли я вам еще помочь?"
type textarea "Kas hetkel saan veel abiks olla?"
type textarea "Могу ли я еще быть полезен в данный момент?"
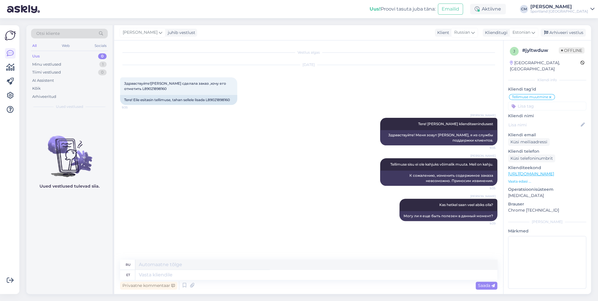
click at [448, 15] on div "Uus! Proovi tasuta [PERSON_NAME]: Emailid Aktiivne [PERSON_NAME] Sportland [GEO…" at bounding box center [299, 9] width 598 height 18
click at [448, 33] on div "Arhiveeri vestlus" at bounding box center [563, 33] width 45 height 8
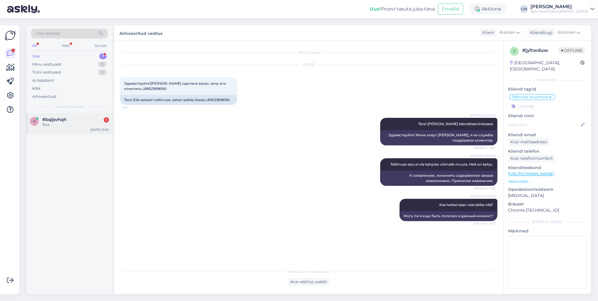
click at [81, 128] on div "b #bqijwhqh 1 Tere [DATE] 10:05" at bounding box center [69, 123] width 86 height 21
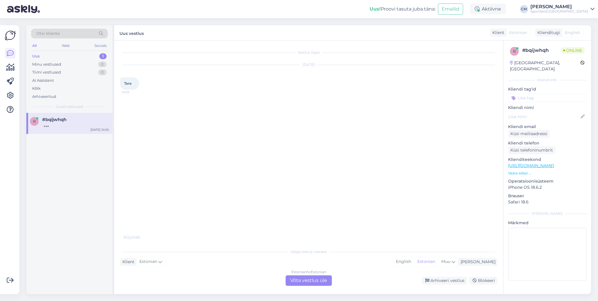
click at [298, 216] on div "Estonian to Estonian Võta vestlus üle" at bounding box center [309, 280] width 46 height 11
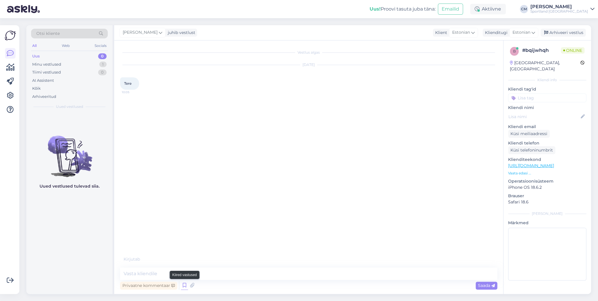
click at [185, 216] on icon at bounding box center [184, 285] width 7 height 9
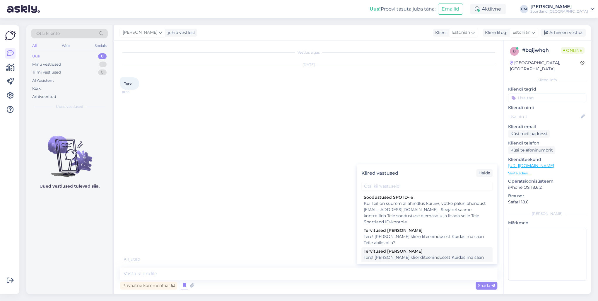
click at [401, 216] on div "Tervitused [PERSON_NAME]" at bounding box center [427, 251] width 127 height 6
type textarea "Tere! [PERSON_NAME] klienditeenindusest Kuidas ma saan Teile abiks olla?"
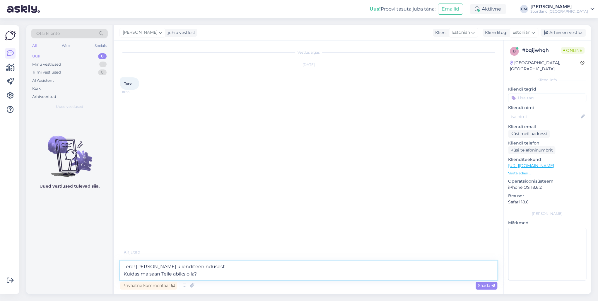
click at [329, 216] on textarea "Tere! [PERSON_NAME] klienditeenindusest Kuidas ma saan Teile abiks olla?" at bounding box center [308, 269] width 377 height 19
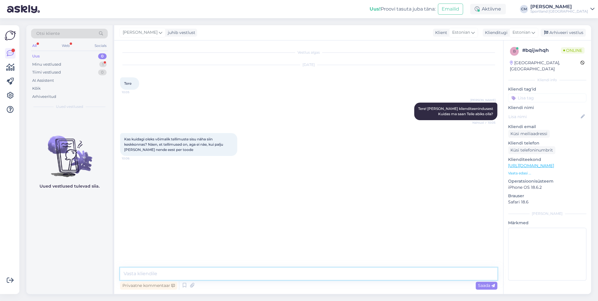
click at [175, 216] on textarea at bounding box center [308, 273] width 377 height 12
type textarea "Tellimuse kinnitusega pidi e-mailile tulema manusega [PERSON_NAME]."
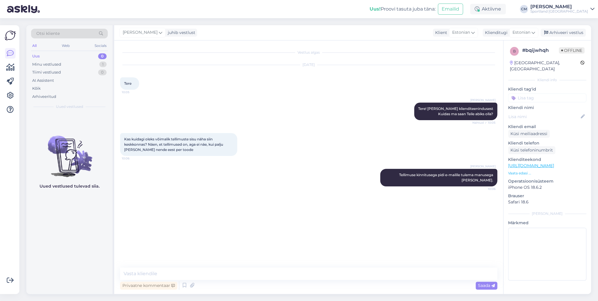
click at [448, 93] on input at bounding box center [547, 97] width 78 height 9
type input "tellimuse"
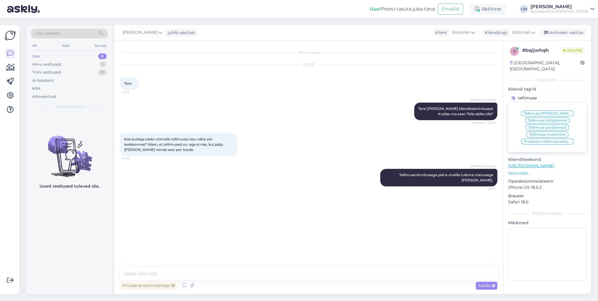
click at [448, 112] on span "Tellimuse [PERSON_NAME] info" at bounding box center [547, 114] width 47 height 4
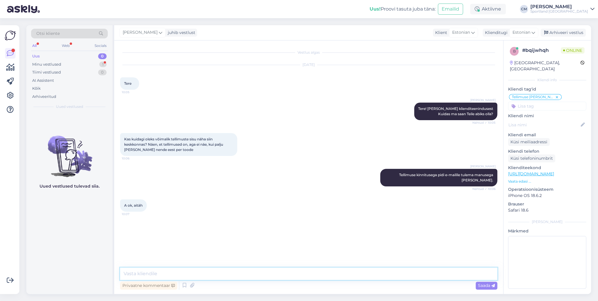
click at [155, 216] on textarea at bounding box center [308, 273] width 377 height 12
type textarea "Kas saan veel aidata?"
click at [448, 32] on div "Arhiveeri vestlus" at bounding box center [563, 33] width 45 height 8
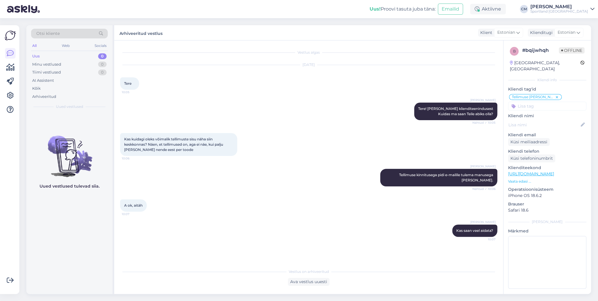
click at [448, 16] on div "Uus! Proovi tasuta [PERSON_NAME]: Emailid Aktiivne [PERSON_NAME] Sportland [GEO…" at bounding box center [299, 9] width 598 height 18
click at [448, 13] on div "Aktiivne" at bounding box center [488, 9] width 36 height 11
click at [448, 38] on button "15 minutit" at bounding box center [452, 36] width 25 height 6
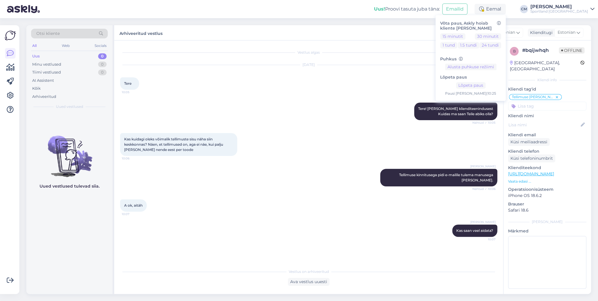
click at [448, 14] on div "Uus! Proovi tasuta [PERSON_NAME]: Emailid Eemal Võta paus, Askly hoiab kliente …" at bounding box center [299, 9] width 598 height 18
click at [448, 11] on div "Sportland [GEOGRAPHIC_DATA]" at bounding box center [559, 11] width 58 height 5
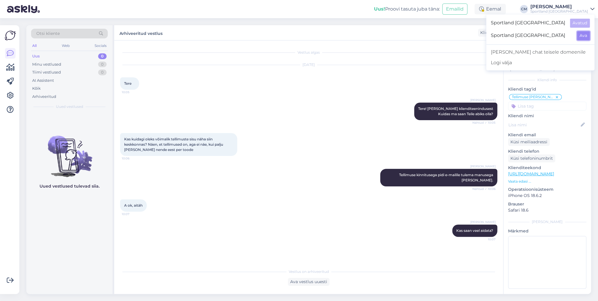
click at [448, 34] on button "Ava" at bounding box center [583, 35] width 13 height 9
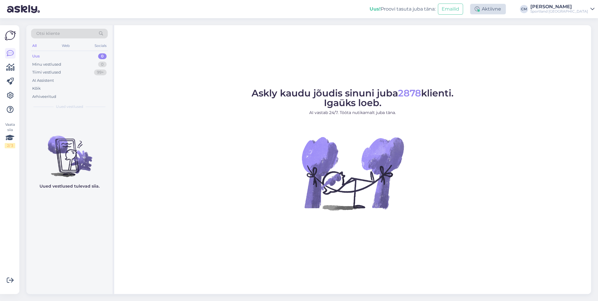
click at [448, 10] on div "Aktiivne" at bounding box center [488, 9] width 36 height 11
click at [448, 40] on div "15 minutit 30 minutit 1 tund 1.5 tundi 24 tundi" at bounding box center [470, 42] width 61 height 18
click at [448, 39] on button "15 minutit" at bounding box center [452, 36] width 25 height 6
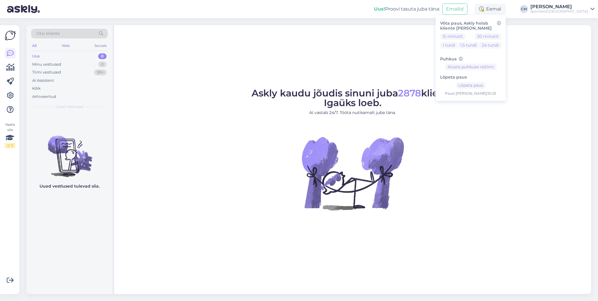
click at [329, 76] on div "Askly kaudu jõudis sinuni juba 2878 klienti. Igaüks loeb. AI vastab 24/7. Tööta…" at bounding box center [352, 159] width 477 height 269
drag, startPoint x: 503, startPoint y: 9, endPoint x: 500, endPoint y: 18, distance: 9.8
click at [448, 9] on div "Eemal" at bounding box center [489, 9] width 31 height 11
click at [448, 87] on button "Lõpeta paus" at bounding box center [471, 85] width 30 height 6
click at [448, 10] on div "Sportland [GEOGRAPHIC_DATA]" at bounding box center [559, 11] width 58 height 5
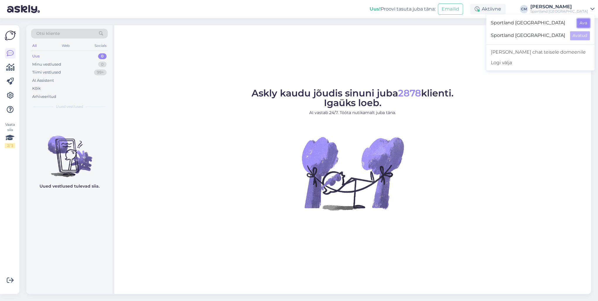
click at [448, 23] on button "Ava" at bounding box center [583, 22] width 13 height 9
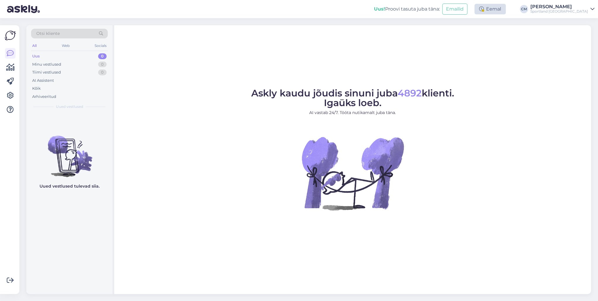
click at [448, 13] on div "Eemal" at bounding box center [489, 9] width 31 height 11
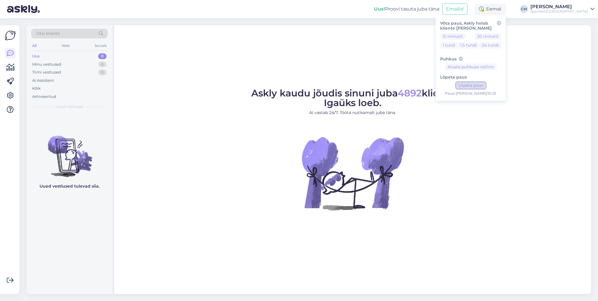
click at [448, 85] on button "Lõpeta paus" at bounding box center [471, 85] width 30 height 6
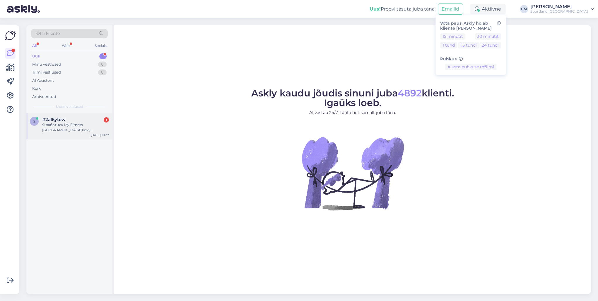
click at [89, 123] on div "Я работник My Fitness [GEOGRAPHIC_DATA]Хочу уточнить,действует ли скидка 20% ?" at bounding box center [75, 127] width 67 height 11
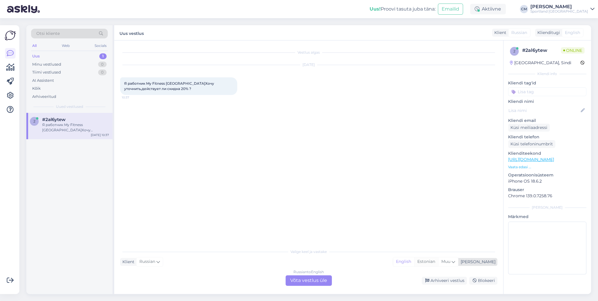
click at [438, 216] on div "Estonian" at bounding box center [426, 261] width 24 height 9
click at [308, 216] on div "Russian to Estonian Võta vestlus üle" at bounding box center [309, 280] width 46 height 11
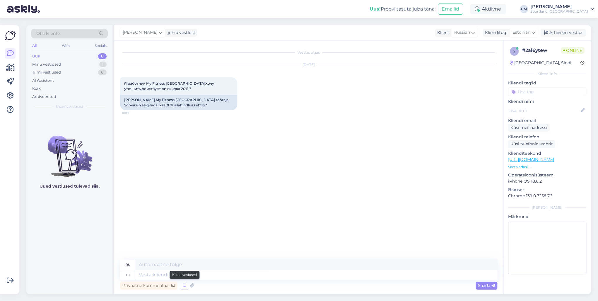
click at [186, 216] on div "Privaatne kommentaar Saada" at bounding box center [308, 285] width 377 height 11
click at [186, 216] on icon at bounding box center [184, 285] width 7 height 9
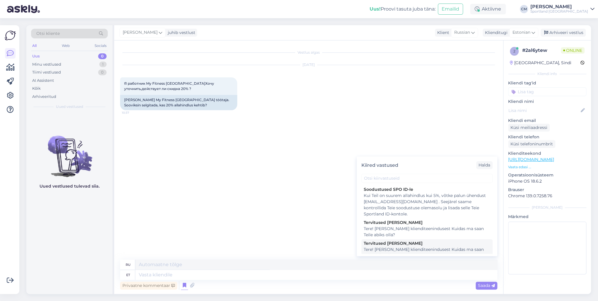
click at [405, 216] on div "Tere! [PERSON_NAME] klienditeenindusest Kuidas ma saan Teile abiks olla?" at bounding box center [427, 252] width 127 height 12
type textarea "Здравствуйте! Я [PERSON_NAME] из службы поддержки клиентов Чем я могу вам помоч…"
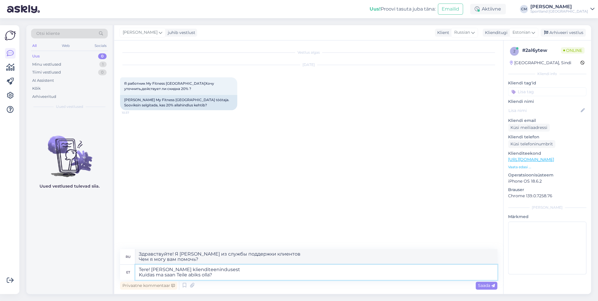
drag, startPoint x: 196, startPoint y: 275, endPoint x: 118, endPoint y: 274, distance: 77.3
click at [118, 216] on div "Vestlus algas [DATE] Я работник My Fitness [GEOGRAPHIC_DATA]Хочу уточнить,дейст…" at bounding box center [308, 166] width 389 height 253
type textarea "Tere! [PERSON_NAME] klienditeenindusest"
type textarea "Здравствуйте! Меня зовут [PERSON_NAME], я из службы поддержки клиентов."
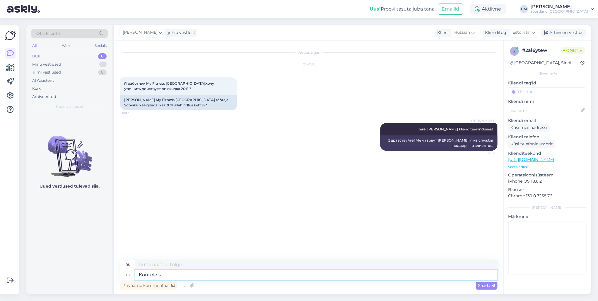
type textarea "Kontole si"
type textarea "На счет"
type textarea "Kontole sisselogides"
type textarea "Войдя в свою учетную запись"
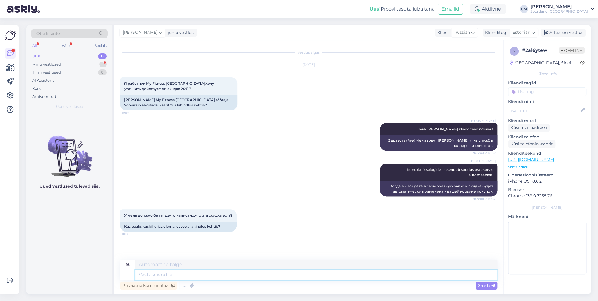
click at [228, 216] on textarea at bounding box center [316, 275] width 362 height 10
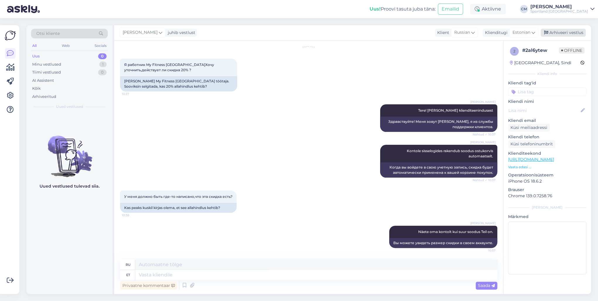
click at [448, 32] on div "Arhiveeri vestlus" at bounding box center [563, 33] width 45 height 8
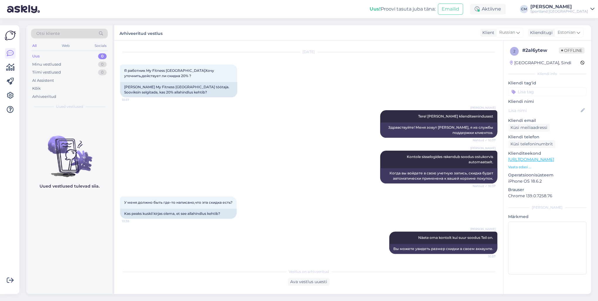
click at [448, 93] on input at bounding box center [547, 91] width 78 height 9
click at [448, 110] on div "Soodustused" at bounding box center [547, 107] width 78 height 16
click at [448, 105] on span "Soodustused" at bounding box center [547, 107] width 23 height 4
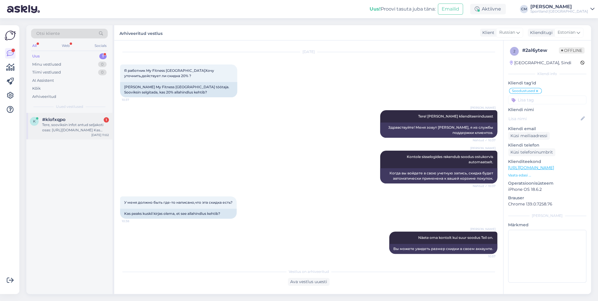
click at [93, 131] on div "Tere, sooviksin infot antud seljakoti osas: [URL][DOMAIN_NAME] Kas oskate öelda…" at bounding box center [75, 127] width 67 height 11
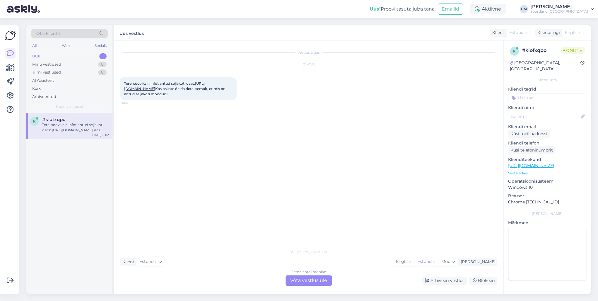
click at [324, 216] on div "Estonian to Estonian Võta vestlus üle" at bounding box center [309, 280] width 46 height 11
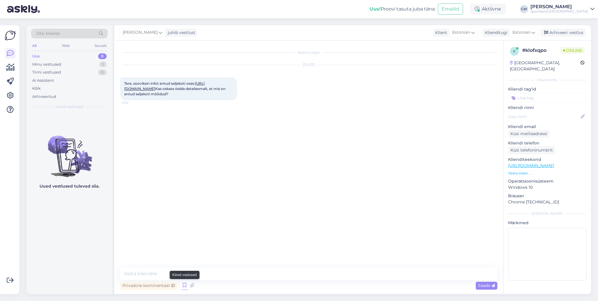
click at [183, 216] on icon at bounding box center [184, 285] width 7 height 9
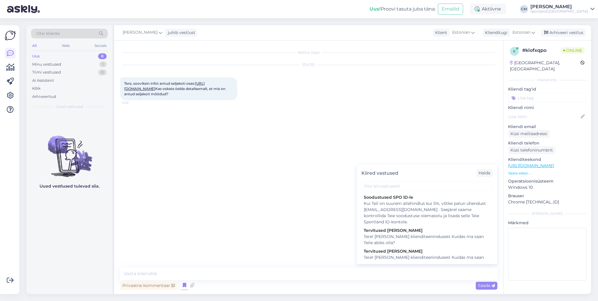
click at [388, 216] on div "Kiired vastused [PERSON_NAME] SPO ID-le Kui Teil on suurem allahindlus kui 5%, …" at bounding box center [427, 214] width 141 height 100
click at [388, 216] on div "Tere! [PERSON_NAME] klienditeenindusest Kuidas ma saan Teile abiks olla?" at bounding box center [427, 260] width 127 height 12
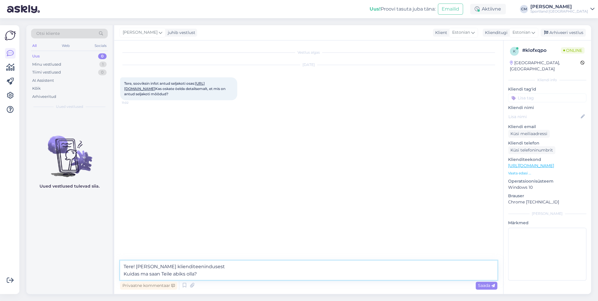
drag, startPoint x: 159, startPoint y: 277, endPoint x: 114, endPoint y: 275, distance: 45.4
click at [114, 216] on div "Otsi kliente All Web Socials Uus 0 Minu vestlused 1 Tiimi vestlused 0 AI Assist…" at bounding box center [308, 159] width 565 height 269
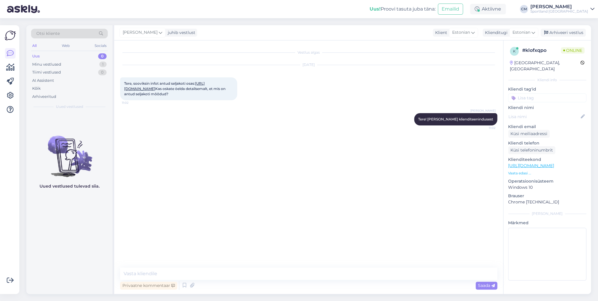
click at [159, 89] on link "[URL][DOMAIN_NAME]" at bounding box center [164, 86] width 81 height 10
click at [168, 216] on textarea at bounding box center [308, 273] width 377 height 12
paste textarea "Mõõtmed: 15 cm × 36 cm × 44 cm."
click at [168, 216] on textarea at bounding box center [308, 273] width 377 height 12
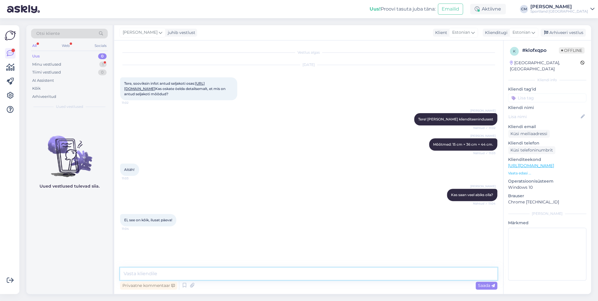
click at [139, 216] on textarea at bounding box center [308, 273] width 377 height 12
click at [163, 216] on textarea at bounding box center [308, 273] width 377 height 12
click at [164, 216] on textarea at bounding box center [308, 273] width 377 height 12
click at [448, 32] on div "Arhiveeri vestlus" at bounding box center [563, 33] width 45 height 8
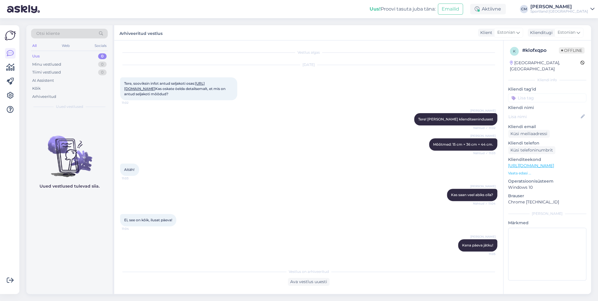
click at [448, 94] on input at bounding box center [547, 97] width 78 height 9
click at [448, 110] on div "Toote üldinfo" at bounding box center [530, 113] width 29 height 6
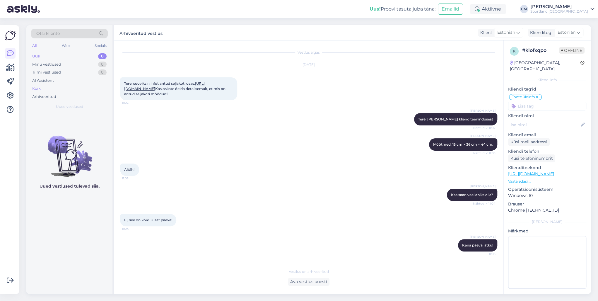
click at [40, 86] on div "Kõik" at bounding box center [36, 89] width 8 height 6
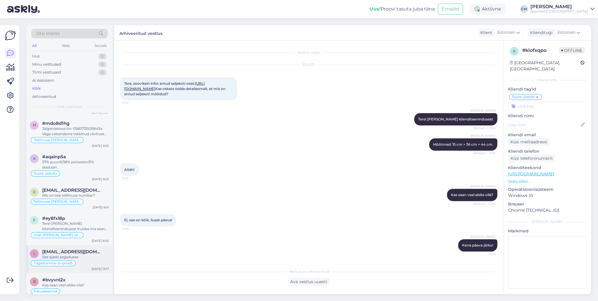
scroll to position [562, 0]
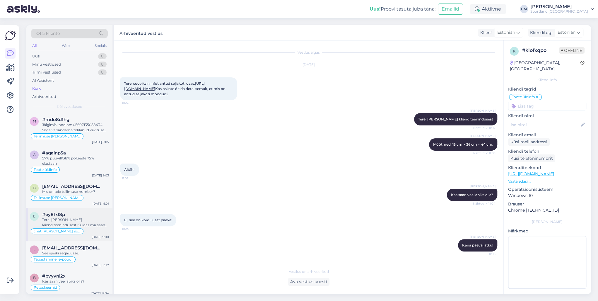
click at [88, 216] on div "chat [PERSON_NAME] sõnumita" at bounding box center [69, 231] width 79 height 7
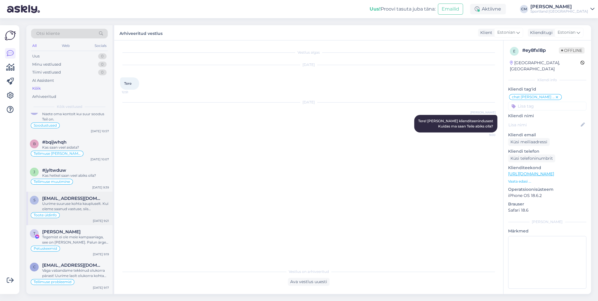
scroll to position [0, 0]
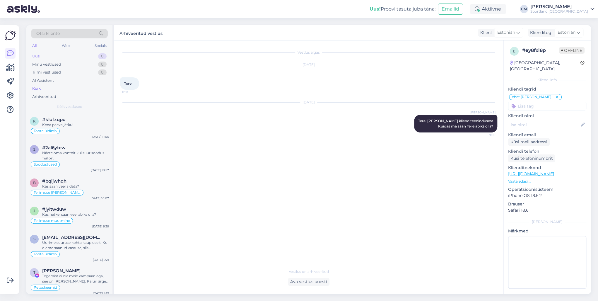
click at [68, 52] on div "Uus 0" at bounding box center [69, 56] width 77 height 8
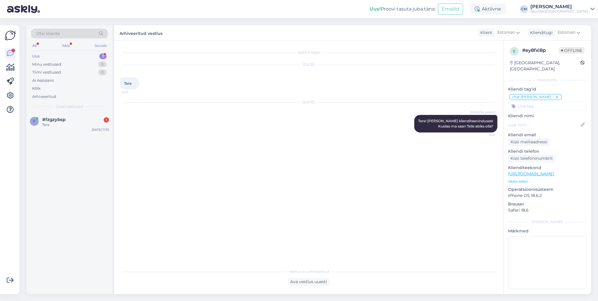
click at [82, 111] on div "Otsi kliente All Web Socials Uus 1 Minu vestlused 0 Tiimi vestlused 0 AI Assist…" at bounding box center [69, 69] width 86 height 88
click at [86, 123] on div "Tere" at bounding box center [75, 124] width 67 height 5
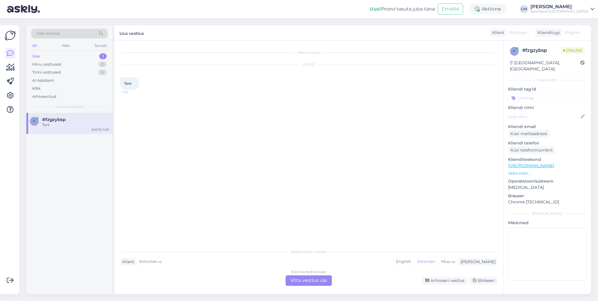
click at [316, 216] on div "Estonian to Estonian Võta vestlus üle" at bounding box center [309, 280] width 46 height 11
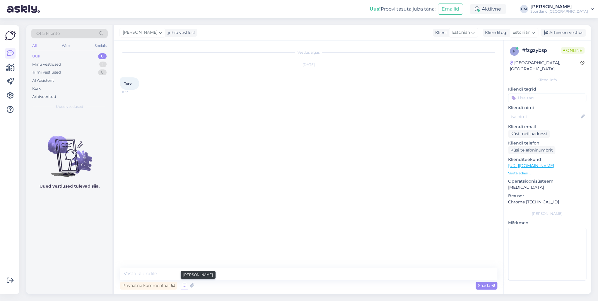
click at [185, 216] on icon at bounding box center [184, 285] width 7 height 9
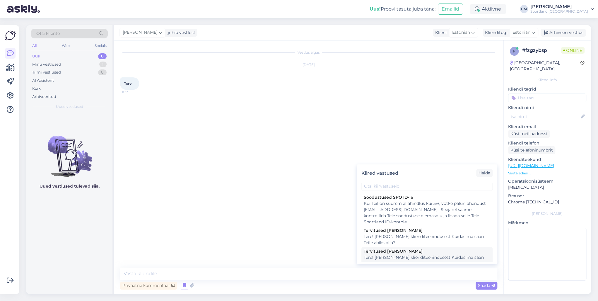
click at [377, 216] on div "Tervitused [PERSON_NAME]" at bounding box center [427, 251] width 127 height 6
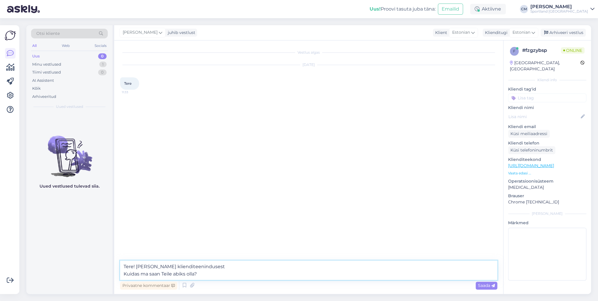
click at [324, 216] on textarea "Tere! [PERSON_NAME] klienditeenindusest Kuidas ma saan Teile abiks olla?" at bounding box center [308, 269] width 377 height 19
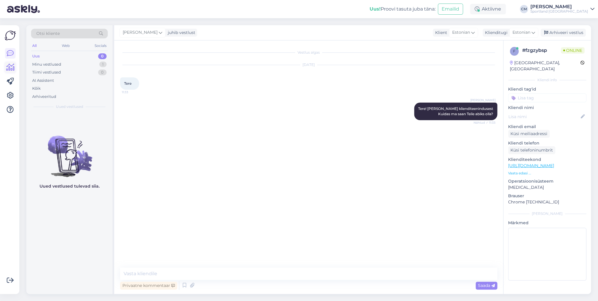
click at [8, 66] on icon at bounding box center [10, 67] width 8 height 7
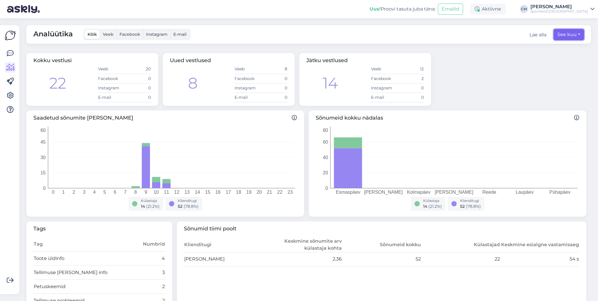
click at [448, 32] on button "See kuu" at bounding box center [568, 34] width 30 height 11
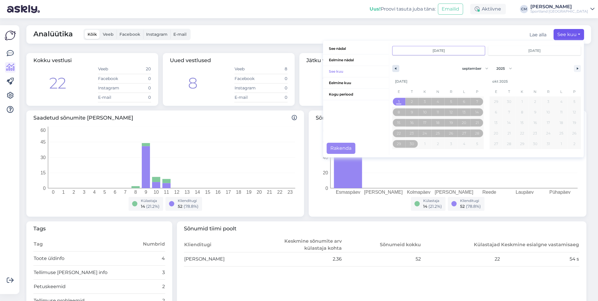
click at [394, 70] on button "button" at bounding box center [395, 68] width 7 height 7
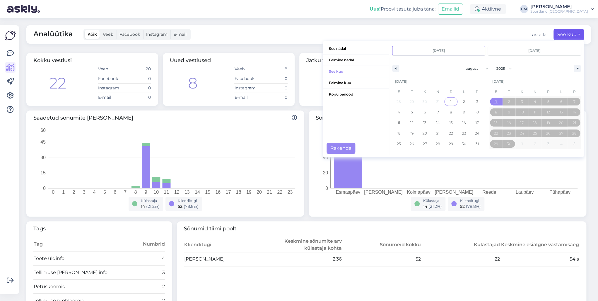
click at [448, 102] on span "1" at bounding box center [450, 102] width 13 height 8
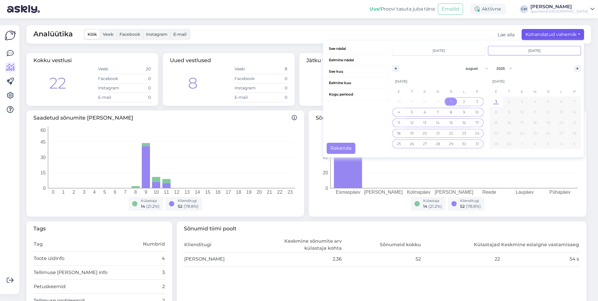
click at [448, 145] on span "31" at bounding box center [476, 144] width 3 height 11
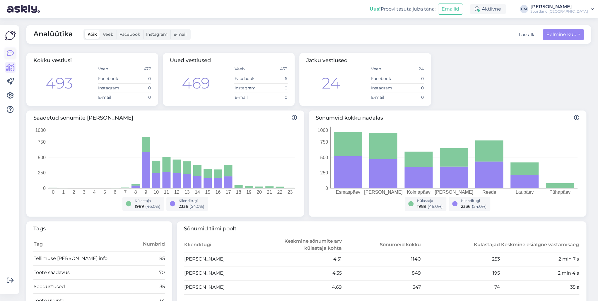
click at [13, 53] on icon at bounding box center [10, 53] width 7 height 7
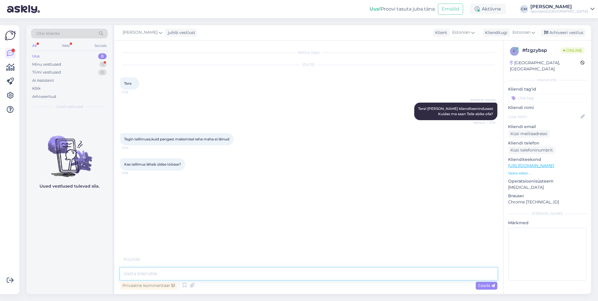
click at [194, 216] on textarea at bounding box center [308, 273] width 377 height 12
click at [448, 93] on input at bounding box center [547, 97] width 78 height 9
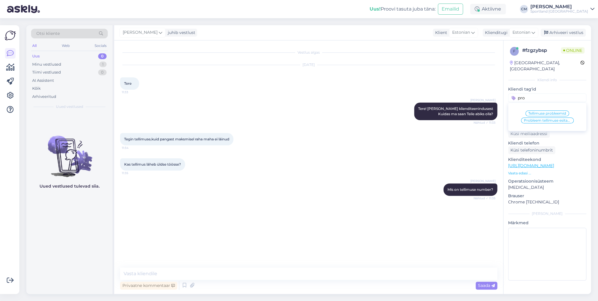
click at [448, 119] on span "Probleem tellimuse esitamisega" at bounding box center [547, 121] width 47 height 4
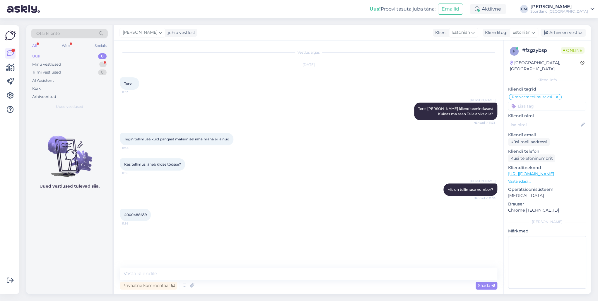
click at [135, 215] on span "4000488639" at bounding box center [135, 214] width 23 height 4
copy div "4000488639 11:36"
click at [216, 216] on textarea at bounding box center [308, 273] width 377 height 12
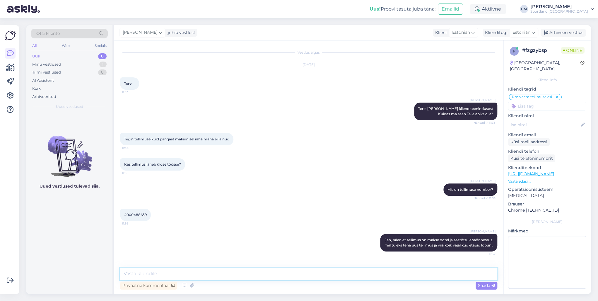
scroll to position [1, 0]
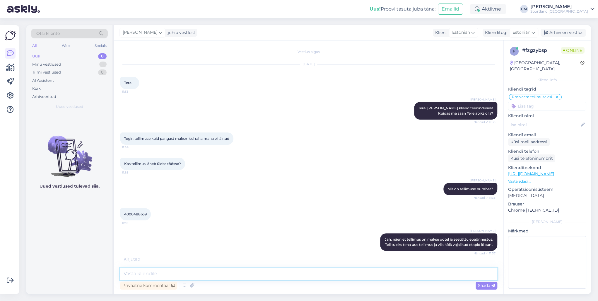
click at [200, 216] on textarea at bounding box center [308, 273] width 377 height 12
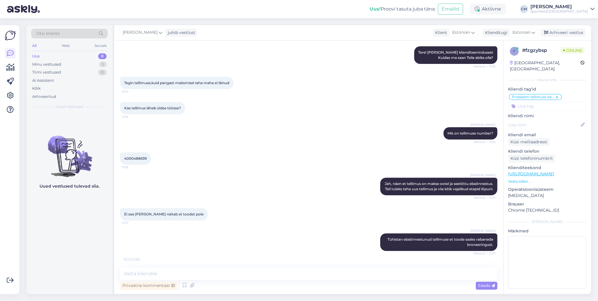
scroll to position [81, 0]
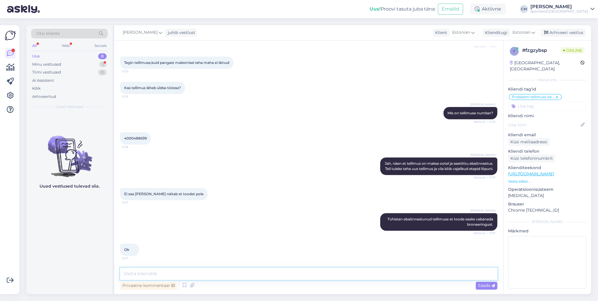
click at [165, 216] on textarea at bounding box center [308, 273] width 377 height 12
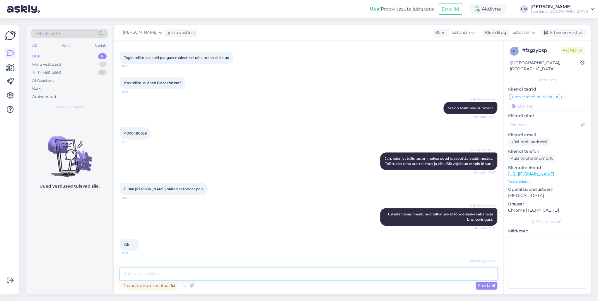
scroll to position [107, 0]
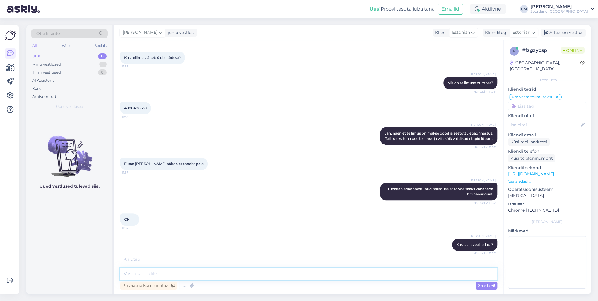
click at [178, 216] on textarea at bounding box center [308, 273] width 377 height 12
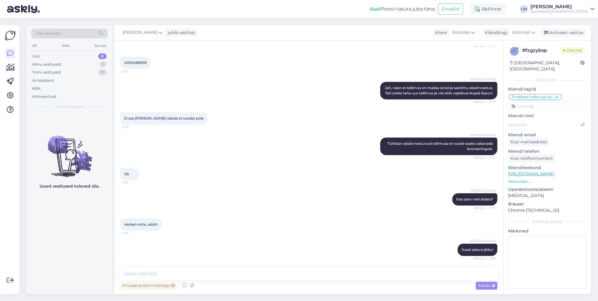
scroll to position [182, 0]
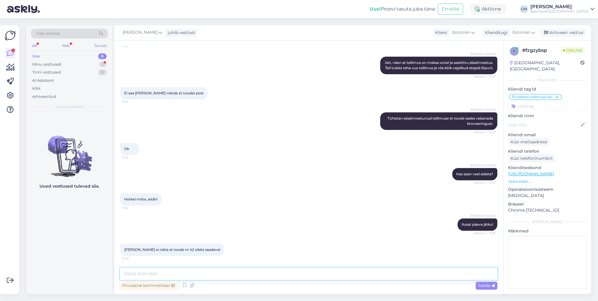
click at [145, 216] on textarea at bounding box center [308, 273] width 377 height 12
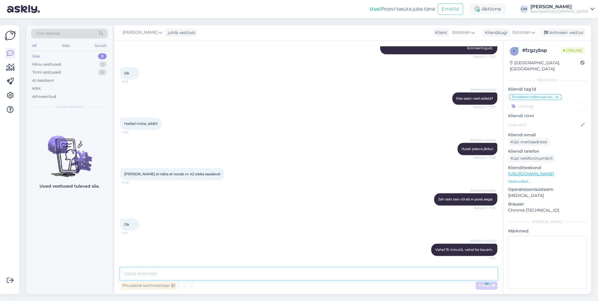
scroll to position [283, 0]
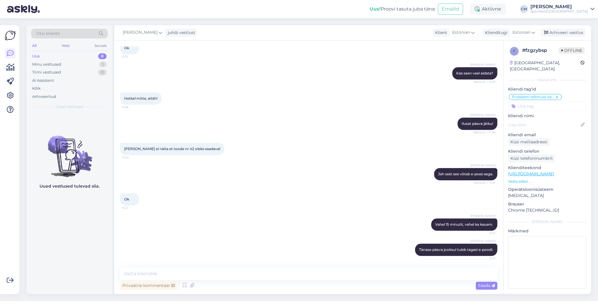
click at [448, 28] on div "[PERSON_NAME] juhib vestlust Klient [DEMOGRAPHIC_DATA] Klienditugi [DEMOGRAPHIC…" at bounding box center [352, 32] width 477 height 15
click at [448, 29] on div "Arhiveeri vestlus" at bounding box center [563, 33] width 45 height 8
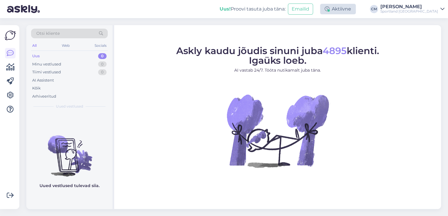
click at [355, 9] on div "Aktiivne" at bounding box center [338, 9] width 36 height 11
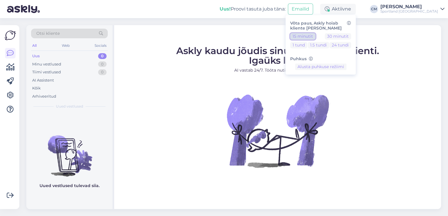
click at [315, 39] on button "15 minutit" at bounding box center [302, 36] width 25 height 6
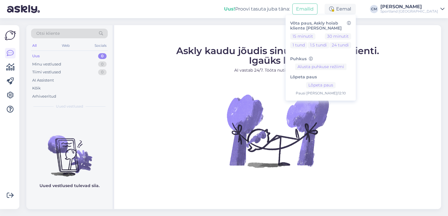
click at [423, 9] on div "Sportland [GEOGRAPHIC_DATA]" at bounding box center [409, 11] width 58 height 5
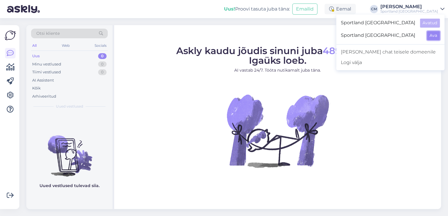
click at [430, 36] on button "Ava" at bounding box center [433, 35] width 13 height 9
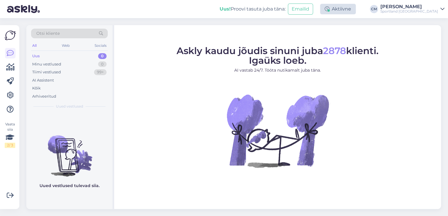
click at [351, 13] on div "Aktiivne" at bounding box center [338, 9] width 36 height 11
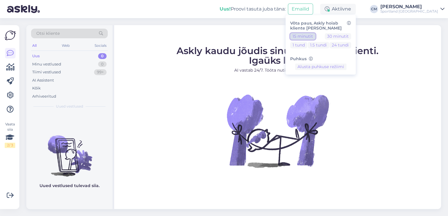
click at [315, 36] on button "15 minutit" at bounding box center [302, 36] width 25 height 6
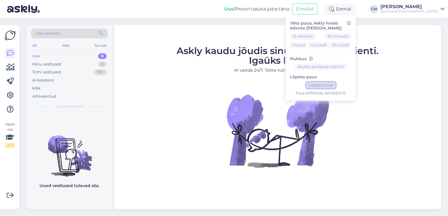
click at [329, 86] on button "Lõpeta paus" at bounding box center [321, 85] width 30 height 6
click at [408, 7] on div "[PERSON_NAME]" at bounding box center [409, 6] width 58 height 5
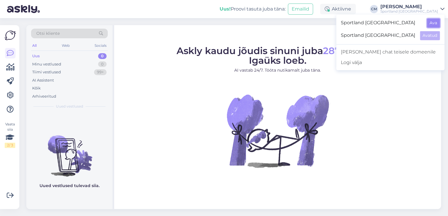
click at [431, 25] on button "Ava" at bounding box center [433, 22] width 13 height 9
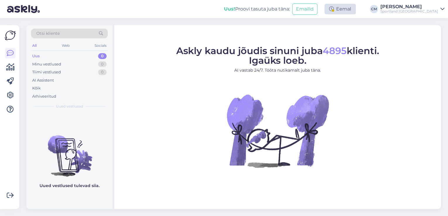
click at [356, 13] on div "Eemal" at bounding box center [339, 9] width 31 height 11
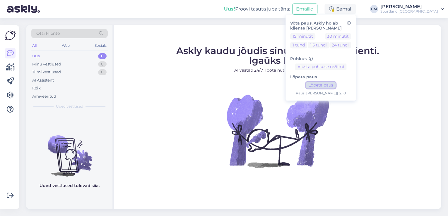
click at [329, 82] on button "Lõpeta paus" at bounding box center [321, 85] width 30 height 6
